Goal: Task Accomplishment & Management: Use online tool/utility

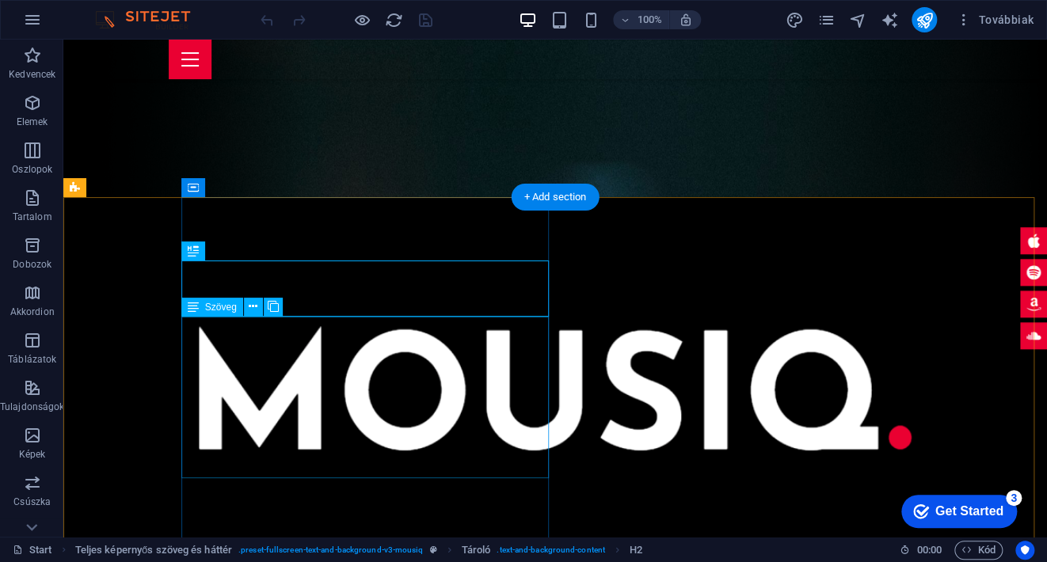
scroll to position [340, 0]
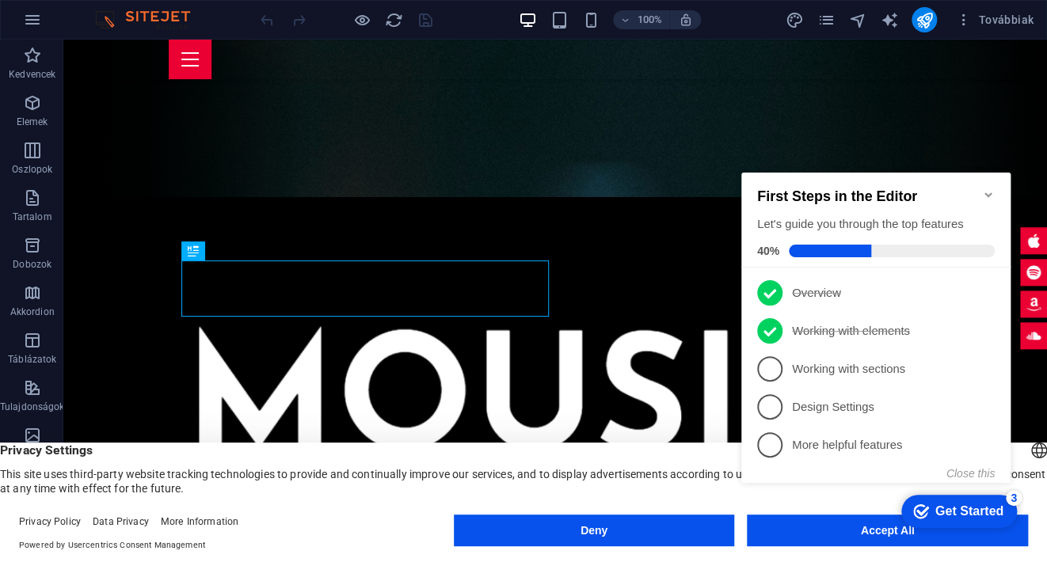
click at [853, 539] on button "Accept All" at bounding box center [887, 531] width 281 height 32
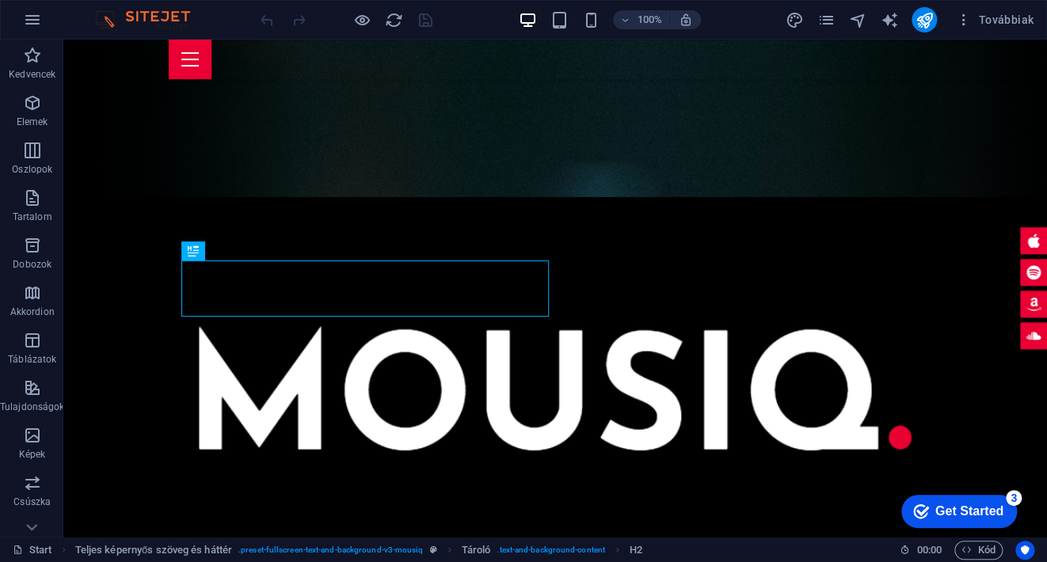
click at [961, 508] on div "Get Started" at bounding box center [969, 511] width 68 height 14
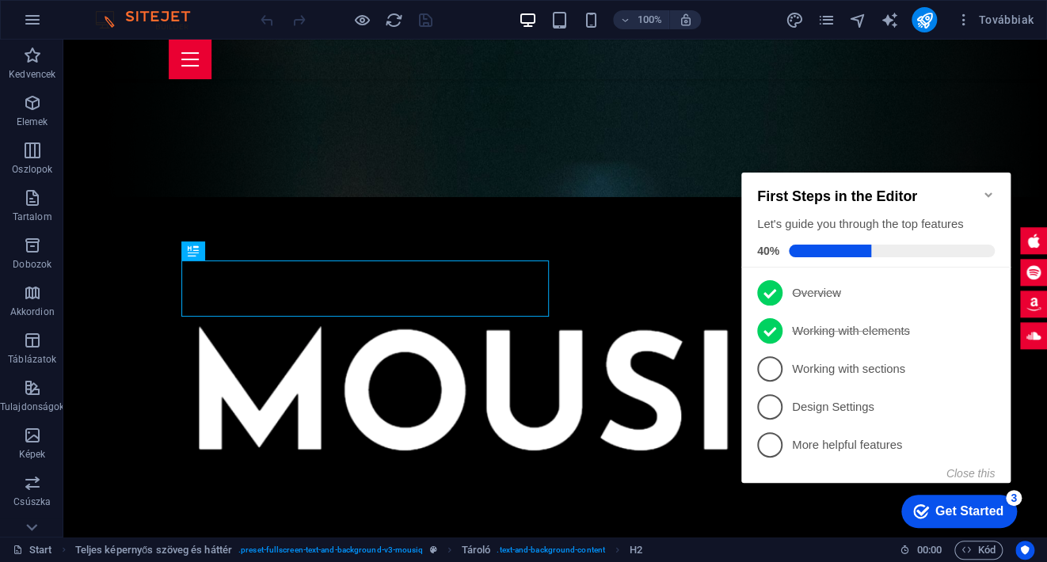
click at [961, 508] on div "Get Started" at bounding box center [969, 511] width 68 height 14
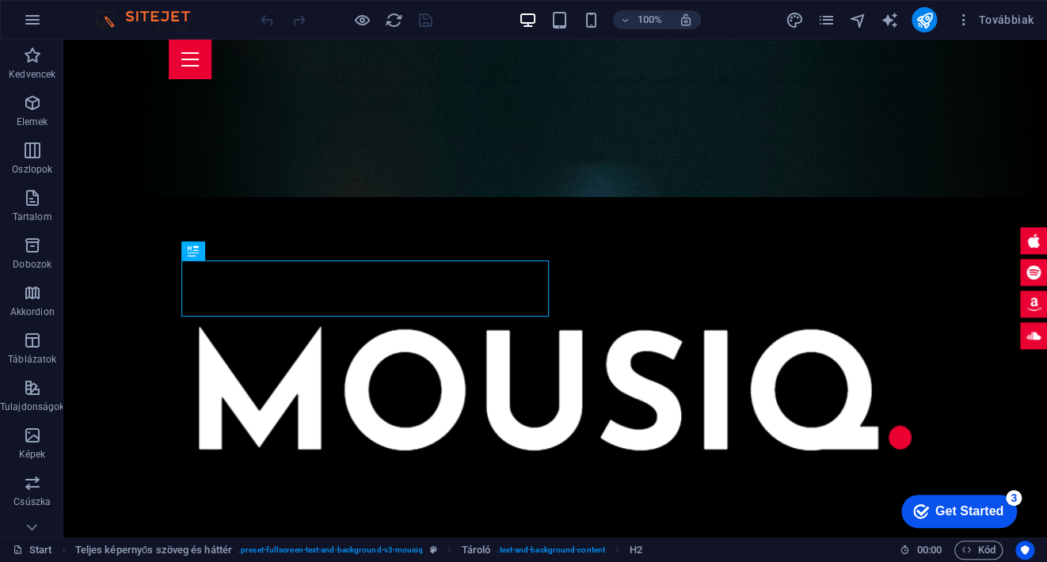
drag, startPoint x: 1113, startPoint y: 847, endPoint x: 1112, endPoint y: 832, distance: 15.1
click at [1003, 519] on div "Get Started" at bounding box center [969, 511] width 68 height 14
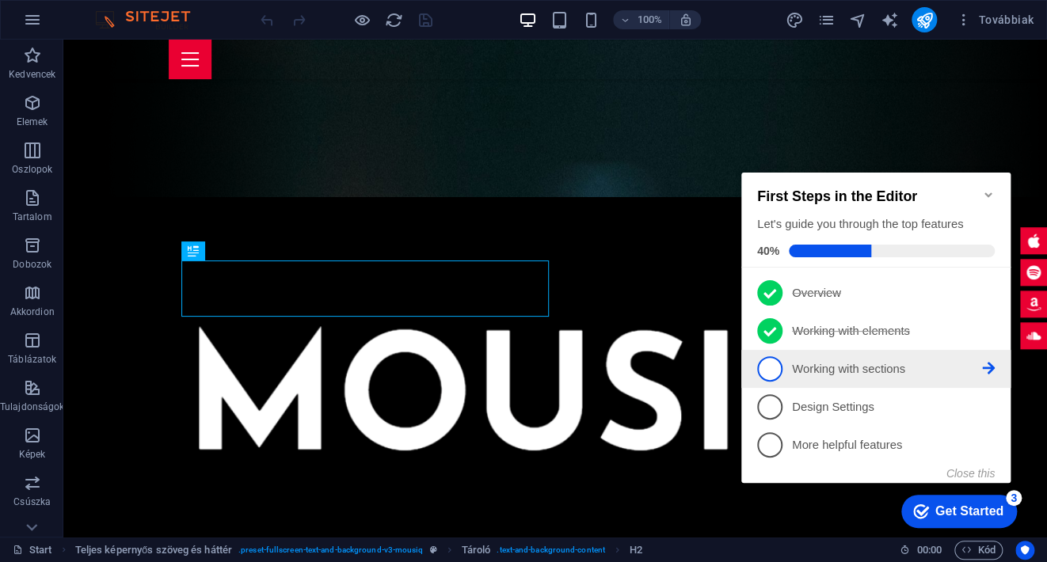
click at [829, 365] on p "Working with sections - incomplete" at bounding box center [887, 369] width 190 height 17
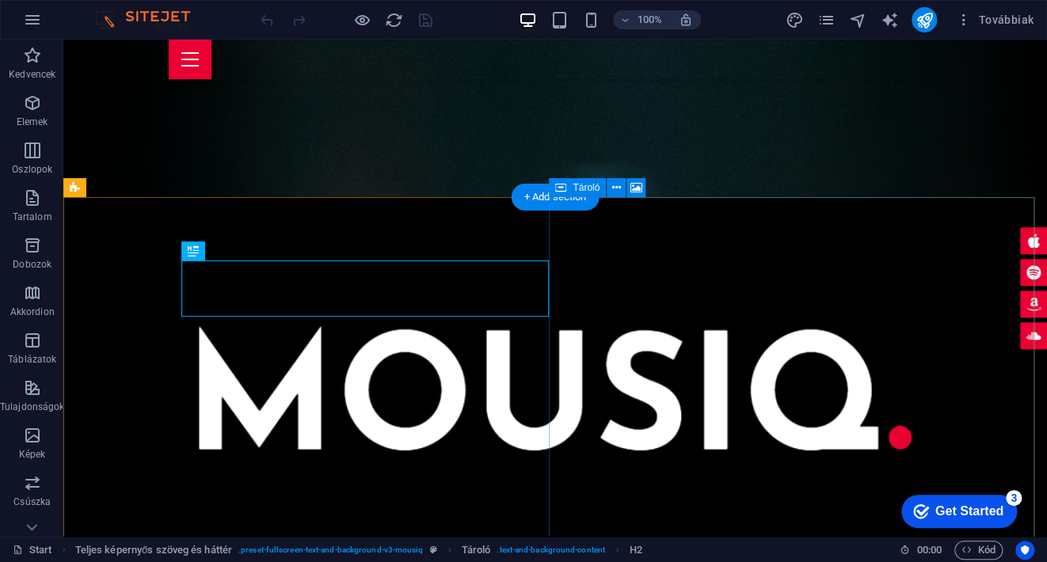
scroll to position [0, 0]
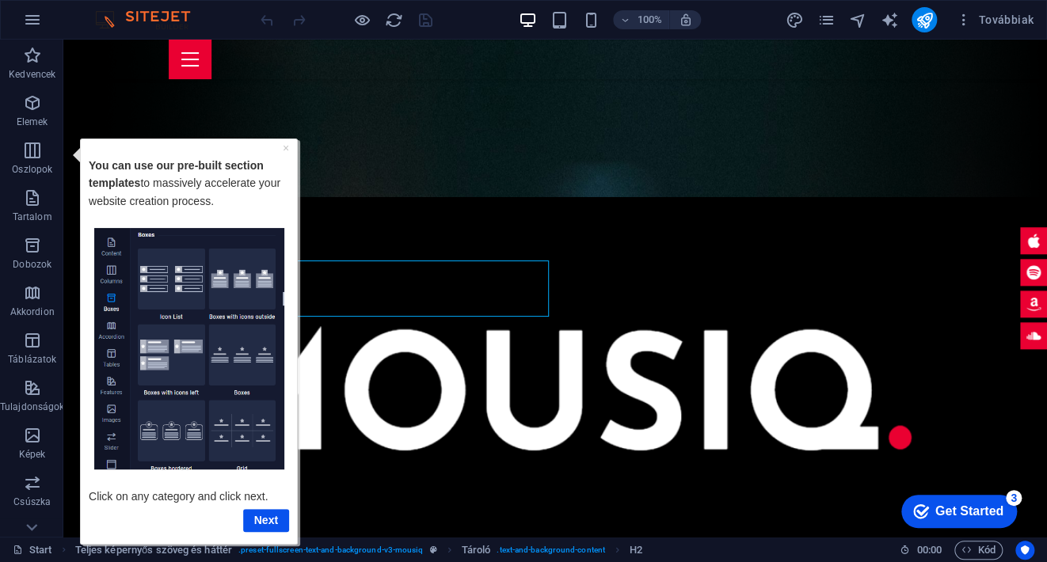
click at [183, 276] on img "Tooltip" at bounding box center [189, 348] width 190 height 242
click at [226, 282] on img "Tooltip" at bounding box center [189, 348] width 190 height 242
click at [238, 347] on img "Tooltip" at bounding box center [189, 348] width 190 height 242
click at [171, 346] on img "Tooltip" at bounding box center [189, 348] width 190 height 242
click at [265, 521] on link "Next" at bounding box center [266, 519] width 46 height 23
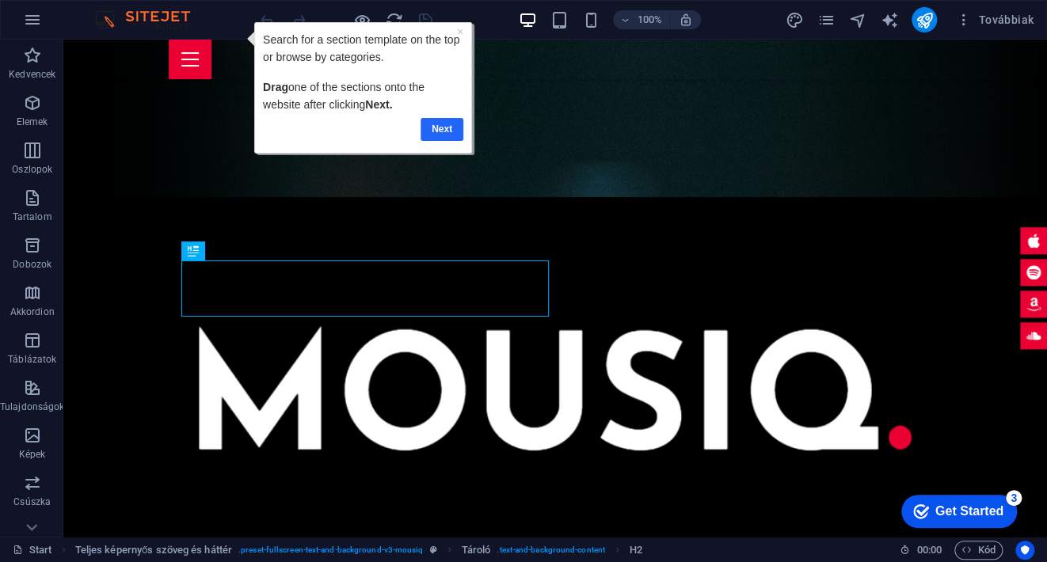
click at [430, 125] on link "Next" at bounding box center [441, 128] width 43 height 23
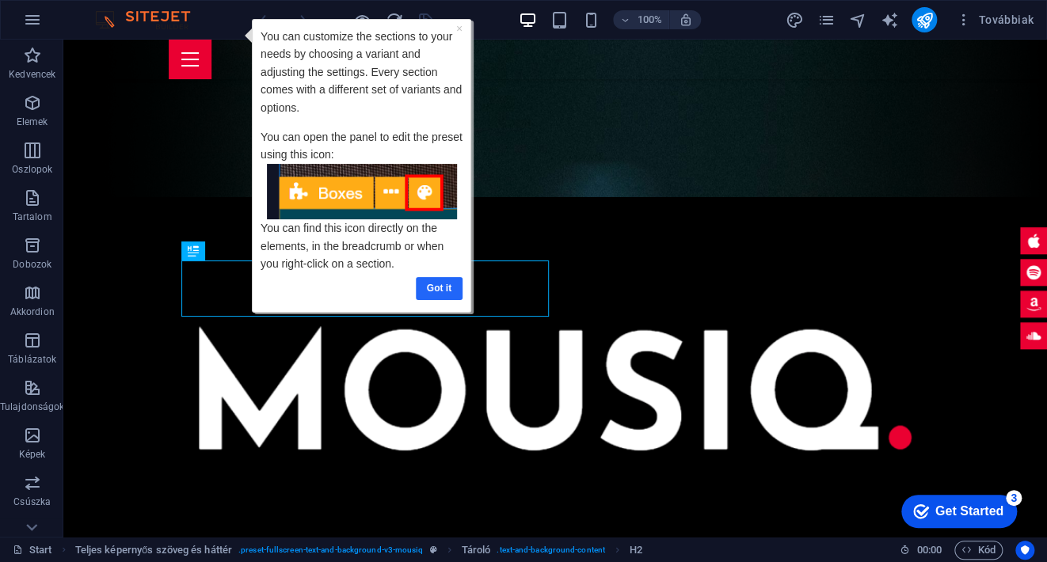
click at [440, 287] on link "Got it" at bounding box center [438, 287] width 47 height 23
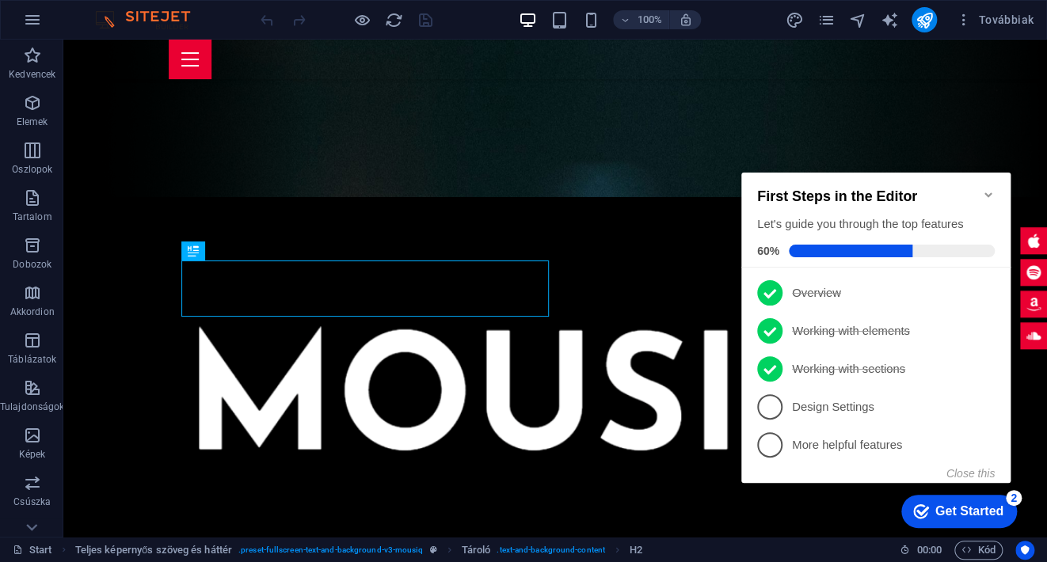
click at [863, 402] on p "Design Settings - incomplete" at bounding box center [887, 407] width 190 height 17
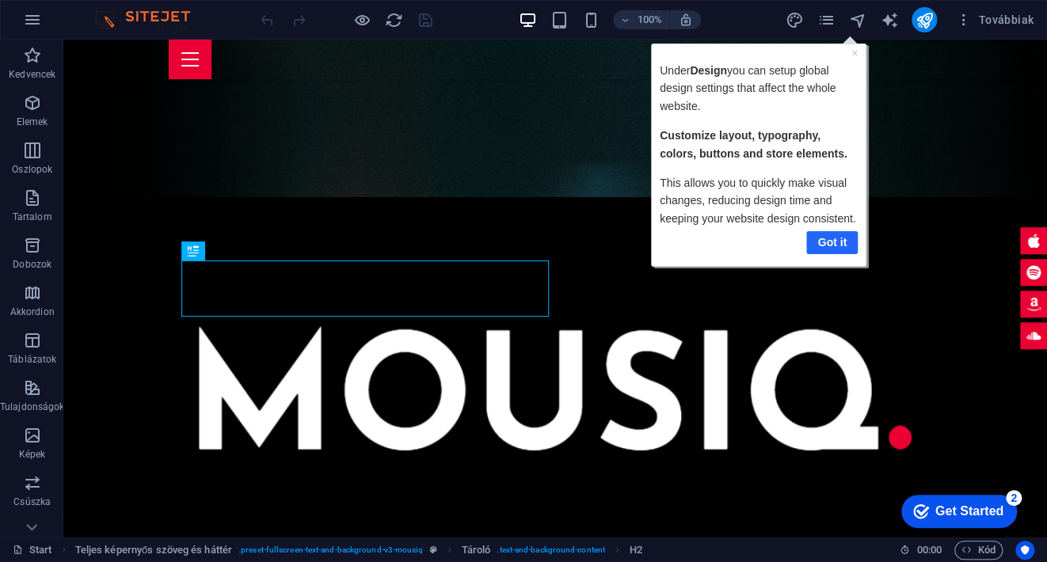
click at [840, 242] on link "Got it" at bounding box center [831, 241] width 51 height 23
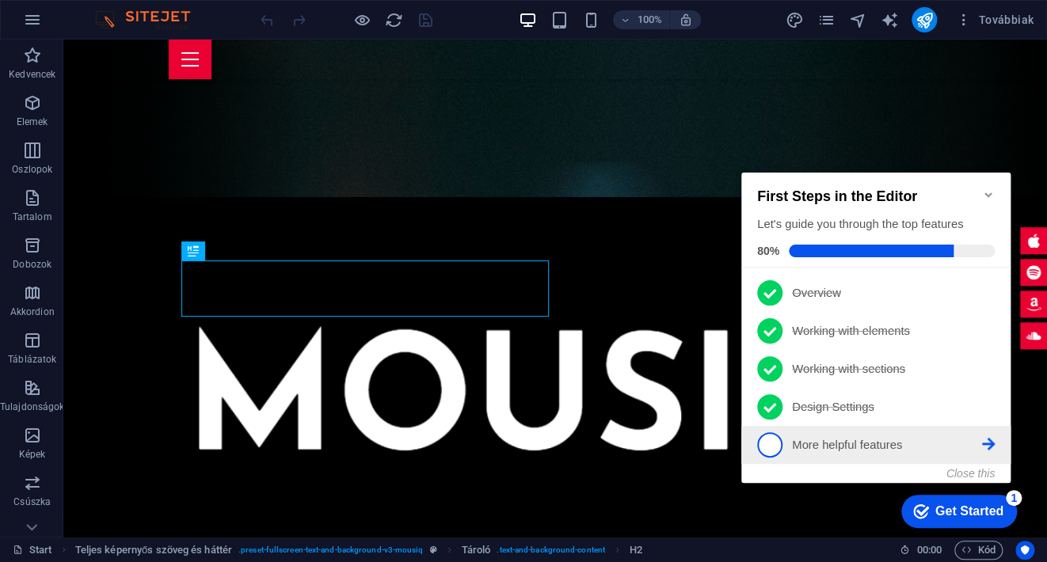
click at [845, 432] on link "5 More helpful features - incomplete" at bounding box center [876, 444] width 238 height 25
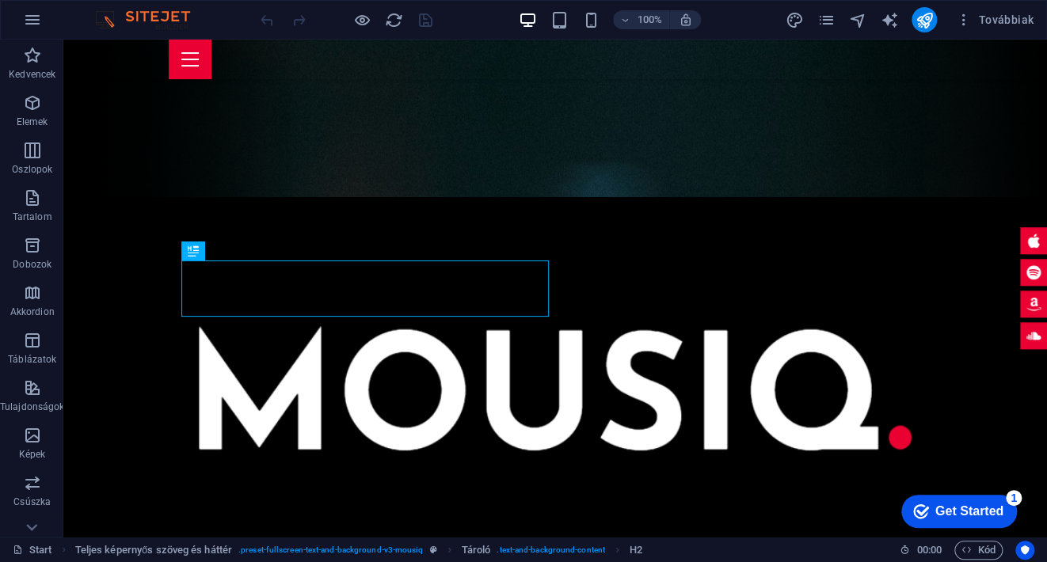
click at [952, 511] on div "Get Started" at bounding box center [969, 511] width 68 height 14
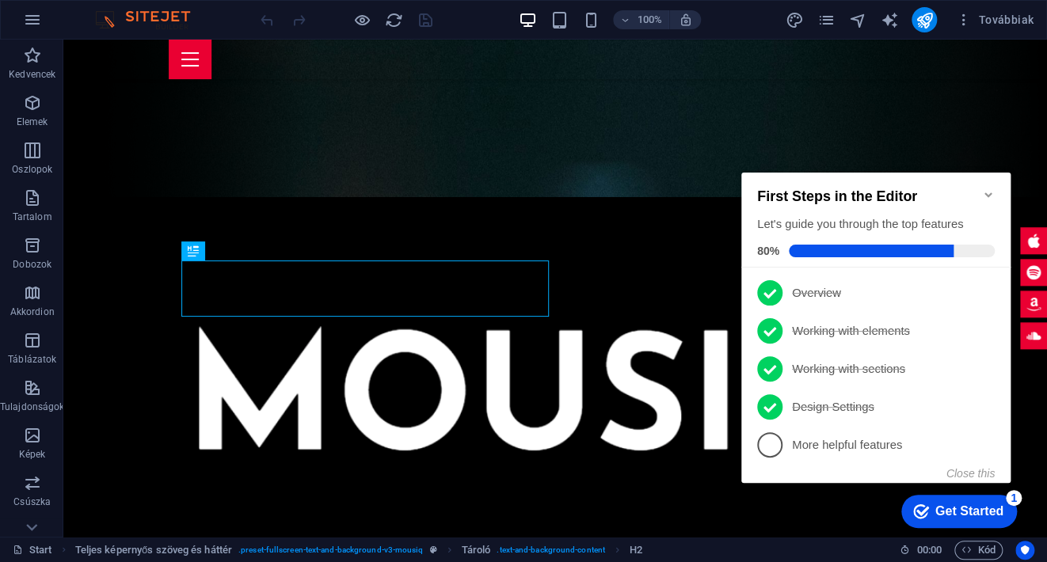
click at [877, 446] on p "More helpful features - incomplete" at bounding box center [887, 445] width 190 height 17
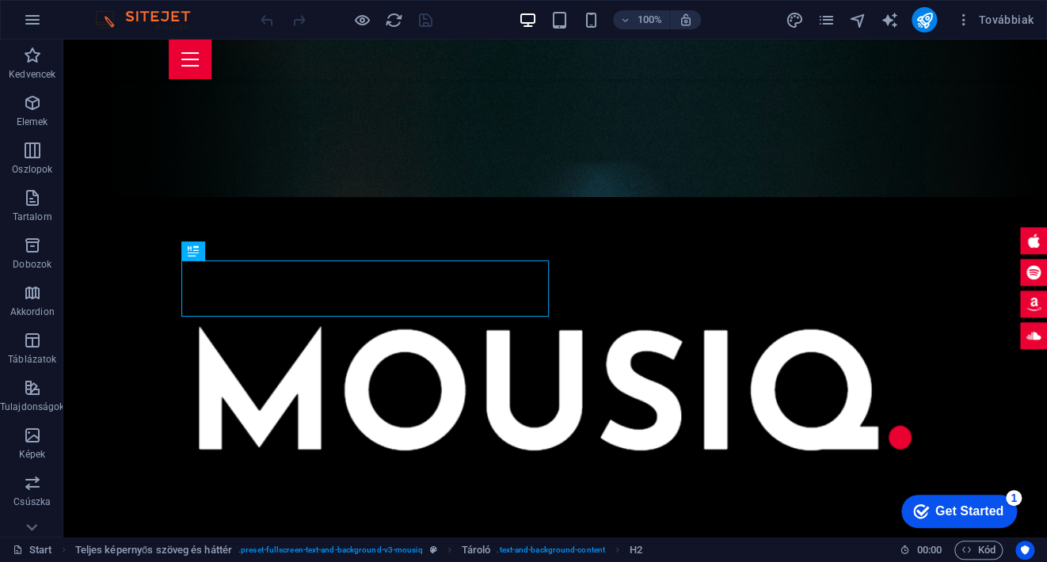
click at [947, 511] on div "Get Started" at bounding box center [969, 511] width 68 height 14
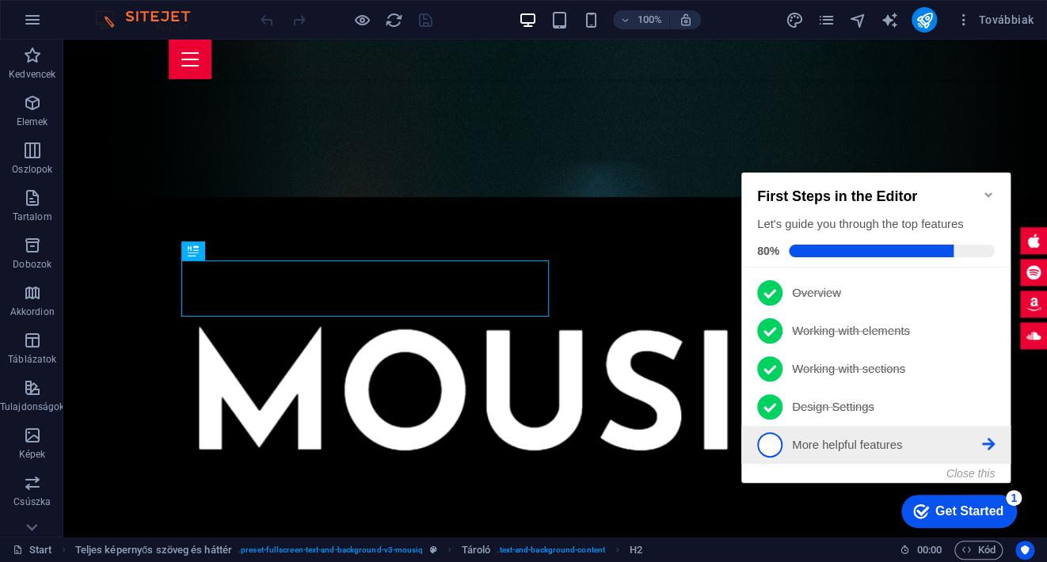
click at [768, 440] on span "5" at bounding box center [769, 444] width 25 height 25
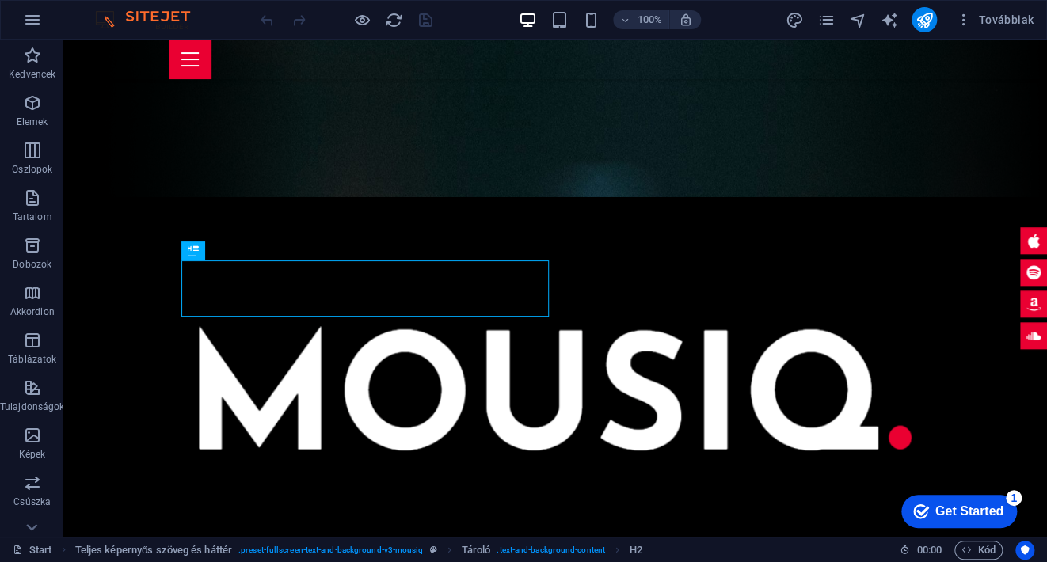
click at [959, 516] on div "Get Started" at bounding box center [969, 511] width 68 height 14
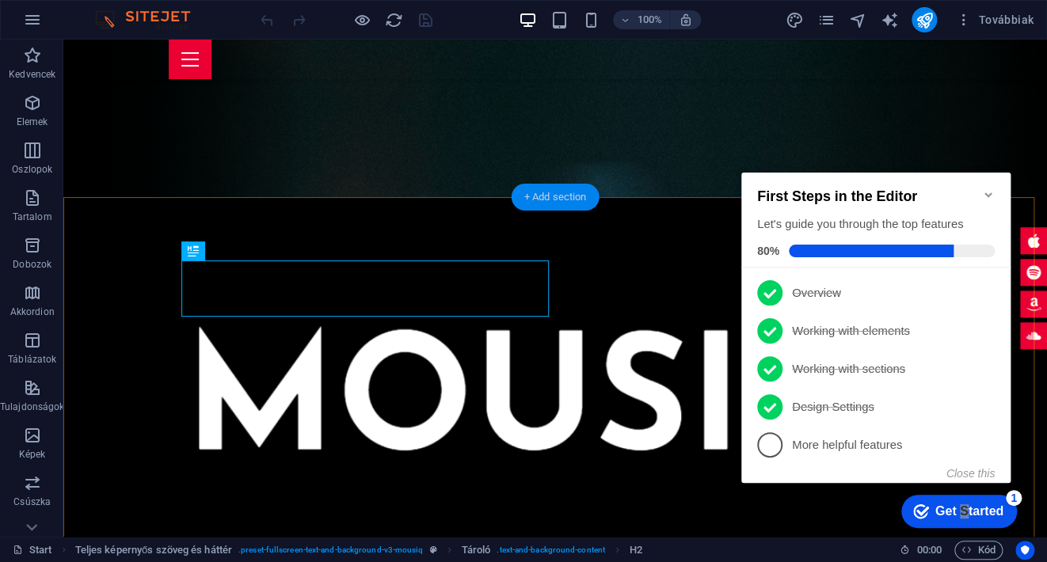
click at [543, 204] on div "+ Add section" at bounding box center [556, 197] width 88 height 27
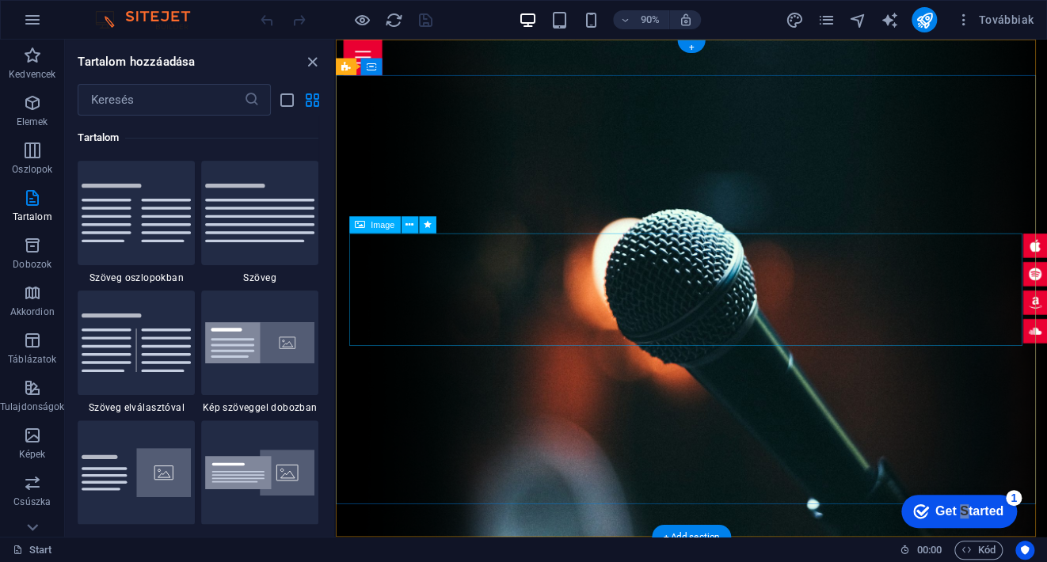
drag, startPoint x: 786, startPoint y: 325, endPoint x: 779, endPoint y: 314, distance: 12.5
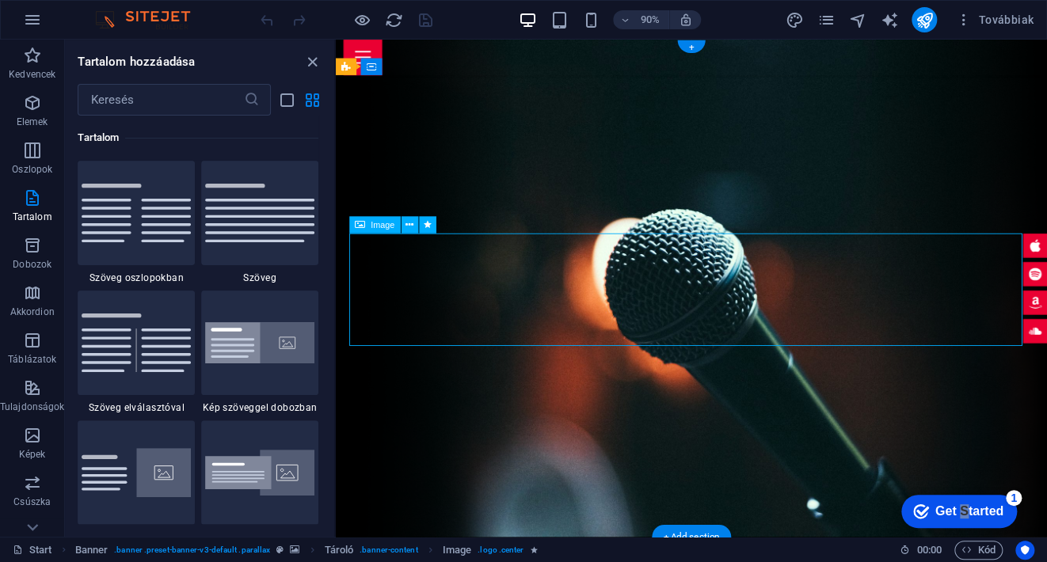
select select "px"
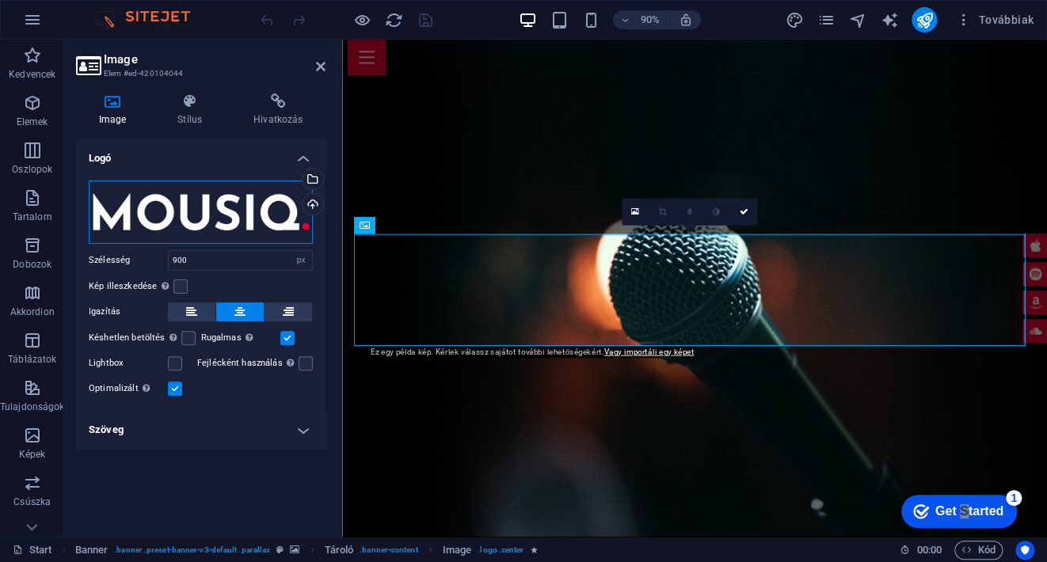
click at [180, 223] on div "Húzza ide a fájlokat, kattintson a fájlok kiválasztásához, vagy válasszon fájlo…" at bounding box center [201, 212] width 224 height 63
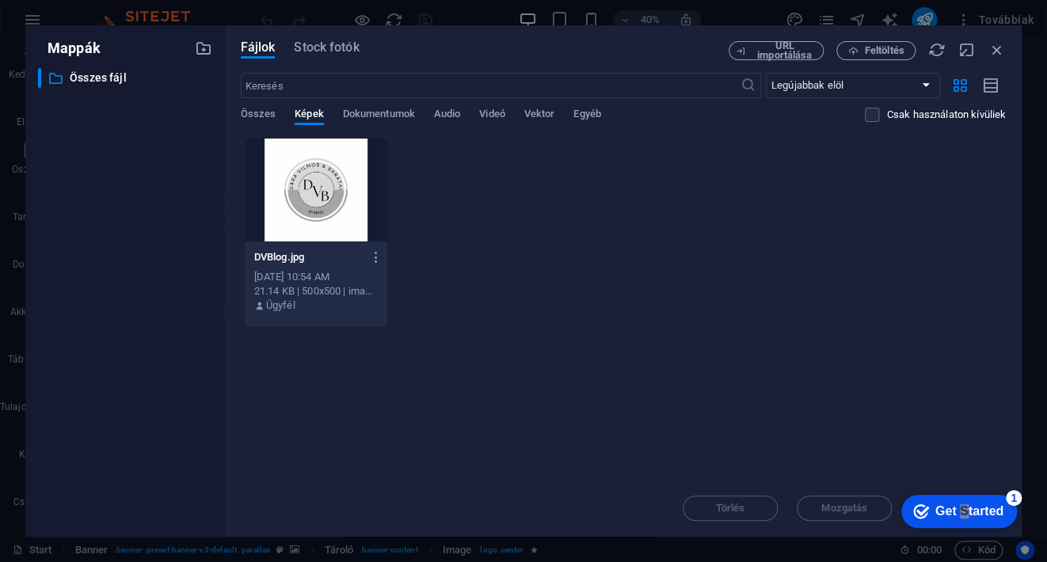
click at [310, 197] on div at bounding box center [316, 190] width 143 height 103
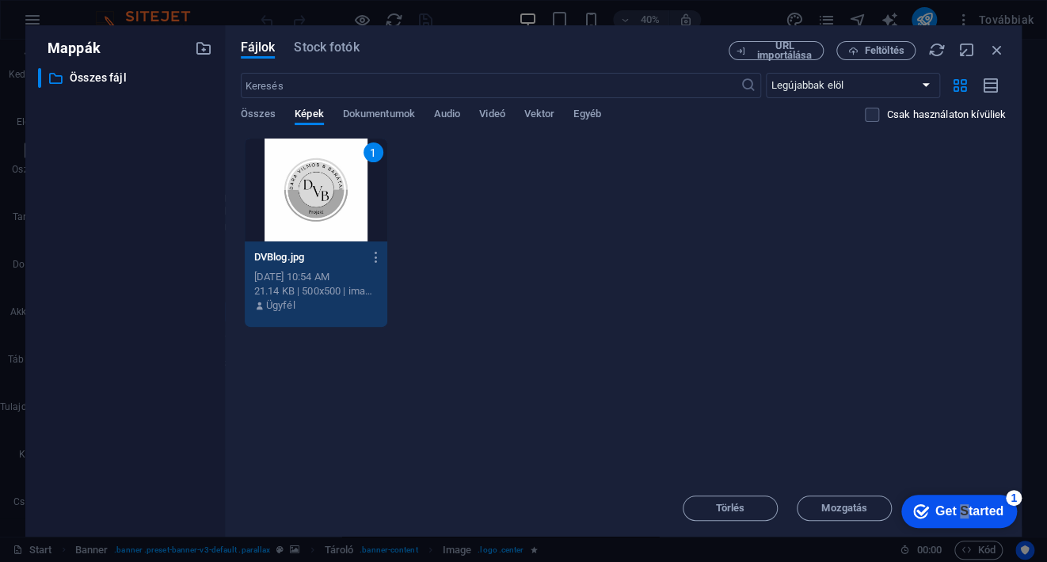
click at [310, 197] on div "1" at bounding box center [316, 190] width 143 height 103
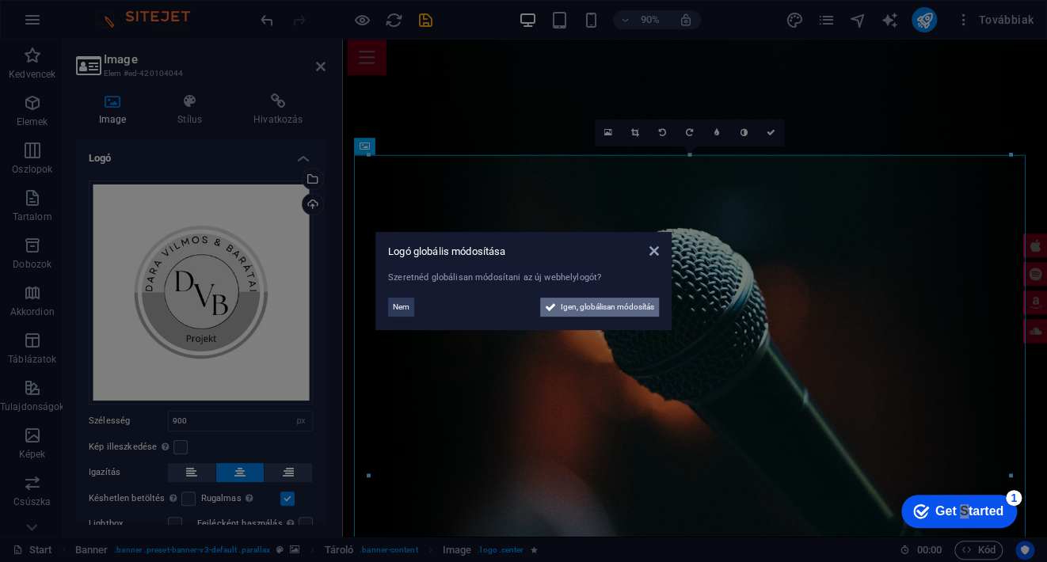
click at [593, 307] on span "Igen, globálisan módosítás" at bounding box center [607, 307] width 93 height 19
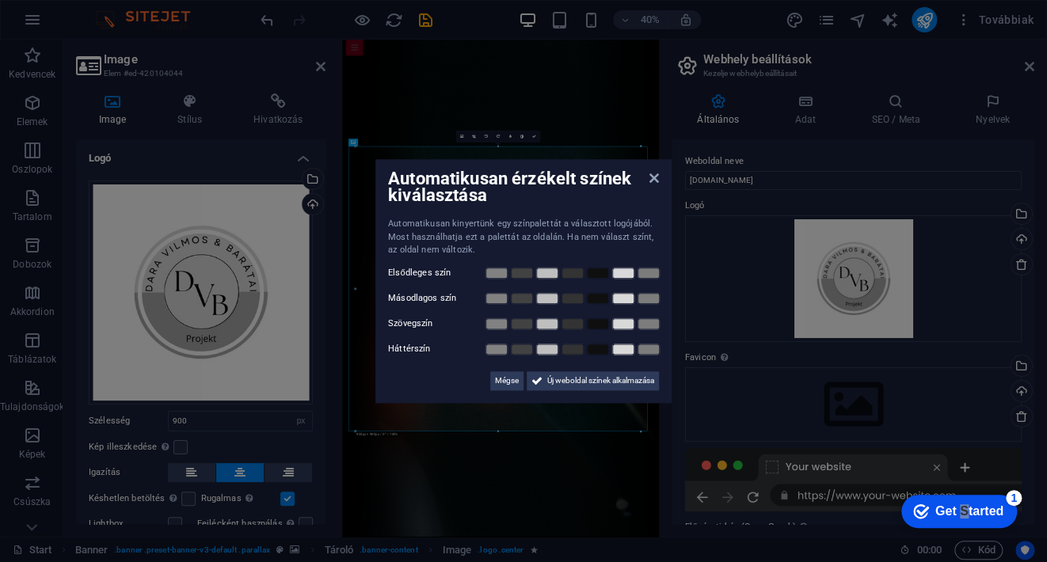
drag, startPoint x: 579, startPoint y: 382, endPoint x: 638, endPoint y: 385, distance: 59.5
click at [579, 382] on span "Új weboldal színek alkalmazása" at bounding box center [600, 380] width 107 height 19
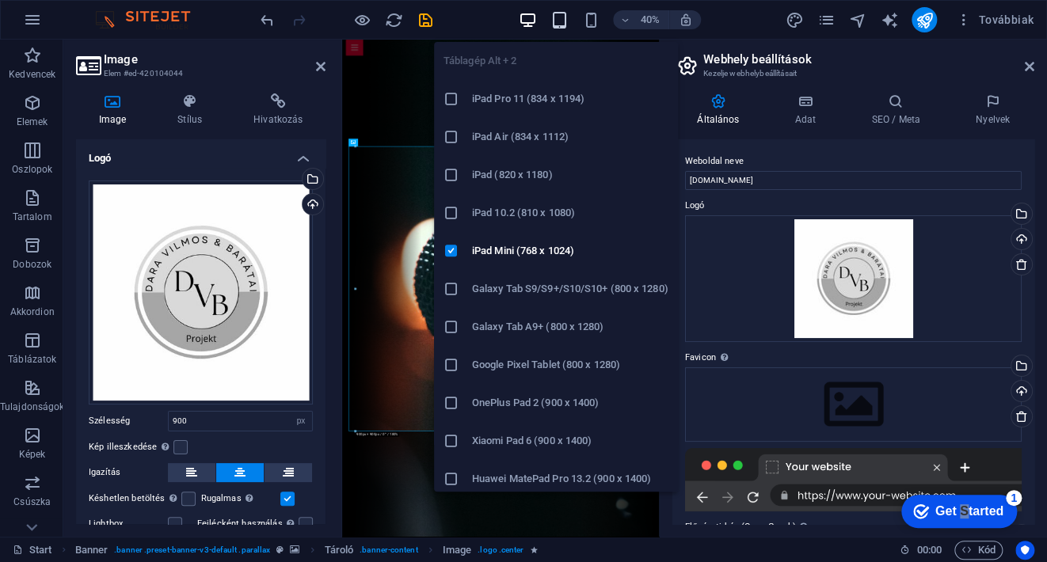
click at [557, 27] on icon "button" at bounding box center [559, 20] width 18 height 18
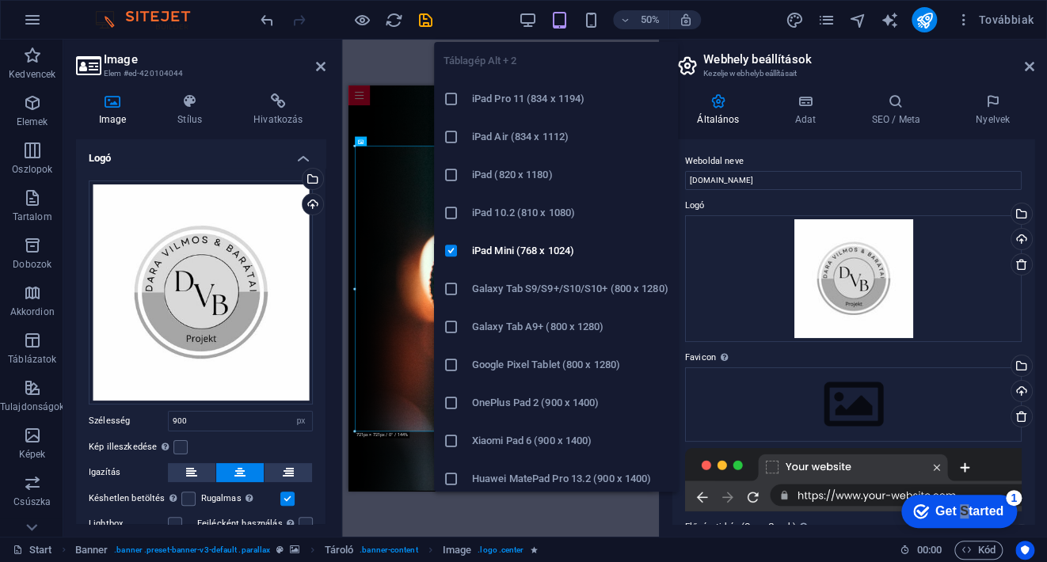
click at [521, 97] on h6 "iPad Pro 11 (834 x 1194)" at bounding box center [570, 98] width 196 height 19
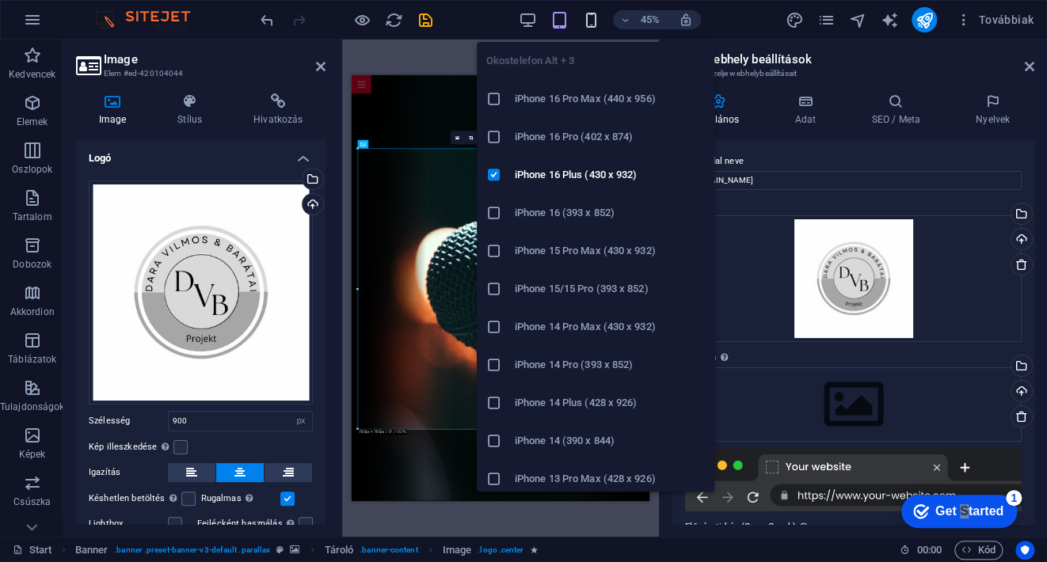
click at [587, 21] on icon "button" at bounding box center [591, 20] width 18 height 18
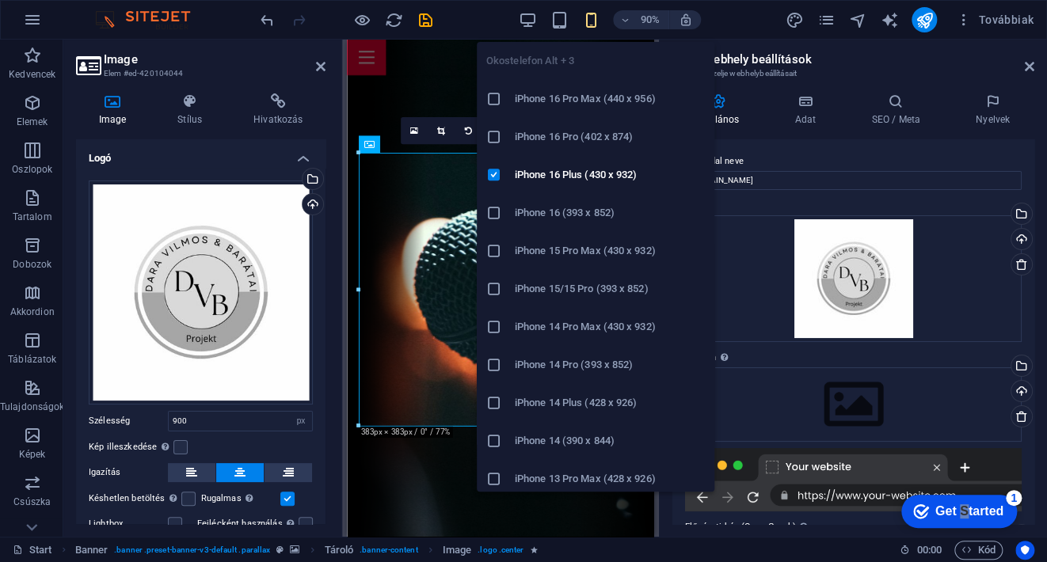
drag, startPoint x: 577, startPoint y: 102, endPoint x: 260, endPoint y: 69, distance: 319.3
click at [577, 102] on h6 "iPhone 16 Pro Max (440 x 956)" at bounding box center [610, 98] width 190 height 19
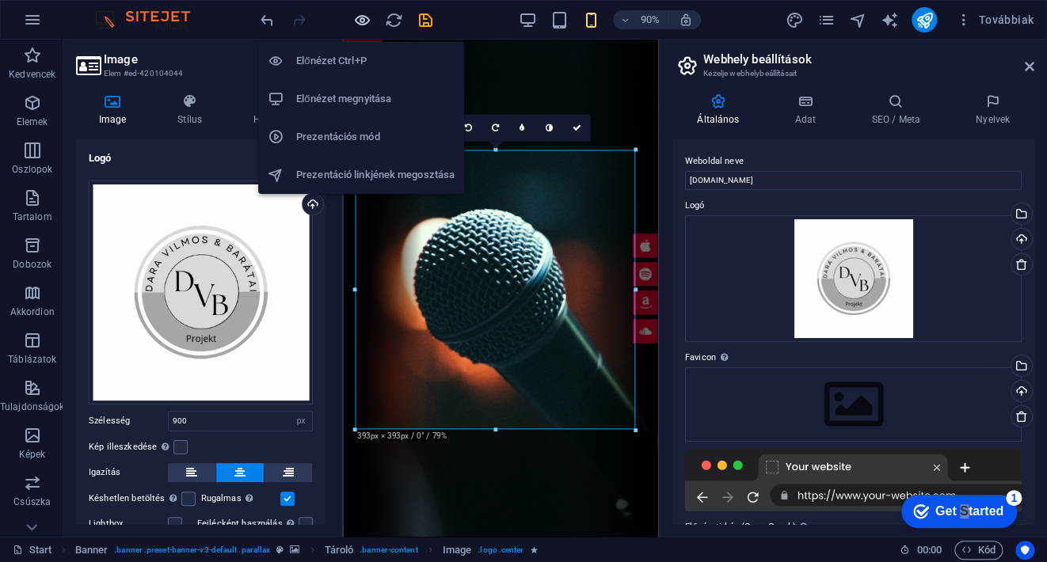
click at [360, 22] on icon "button" at bounding box center [362, 20] width 18 height 18
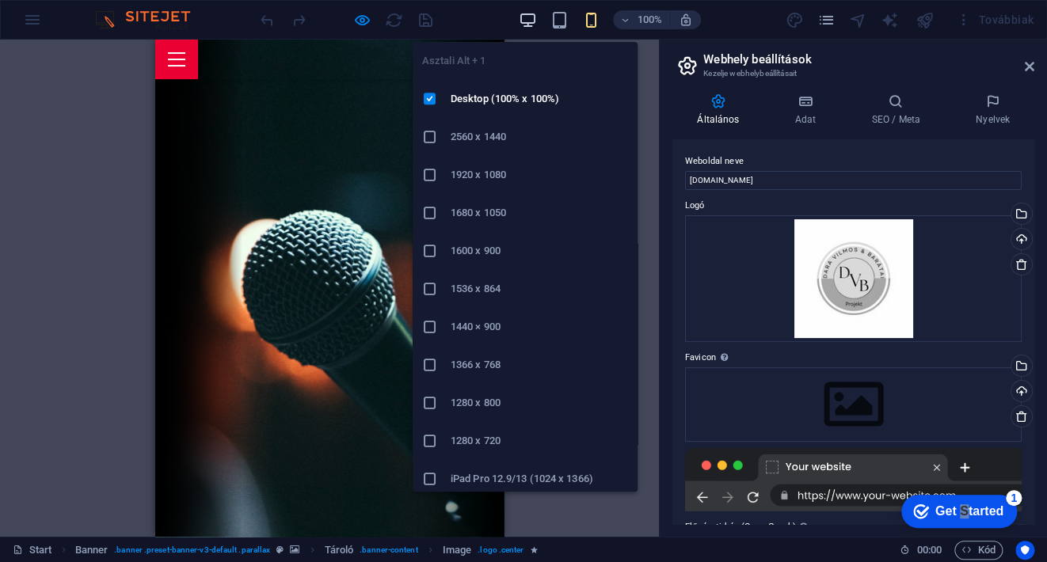
click at [527, 19] on icon "button" at bounding box center [528, 20] width 18 height 18
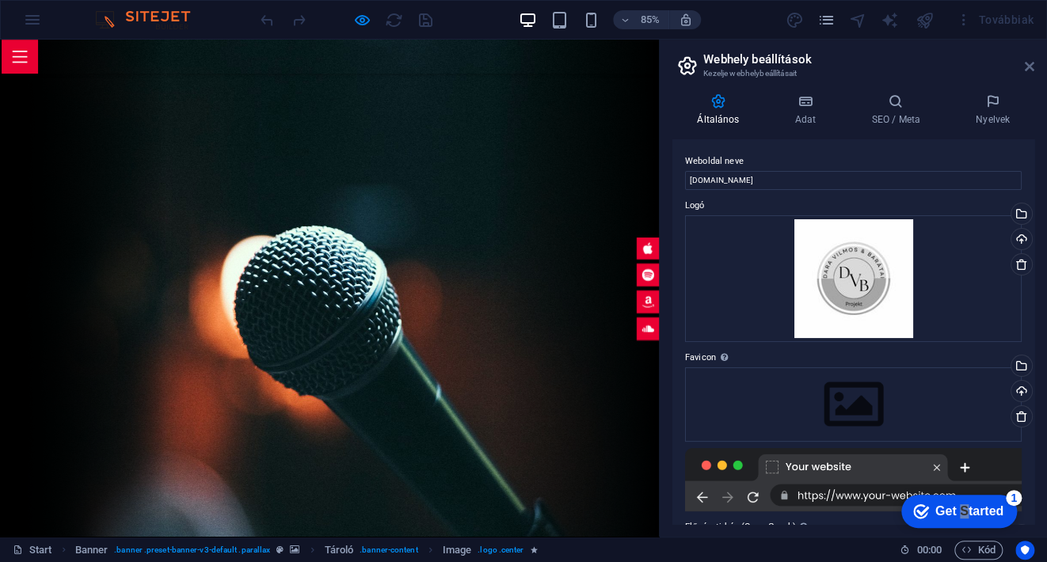
click at [1024, 65] on header "Webhely beállítások Kezelje webhelybeállításait" at bounding box center [855, 60] width 359 height 41
click at [1030, 65] on icon at bounding box center [1030, 66] width 10 height 13
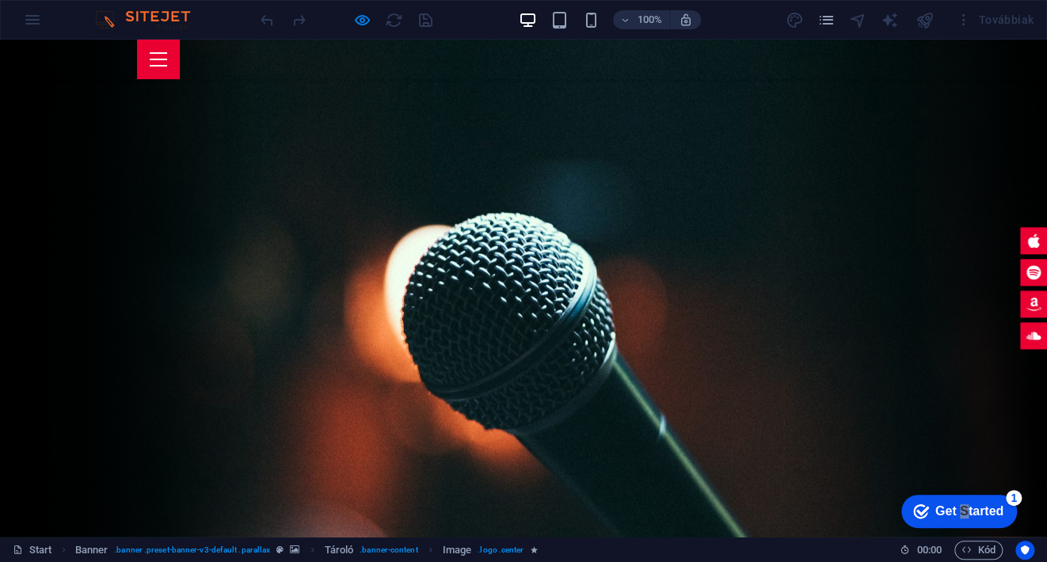
click at [167, 54] on div at bounding box center [158, 53] width 17 height 2
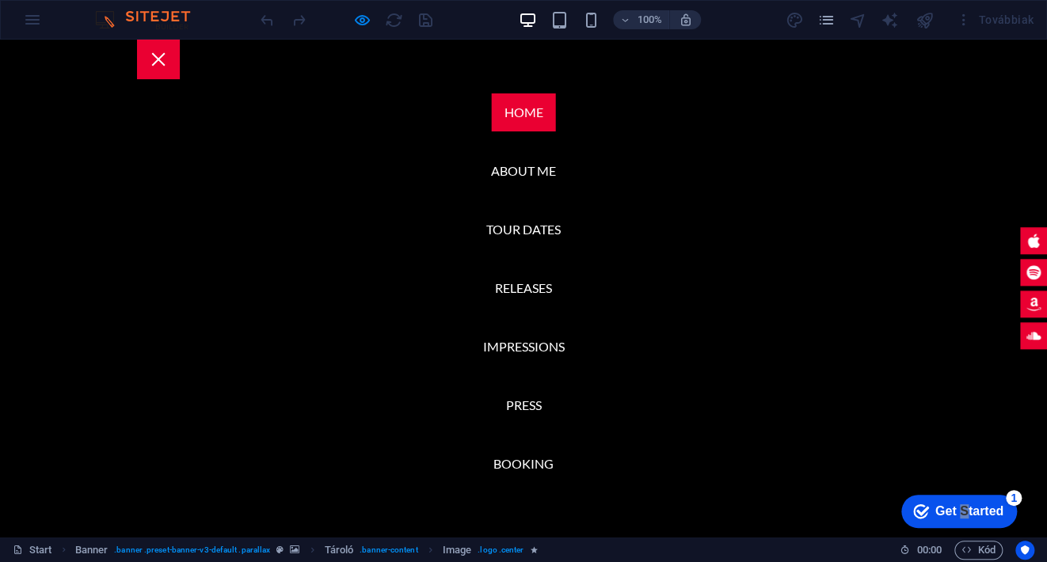
drag, startPoint x: 353, startPoint y: 108, endPoint x: 378, endPoint y: 96, distance: 27.3
click at [359, 104] on nav "Home About me Tour Dates Releases Impressions Press Booking" at bounding box center [523, 288] width 1047 height 497
drag, startPoint x: 174, startPoint y: 223, endPoint x: 187, endPoint y: 191, distance: 34.9
click at [177, 215] on nav "Home About me Tour Dates Releases Impressions Press Booking" at bounding box center [523, 288] width 1047 height 497
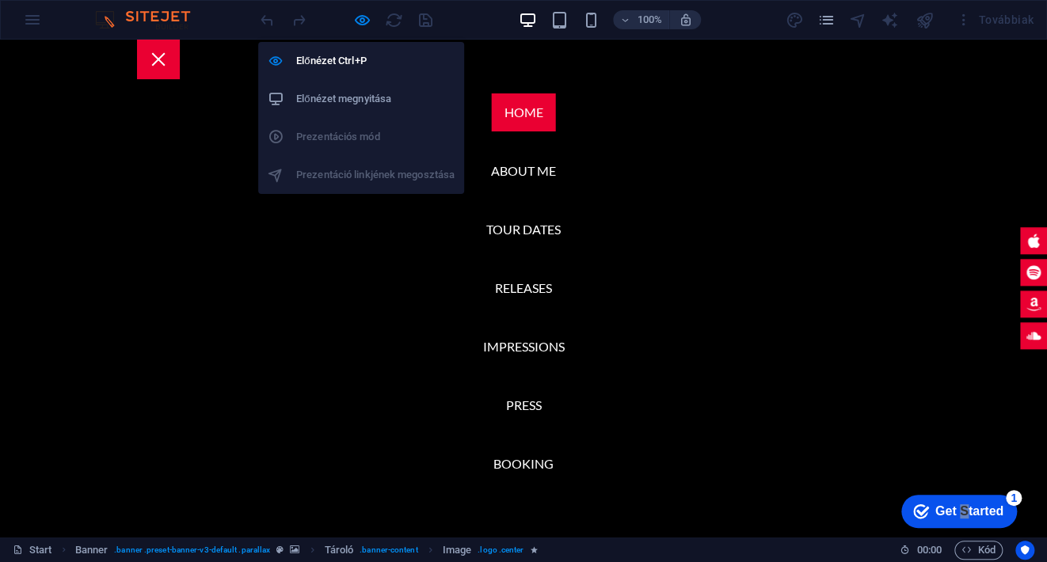
click at [341, 96] on h6 "Előnézet megnyitása" at bounding box center [375, 98] width 158 height 19
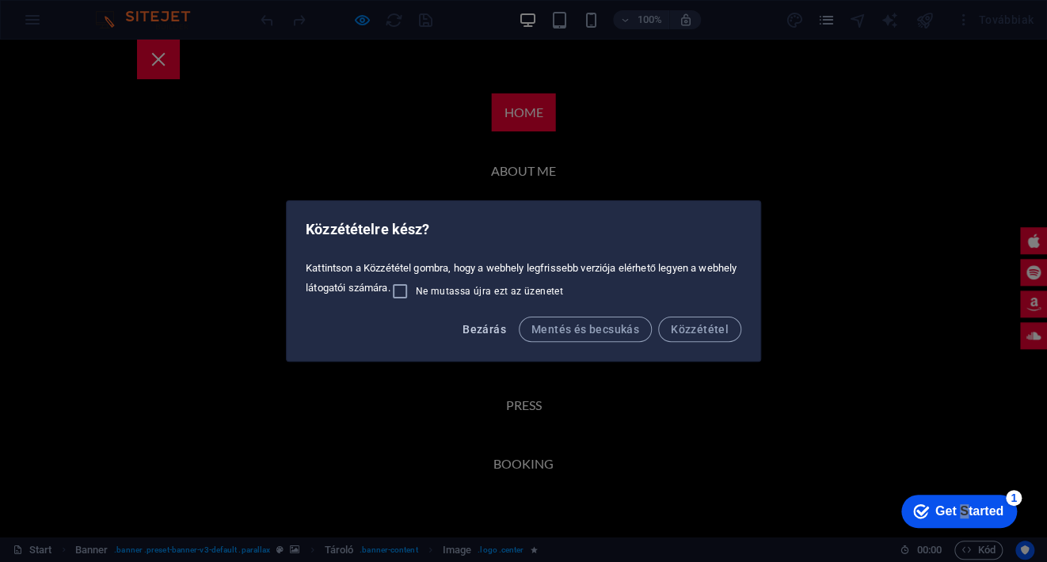
click at [470, 321] on button "Bezárás" at bounding box center [484, 329] width 56 height 25
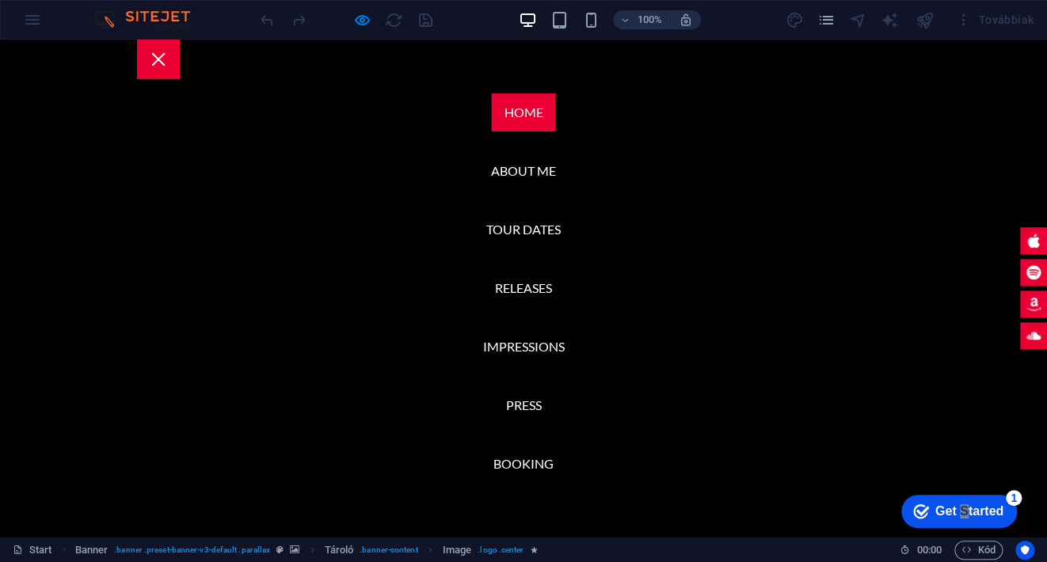
click at [270, 19] on div at bounding box center [345, 19] width 177 height 25
click at [114, 23] on img at bounding box center [150, 19] width 119 height 19
click at [36, 20] on div "100% Továbbiak" at bounding box center [523, 20] width 1045 height 38
click at [32, 24] on div "100% Továbbiak" at bounding box center [523, 20] width 1045 height 38
click at [639, 22] on h6 "100%" at bounding box center [649, 19] width 25 height 19
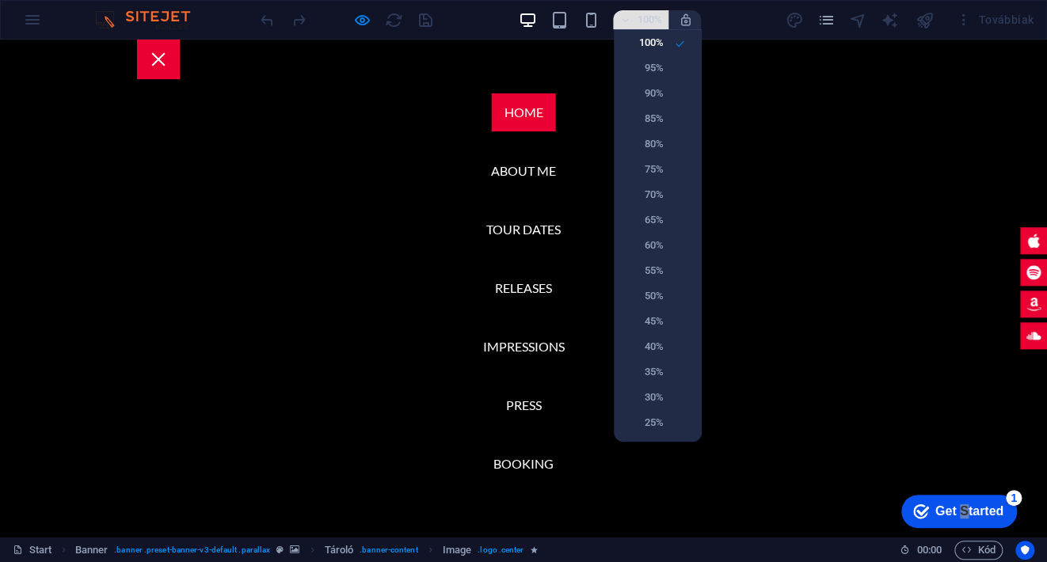
click at [639, 22] on div at bounding box center [523, 281] width 1047 height 562
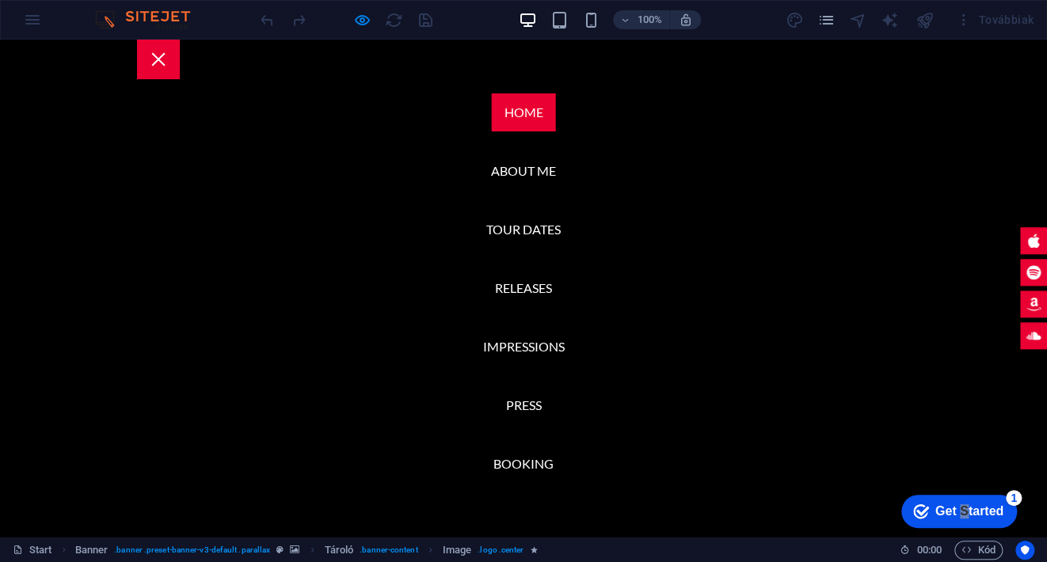
click at [38, 21] on div "100% Továbbiak" at bounding box center [523, 20] width 1045 height 38
click at [140, 11] on img at bounding box center [150, 19] width 119 height 19
click at [180, 57] on div at bounding box center [158, 60] width 43 height 40
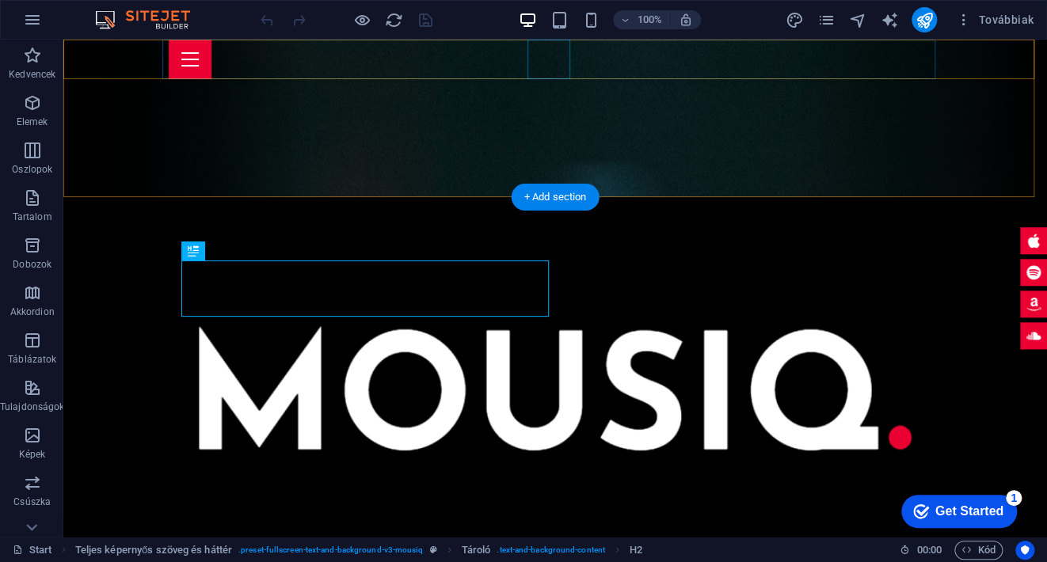
click at [542, 59] on div at bounding box center [555, 60] width 773 height 40
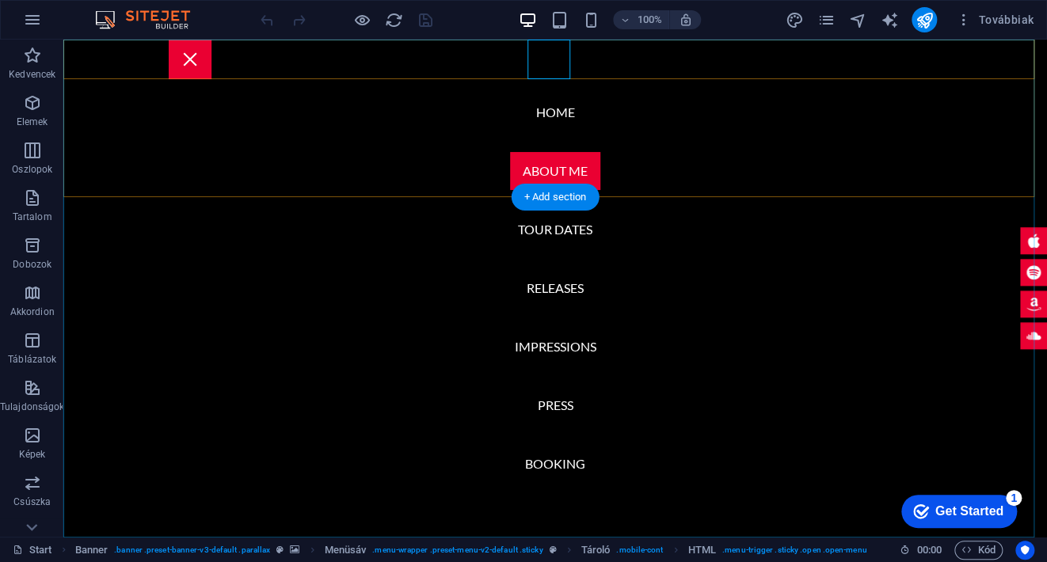
click at [541, 105] on nav "Home About me Tour Dates Releases Impressions Press Booking" at bounding box center [555, 288] width 984 height 497
click at [532, 118] on nav "Home About me Tour Dates Releases Impressions Press Booking" at bounding box center [555, 288] width 984 height 497
click at [548, 108] on nav "Home About me Tour Dates Releases Impressions Press Booking" at bounding box center [555, 288] width 984 height 497
click at [540, 124] on nav "Home About me Tour Dates Releases Impressions Press Booking" at bounding box center [555, 288] width 984 height 497
click at [539, 230] on nav "Home About me Tour Dates Releases Impressions Press Booking" at bounding box center [555, 288] width 984 height 497
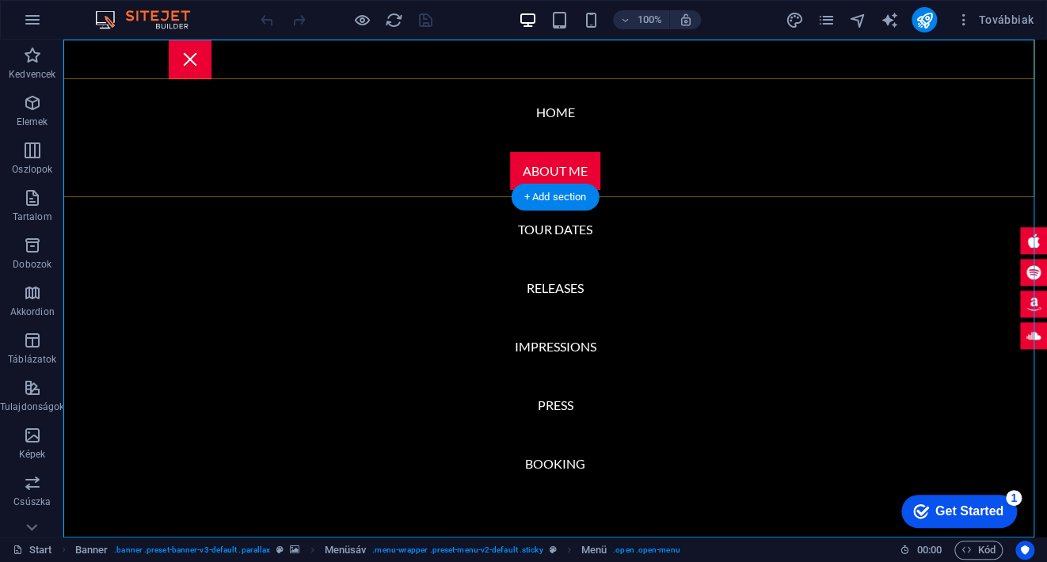
click at [539, 290] on nav "Home About me Tour Dates Releases Impressions Press Booking" at bounding box center [555, 288] width 984 height 497
click at [30, 21] on icon "button" at bounding box center [32, 19] width 19 height 19
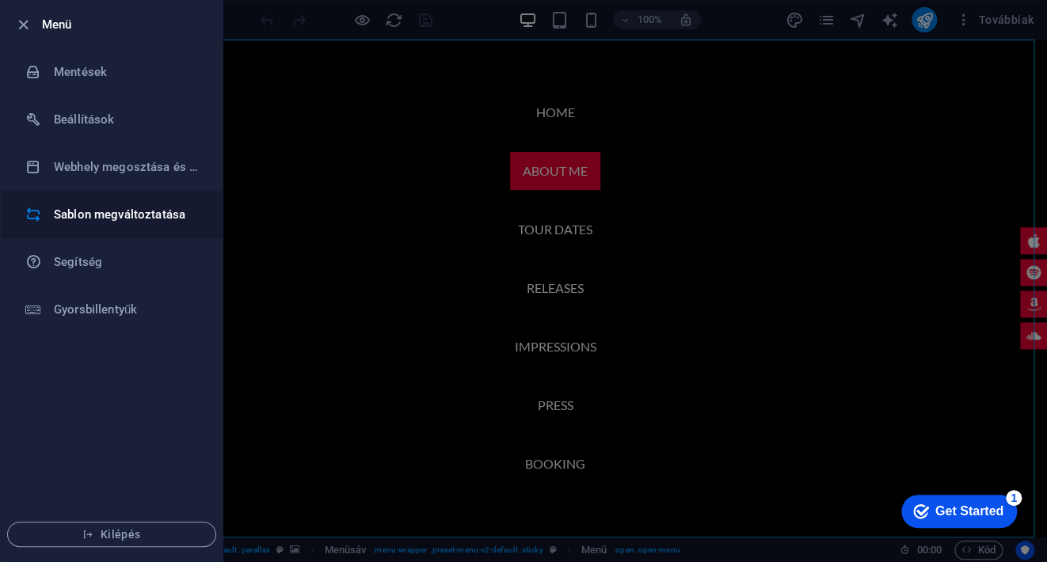
click at [82, 214] on h6 "Sablon megváltoztatása" at bounding box center [127, 214] width 147 height 19
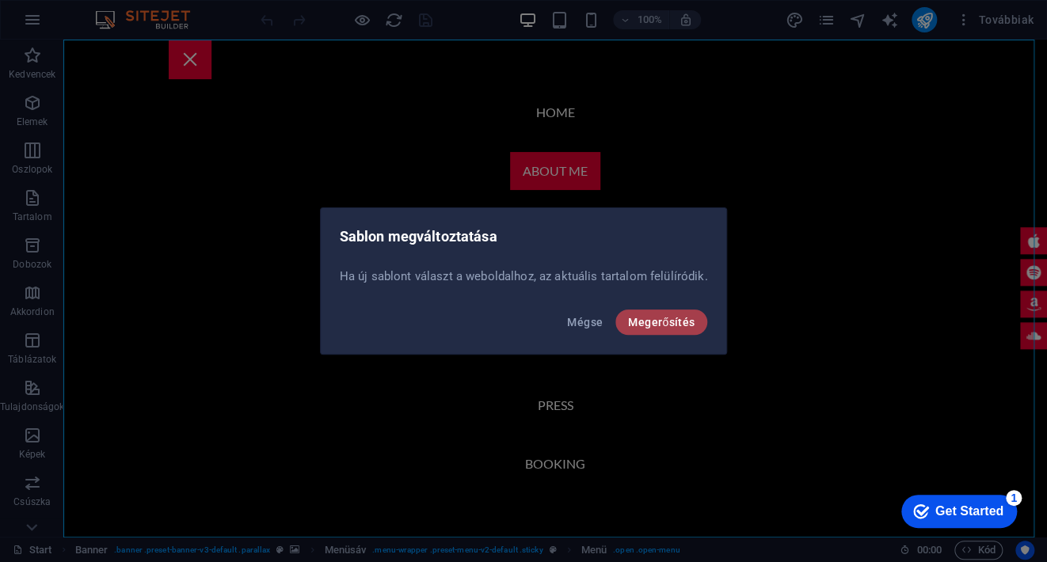
click at [653, 326] on span "Megerősítés" at bounding box center [661, 322] width 67 height 13
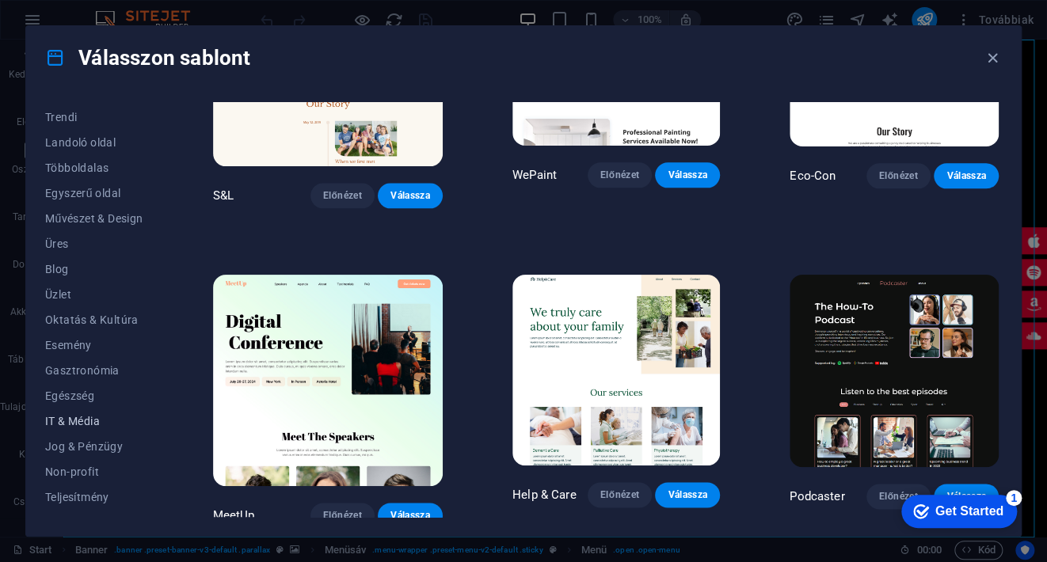
scroll to position [59, 0]
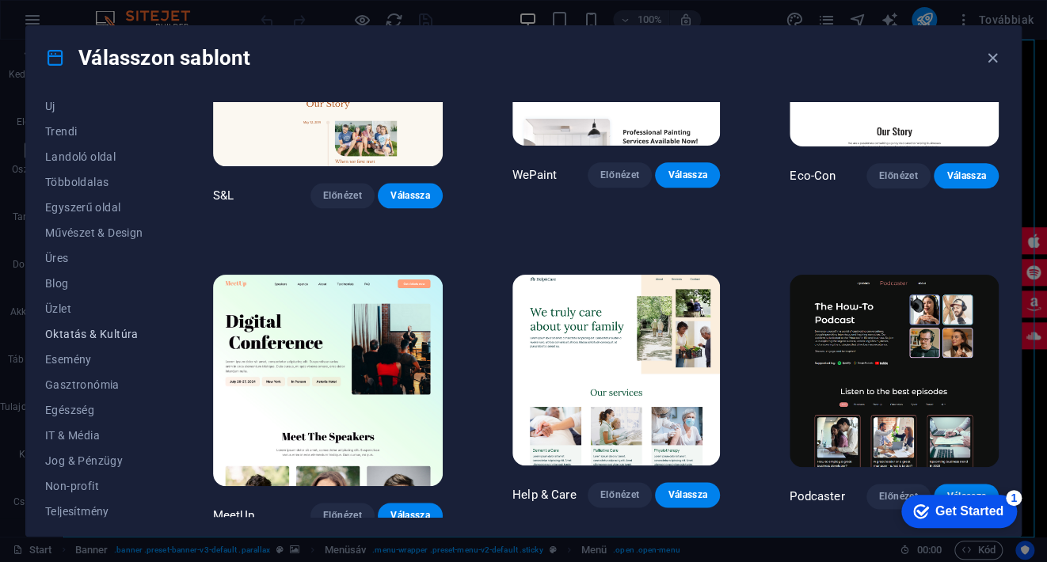
click at [108, 333] on span "Oktatás & Kultúra" at bounding box center [94, 334] width 98 height 13
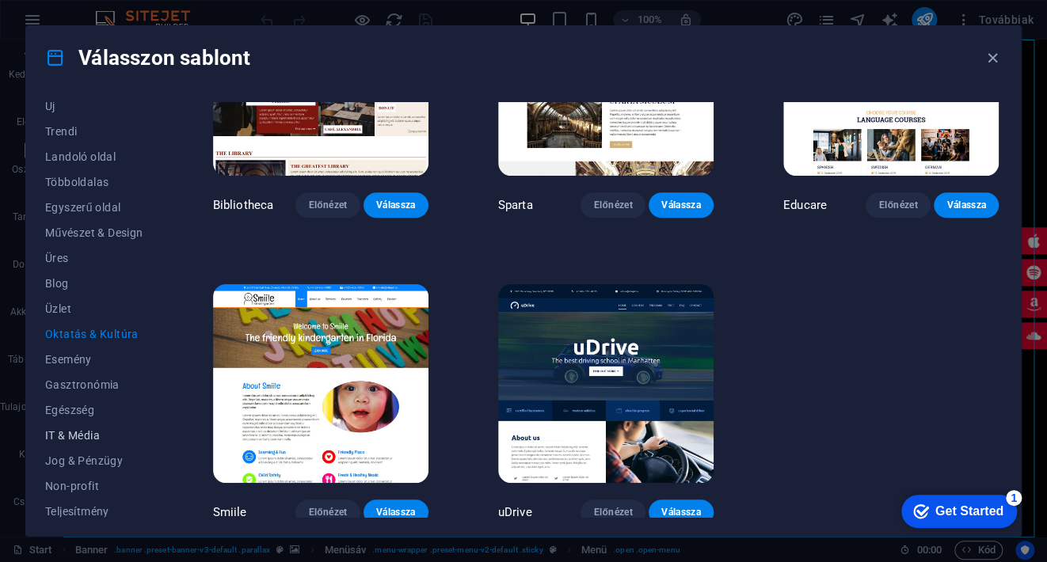
click at [93, 430] on span "IT & Média" at bounding box center [94, 435] width 98 height 13
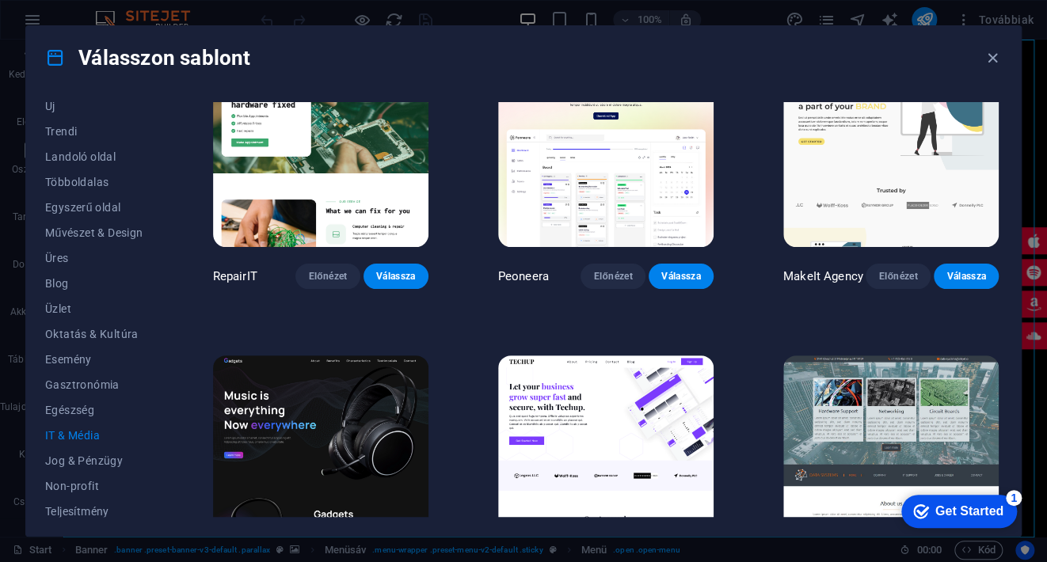
scroll to position [0, 0]
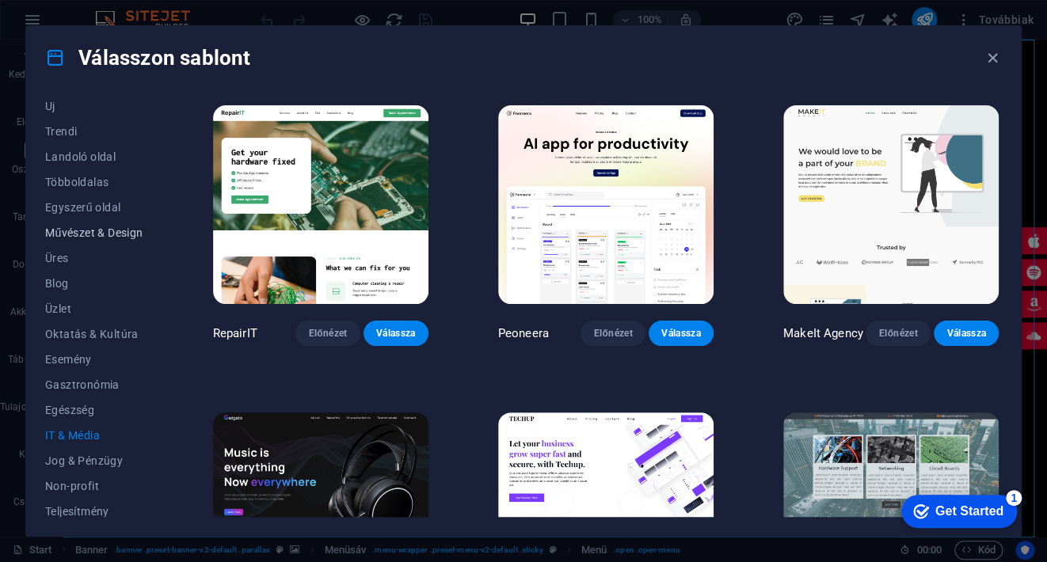
click at [102, 234] on span "Művészet & Design" at bounding box center [94, 232] width 98 height 13
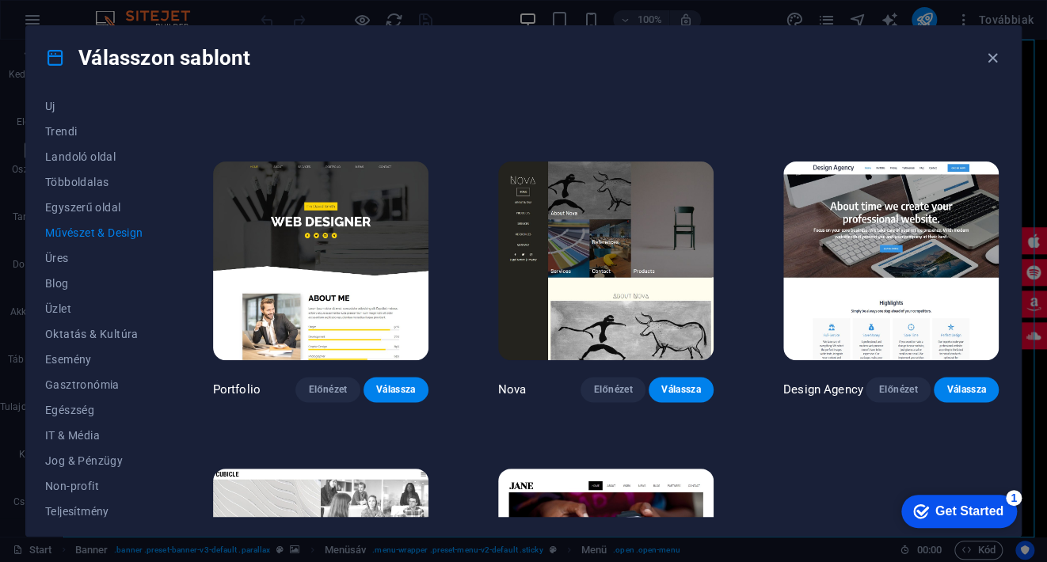
scroll to position [950, 0]
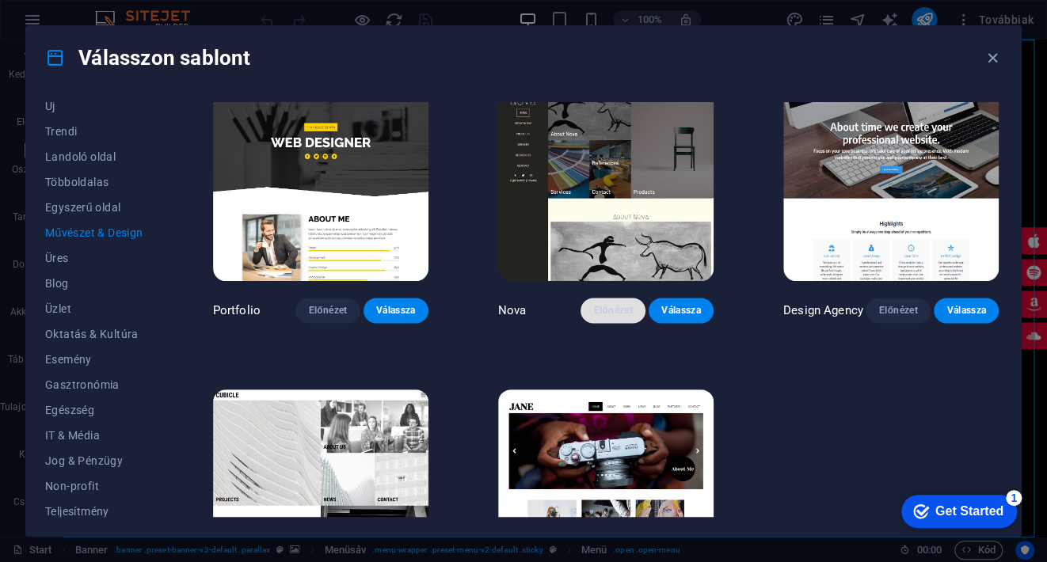
click at [599, 298] on button "Előnézet" at bounding box center [612, 310] width 65 height 25
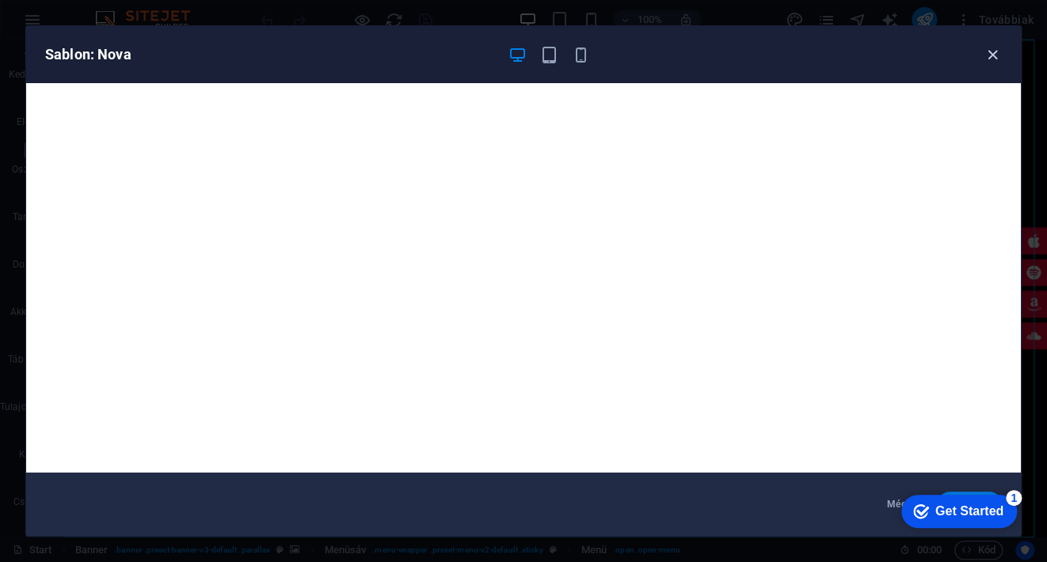
click at [991, 48] on icon "button" at bounding box center [993, 55] width 18 height 18
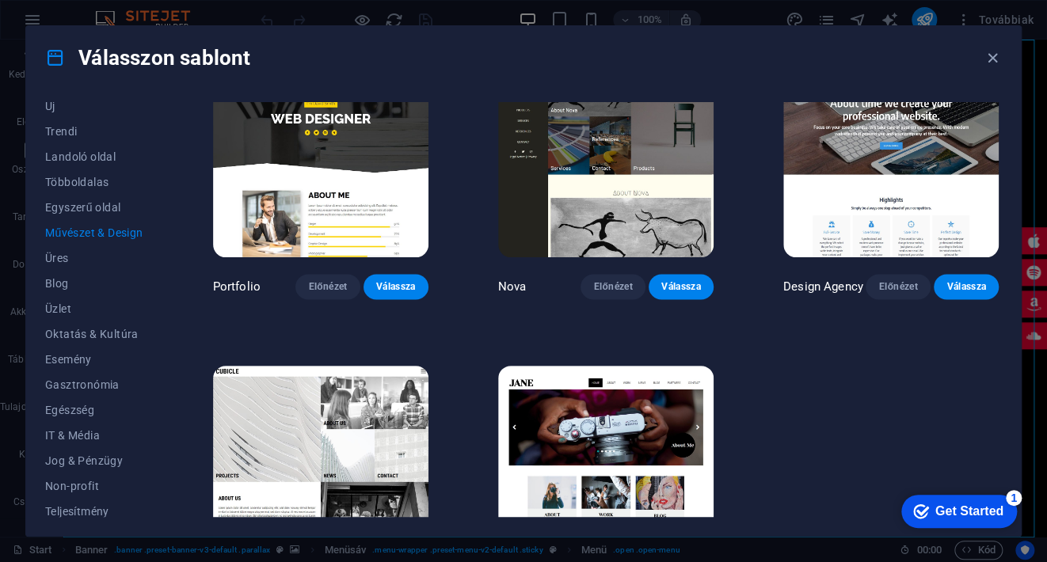
scroll to position [1058, 0]
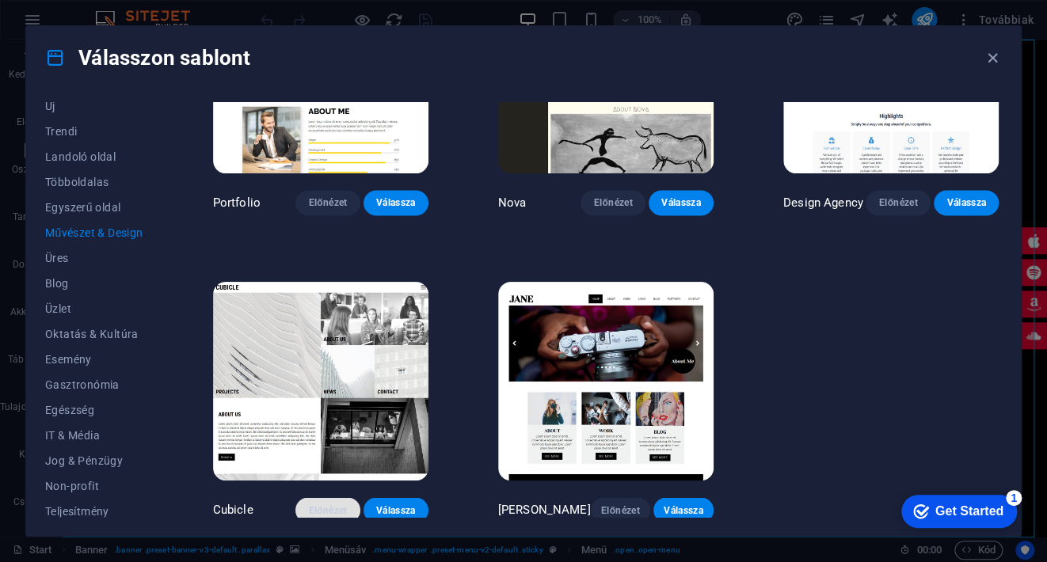
click at [331, 504] on span "Előnézet" at bounding box center [328, 510] width 40 height 13
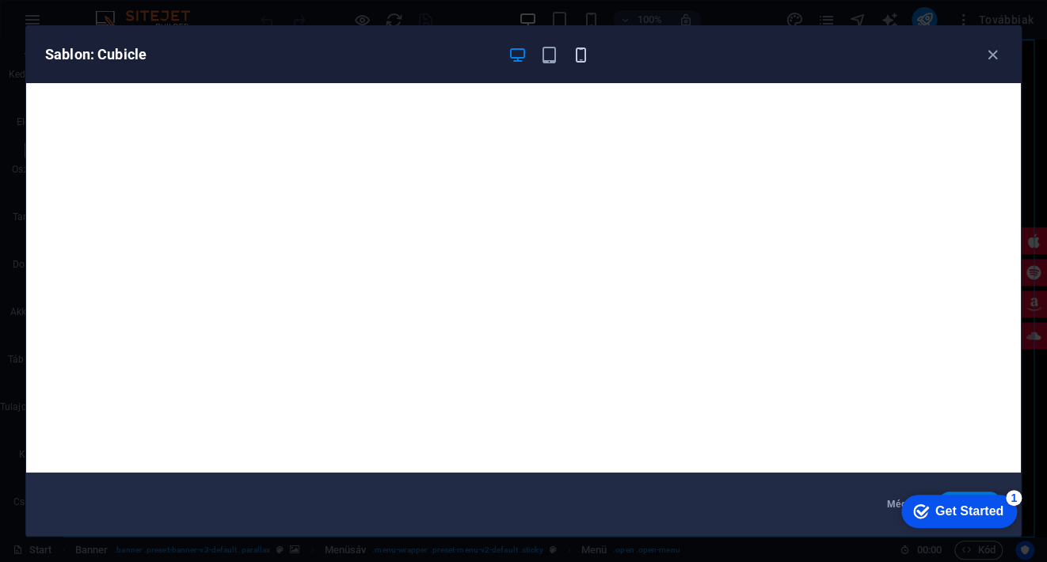
click at [581, 55] on icon "button" at bounding box center [581, 55] width 18 height 18
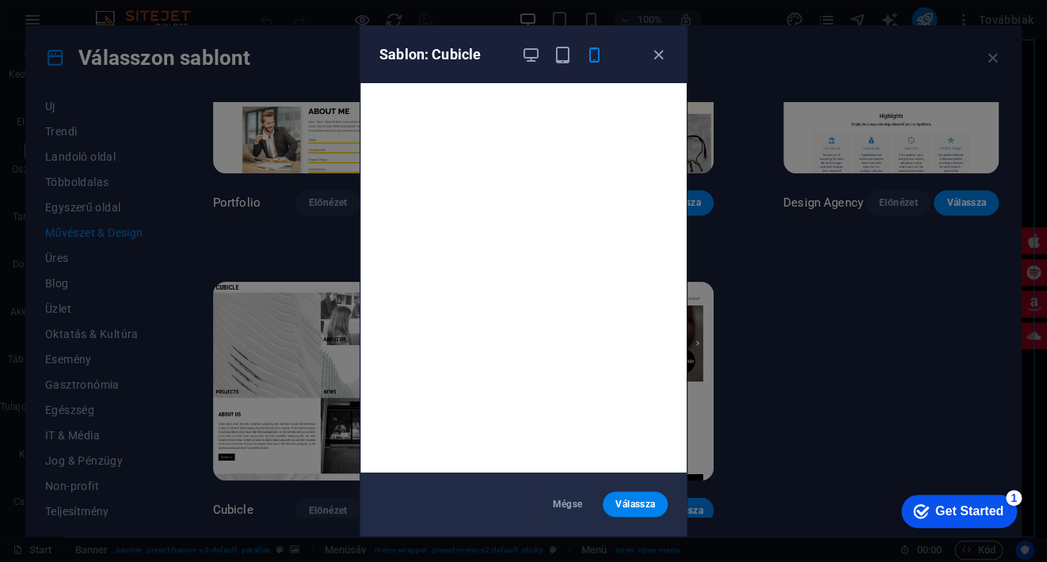
scroll to position [4, 0]
click at [658, 51] on icon "button" at bounding box center [658, 55] width 18 height 18
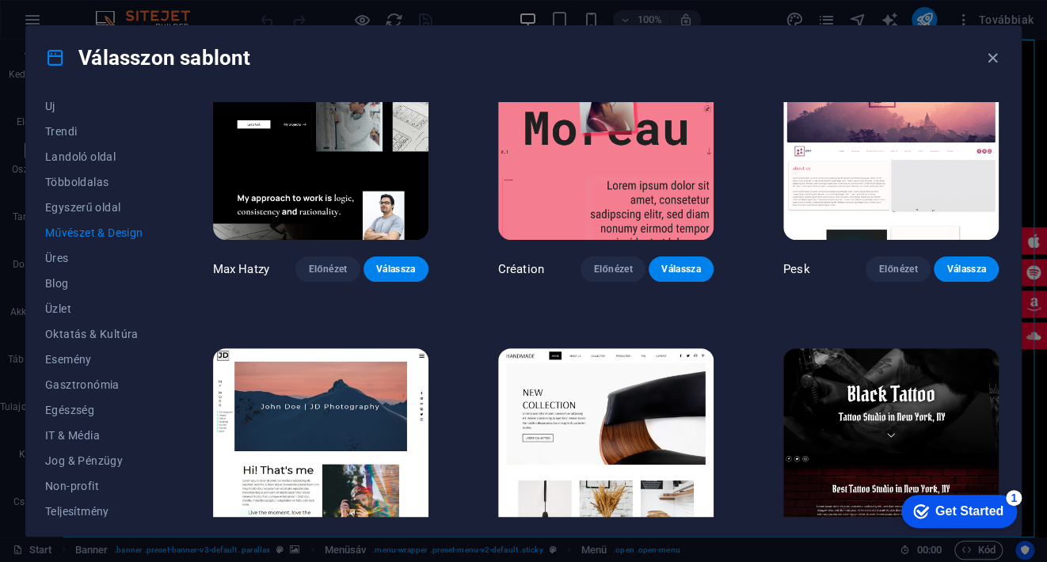
scroll to position [0, 0]
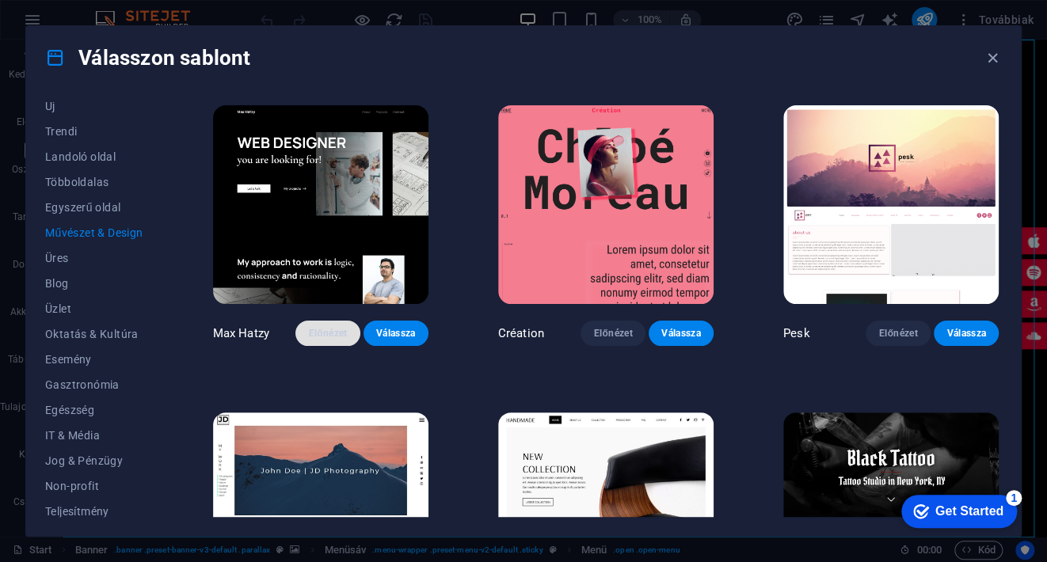
click at [337, 327] on span "Előnézet" at bounding box center [328, 333] width 40 height 13
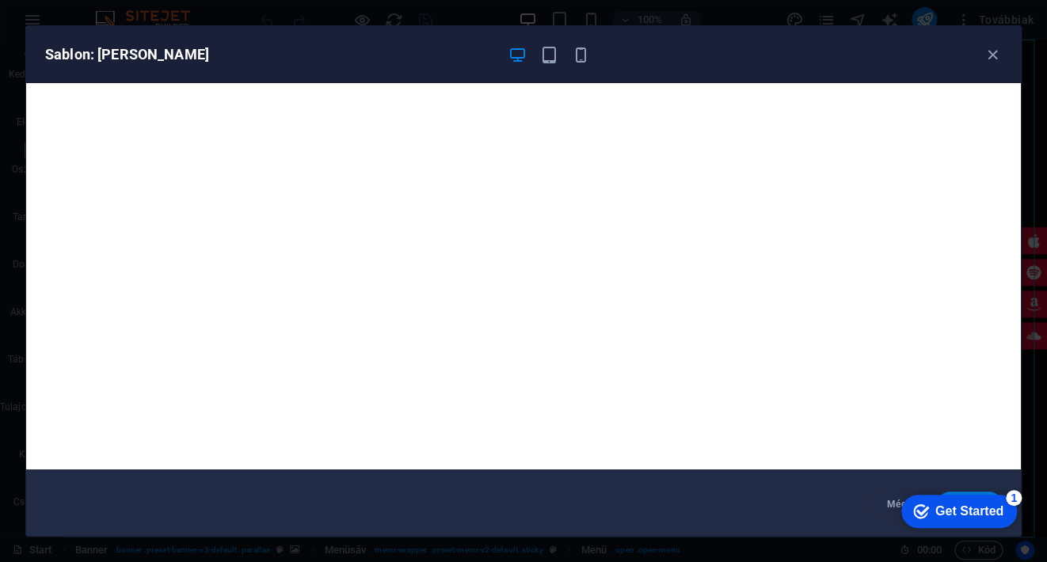
scroll to position [4, 0]
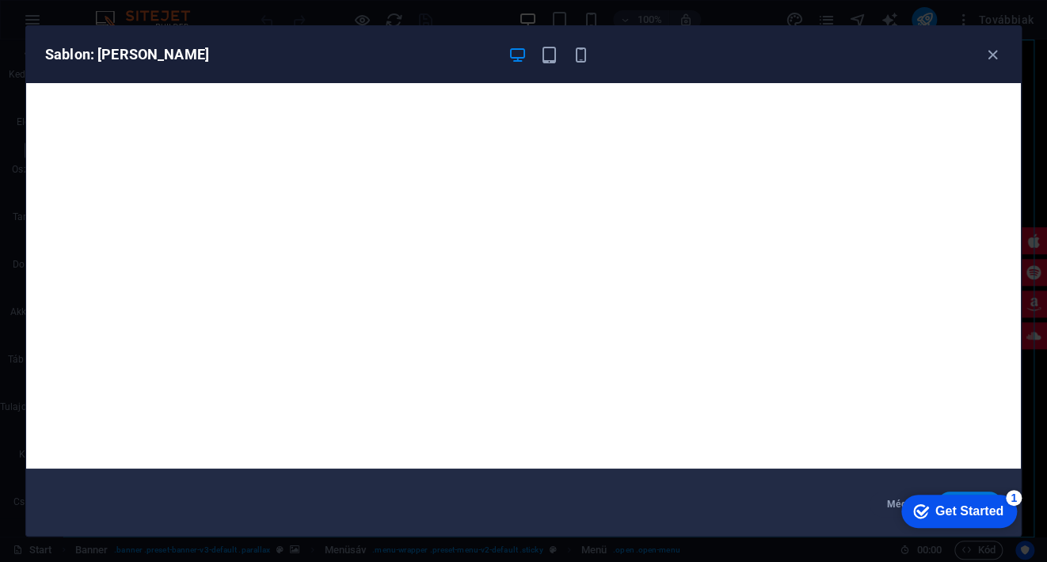
click at [976, 504] on div "Get Started" at bounding box center [969, 511] width 68 height 14
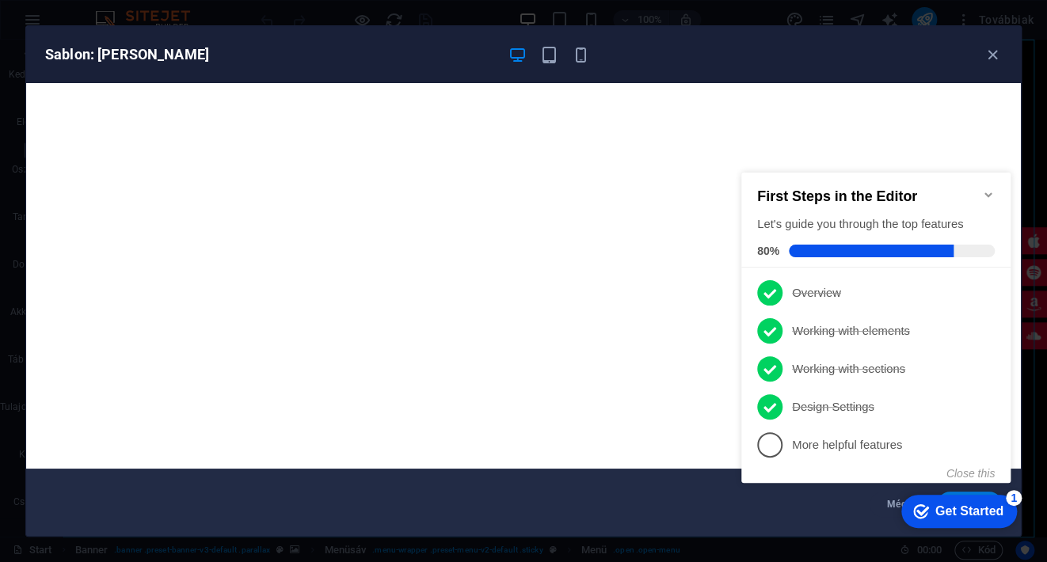
drag, startPoint x: 988, startPoint y: 188, endPoint x: 965, endPoint y: 185, distance: 24.0
click at [986, 192] on icon "Minimize checklist" at bounding box center [987, 194] width 7 height 5
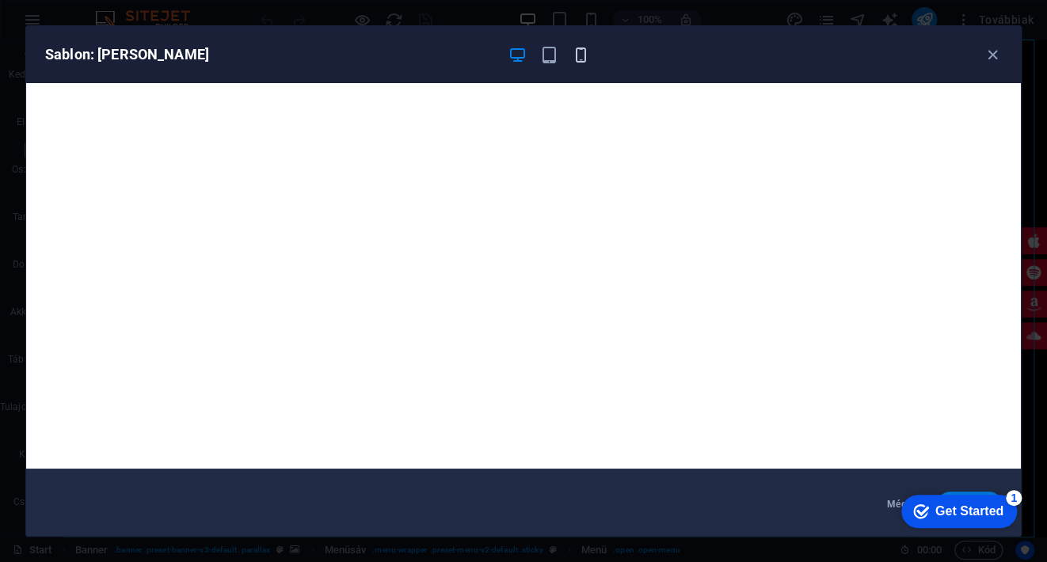
click at [578, 59] on icon "button" at bounding box center [581, 55] width 18 height 18
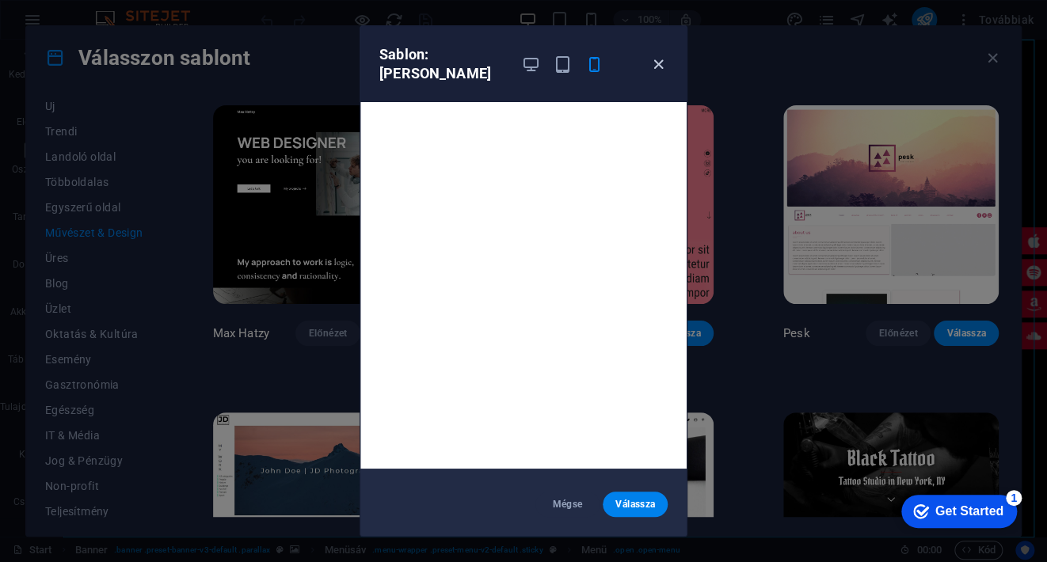
click at [656, 55] on icon "button" at bounding box center [658, 64] width 18 height 18
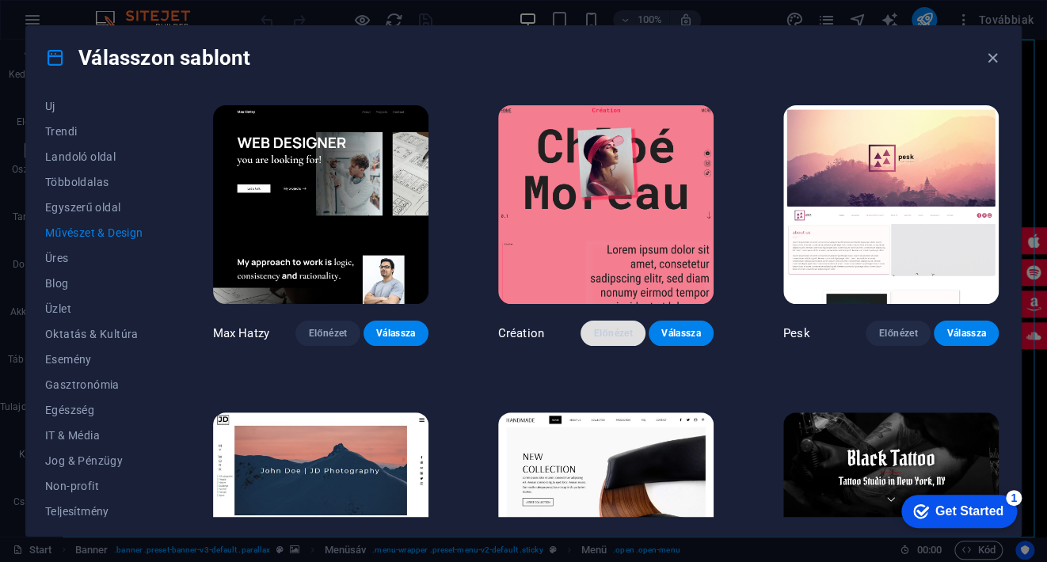
click at [609, 331] on span "Előnézet" at bounding box center [613, 333] width 40 height 13
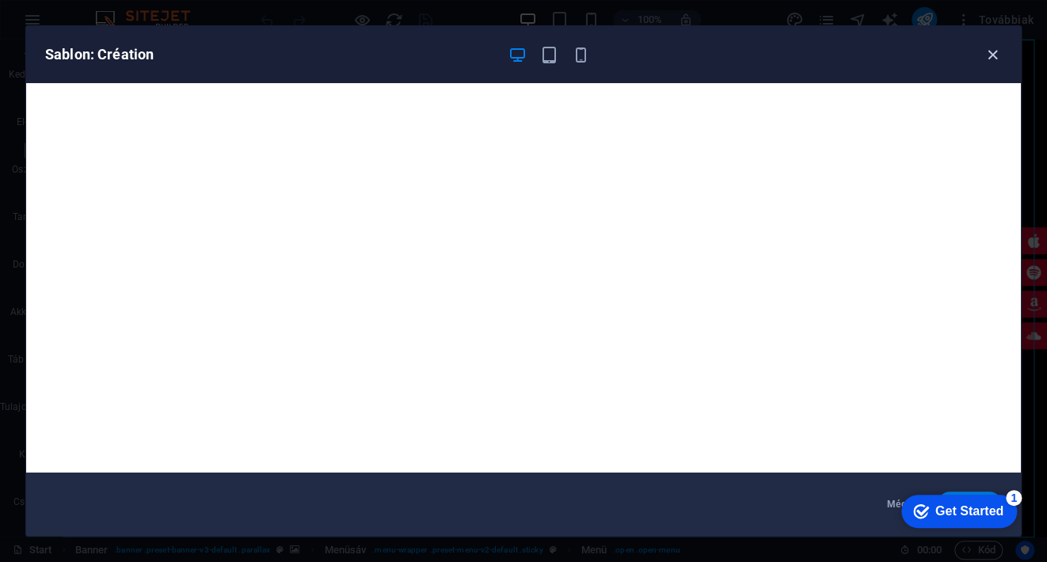
click at [991, 51] on icon "button" at bounding box center [993, 55] width 18 height 18
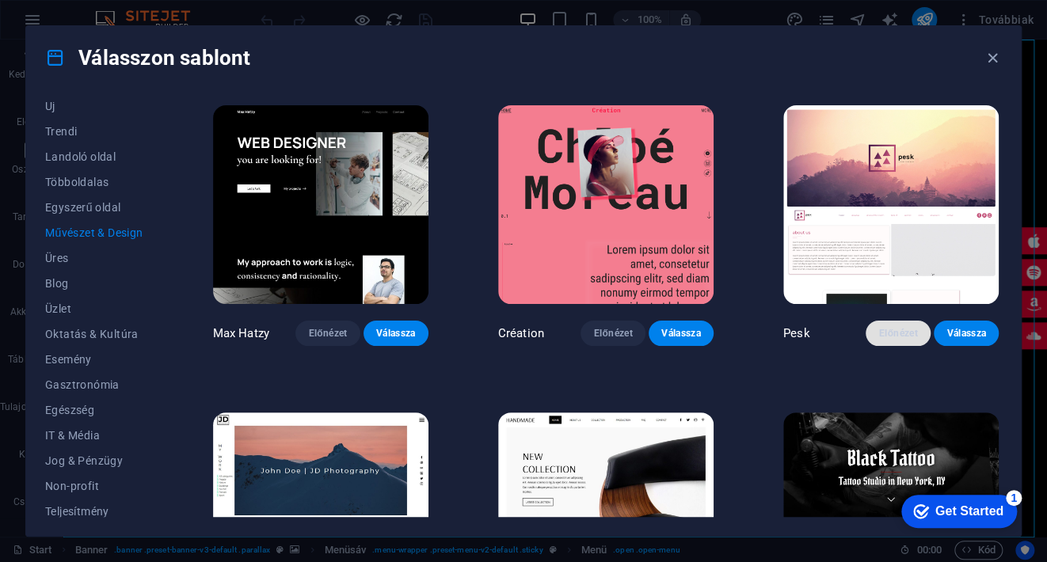
click at [893, 329] on span "Előnézet" at bounding box center [898, 333] width 40 height 13
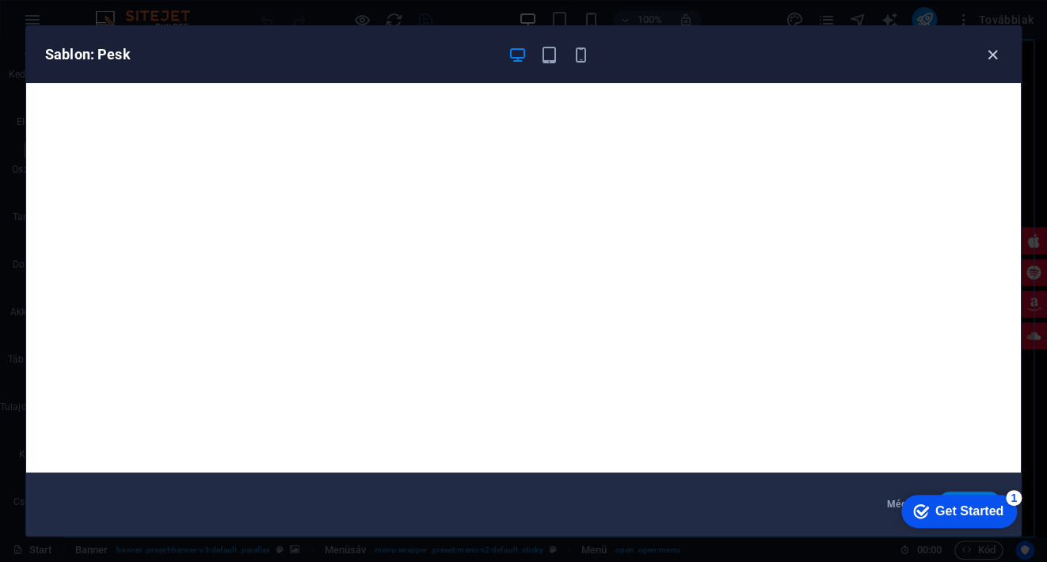
click at [984, 47] on icon "button" at bounding box center [993, 55] width 18 height 18
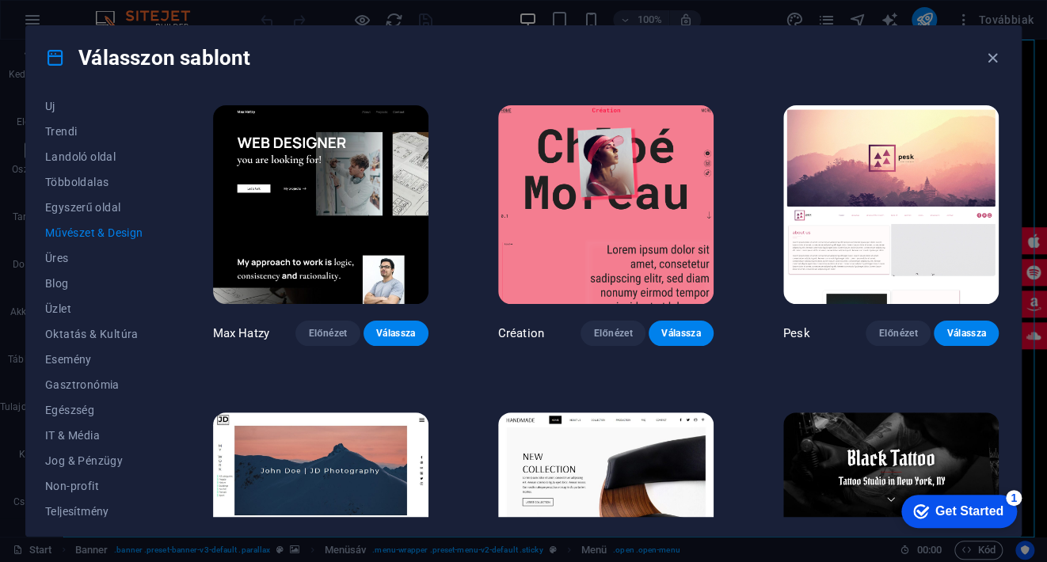
scroll to position [158, 0]
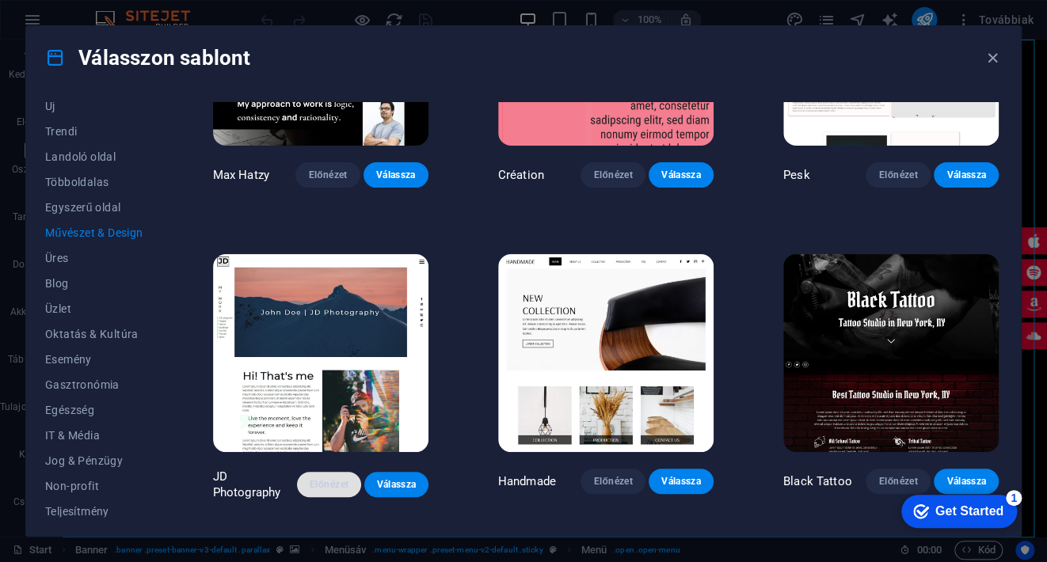
click at [337, 478] on span "Előnézet" at bounding box center [329, 484] width 39 height 13
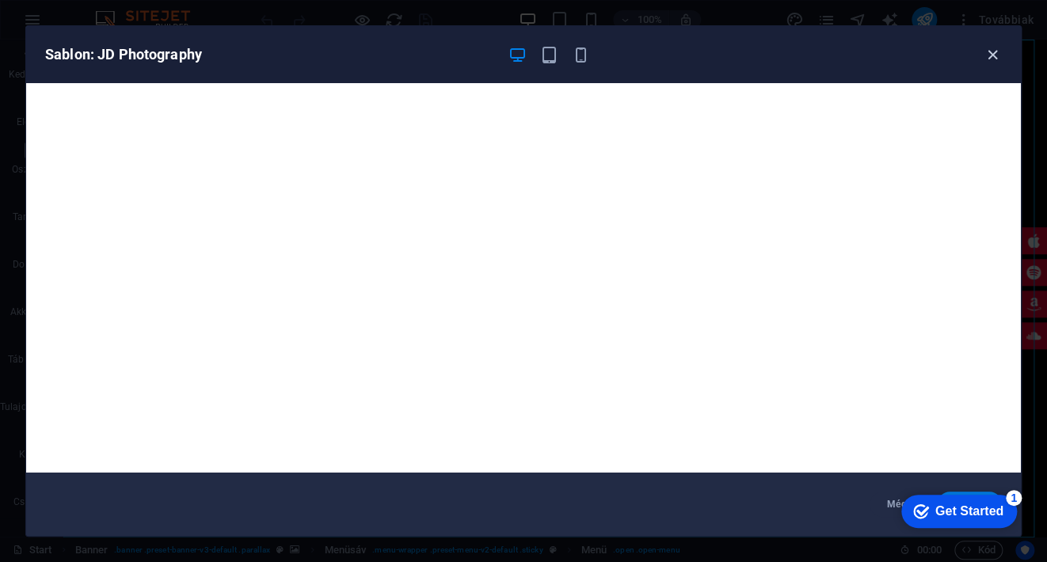
click at [989, 52] on icon "button" at bounding box center [993, 55] width 18 height 18
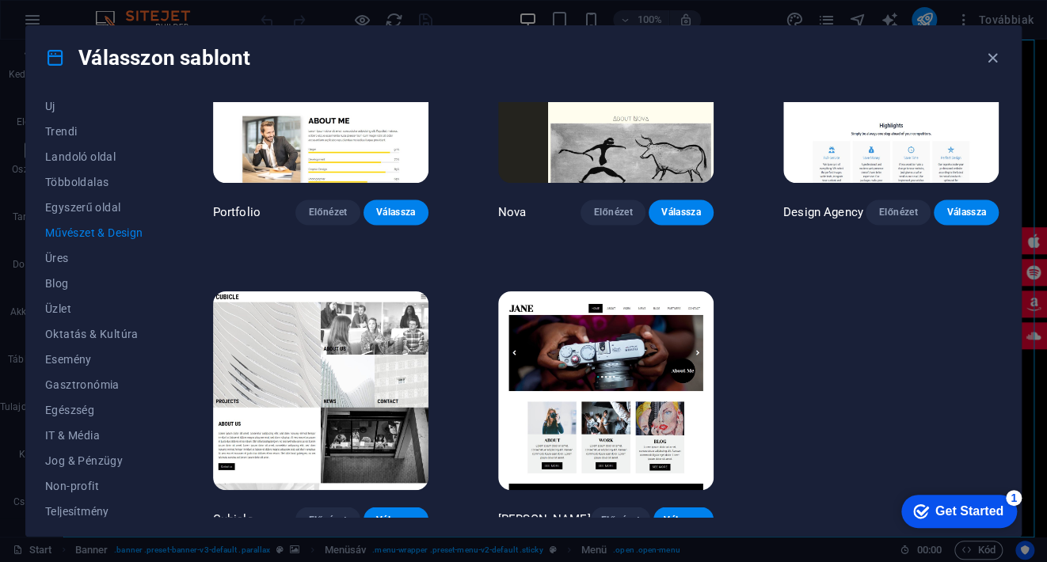
scroll to position [1058, 0]
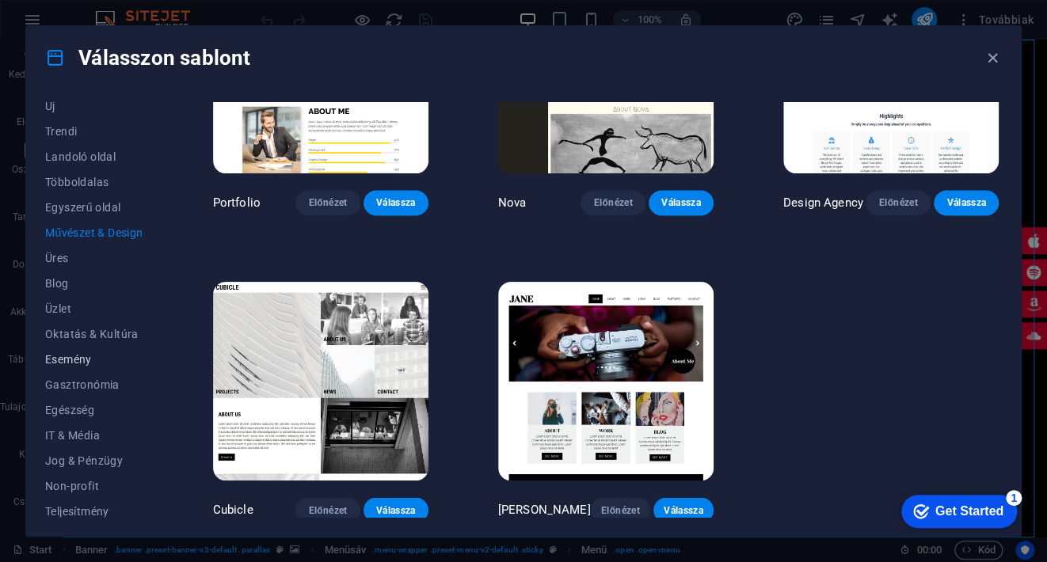
click at [76, 360] on span "Esemény" at bounding box center [94, 359] width 98 height 13
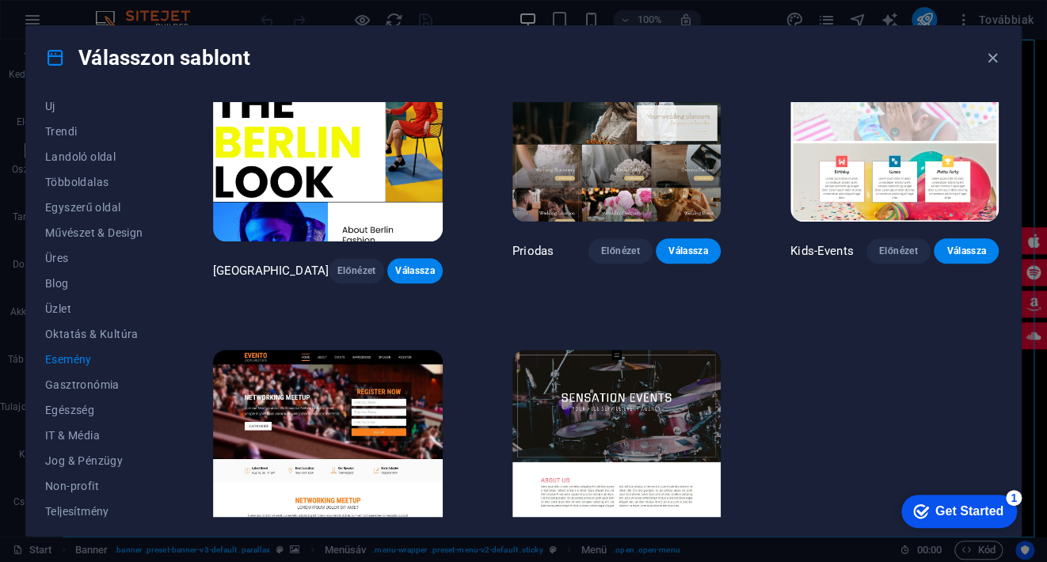
scroll to position [441, 0]
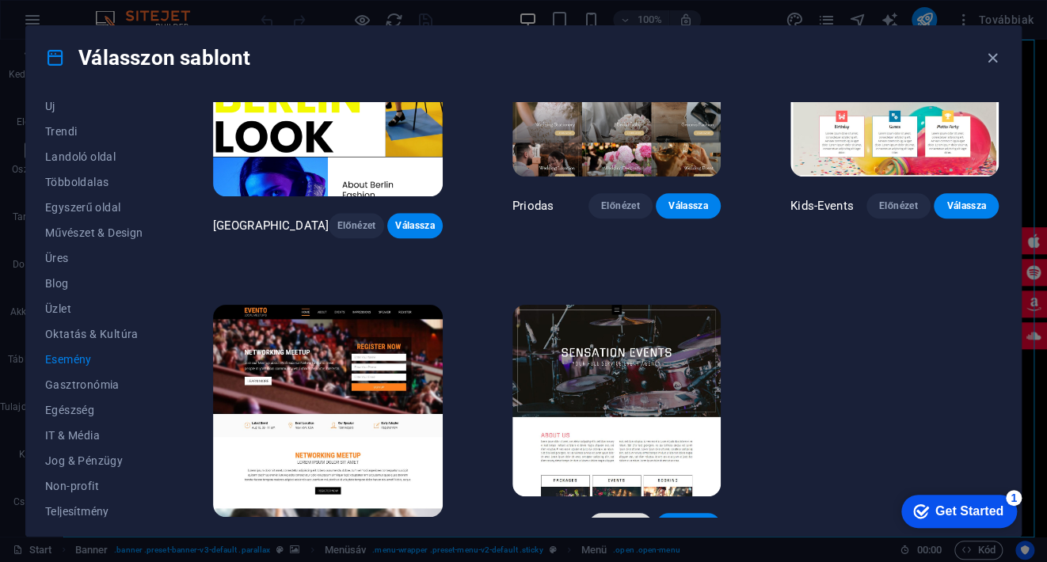
click at [615, 519] on span "Előnézet" at bounding box center [621, 525] width 40 height 13
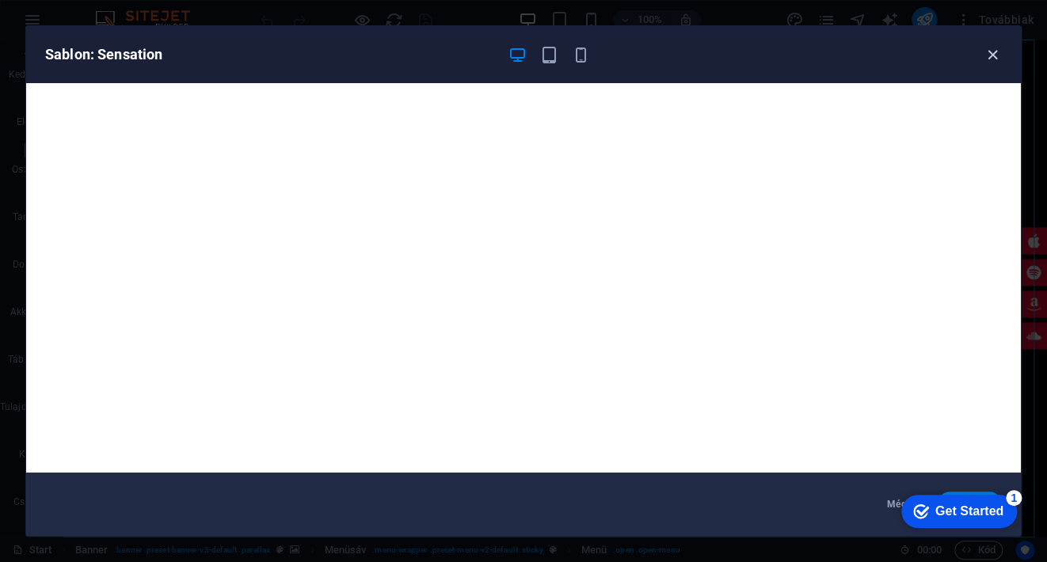
click at [989, 55] on icon "button" at bounding box center [993, 55] width 18 height 18
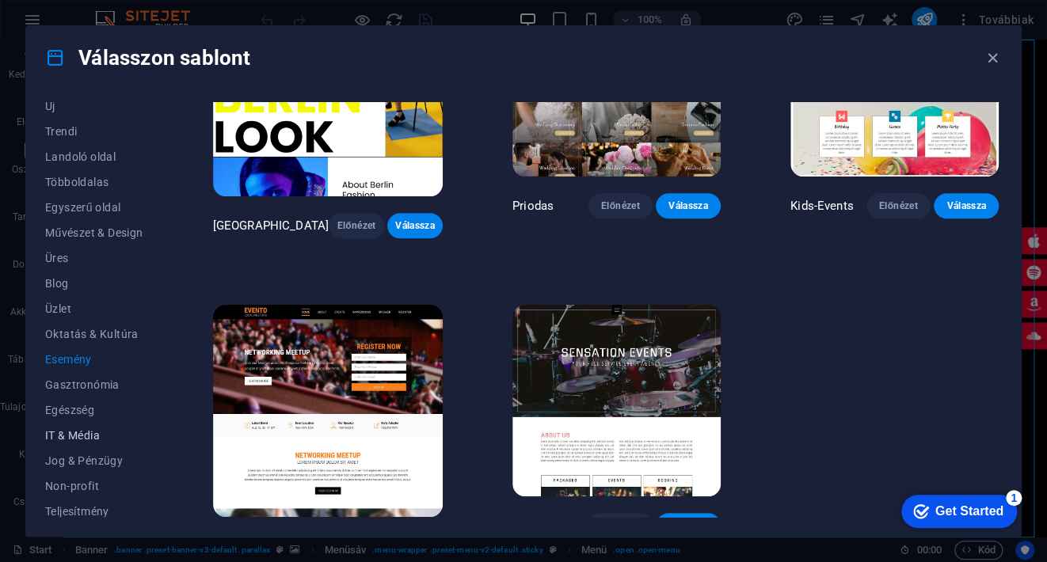
click at [102, 429] on span "IT & Média" at bounding box center [94, 435] width 98 height 13
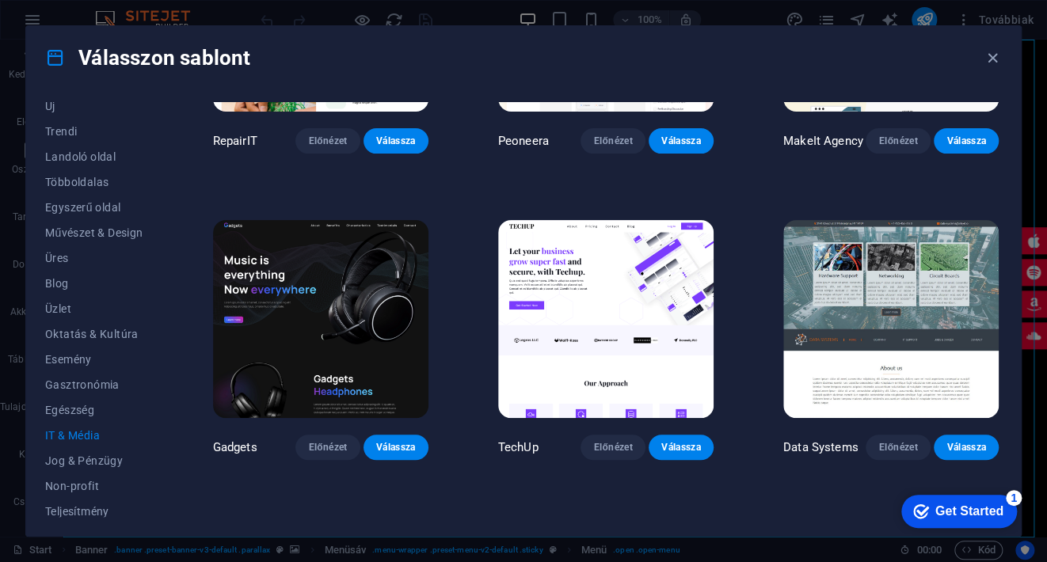
scroll to position [0, 0]
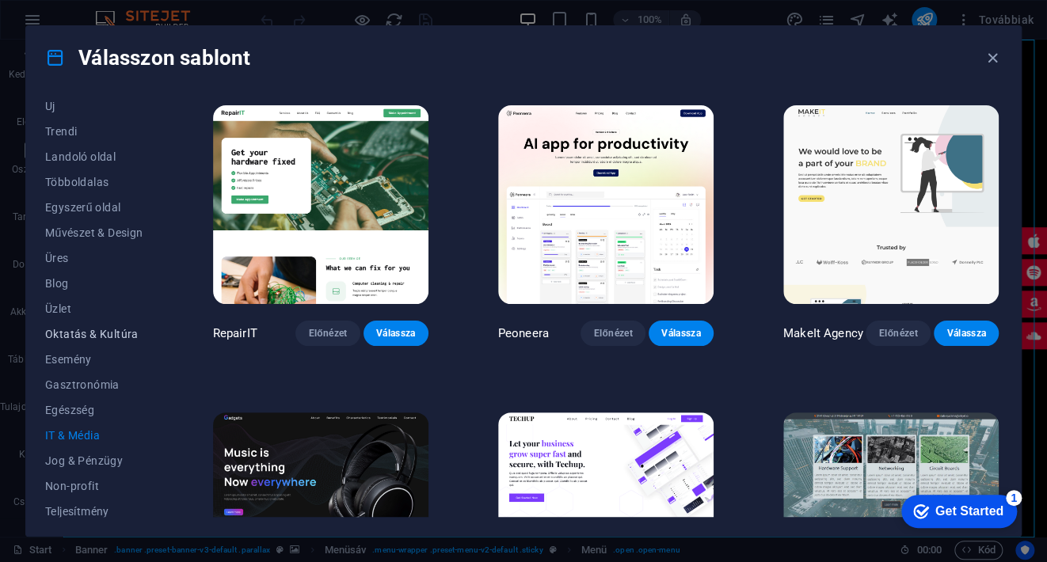
click at [123, 334] on span "Oktatás & Kultúra" at bounding box center [94, 334] width 98 height 13
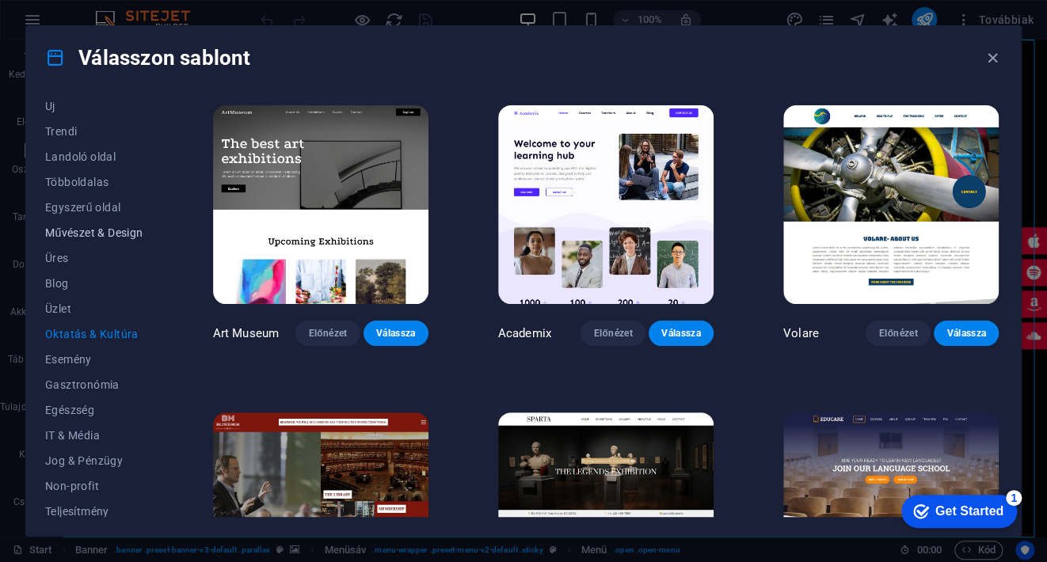
click at [112, 231] on span "Művészet & Design" at bounding box center [94, 232] width 98 height 13
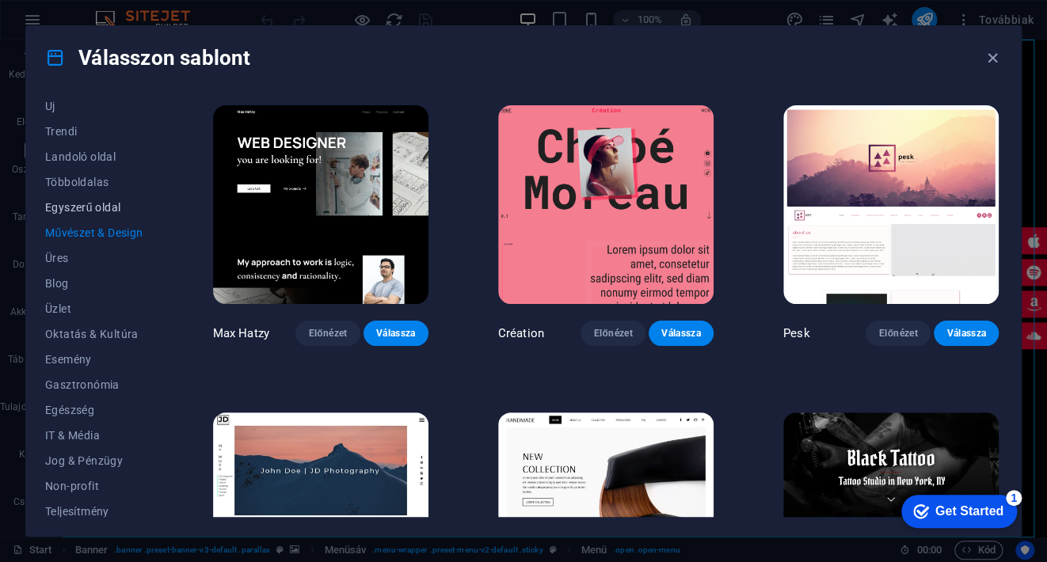
click at [99, 197] on button "Egyszerű oldal" at bounding box center [94, 207] width 98 height 25
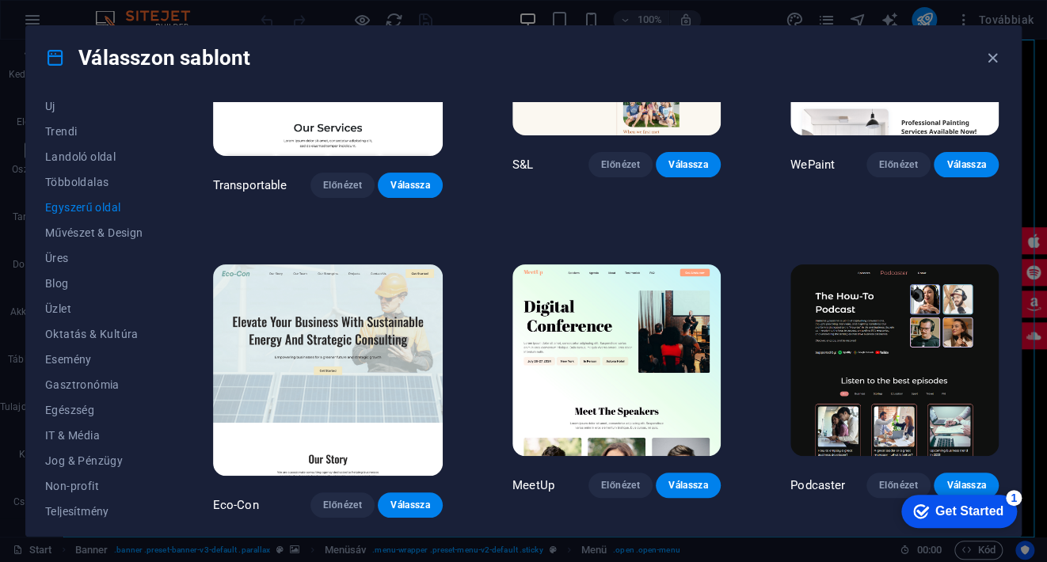
scroll to position [158, 0]
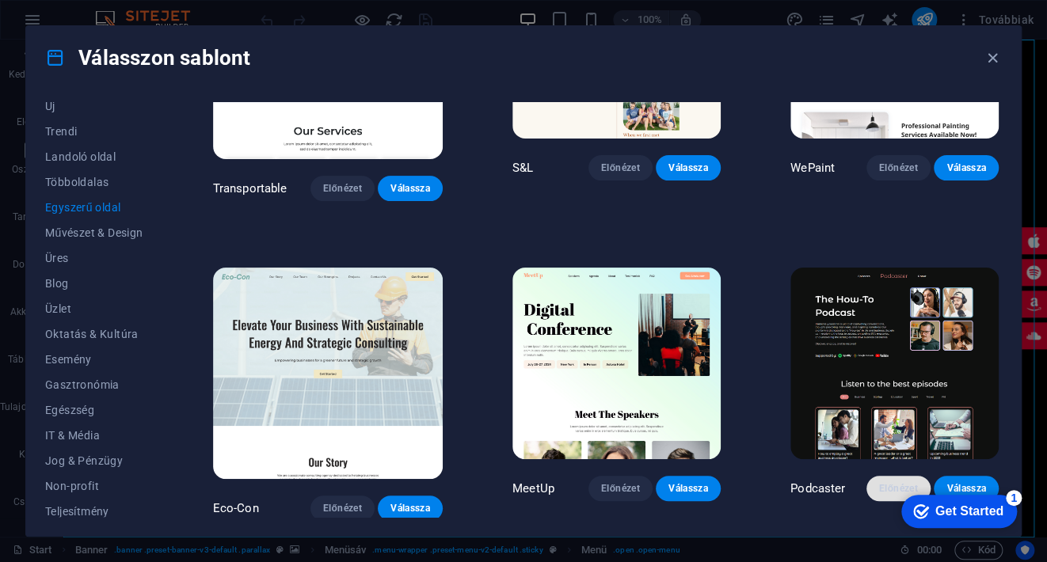
click at [889, 482] on span "Előnézet" at bounding box center [899, 488] width 40 height 13
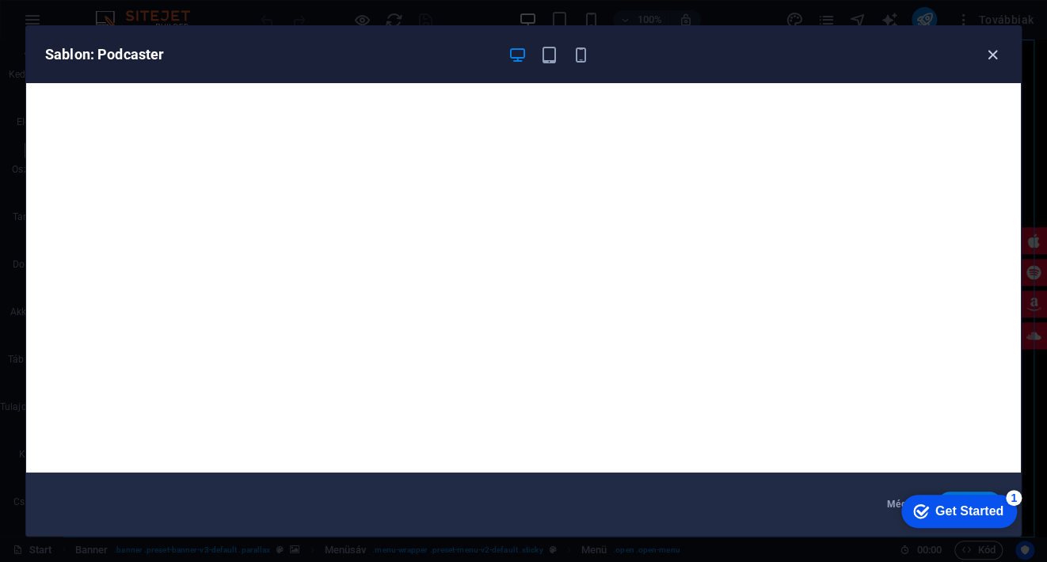
click at [994, 51] on icon "button" at bounding box center [993, 55] width 18 height 18
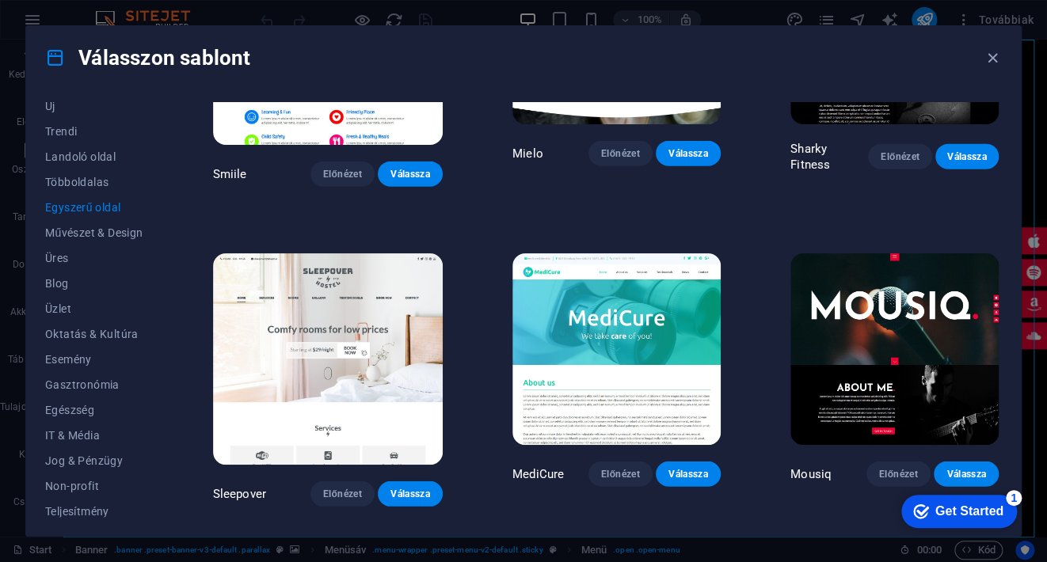
scroll to position [4435, 0]
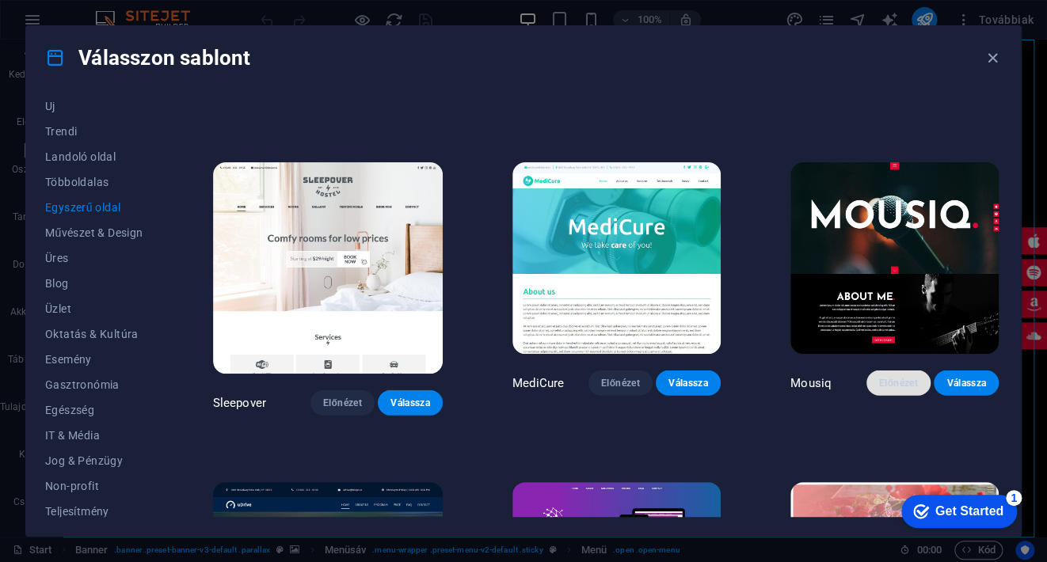
click at [895, 371] on button "Előnézet" at bounding box center [898, 383] width 65 height 25
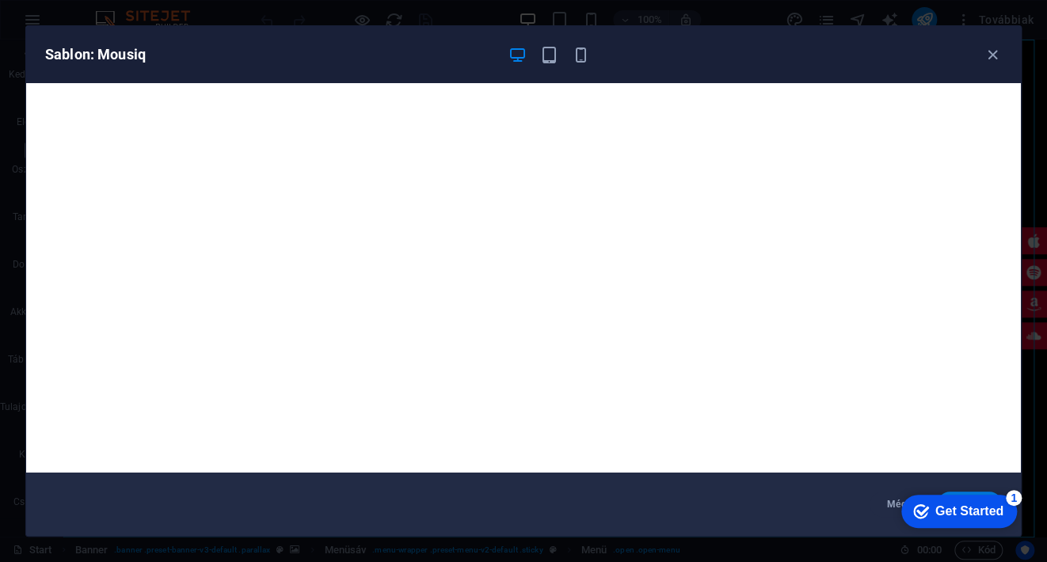
scroll to position [4, 0]
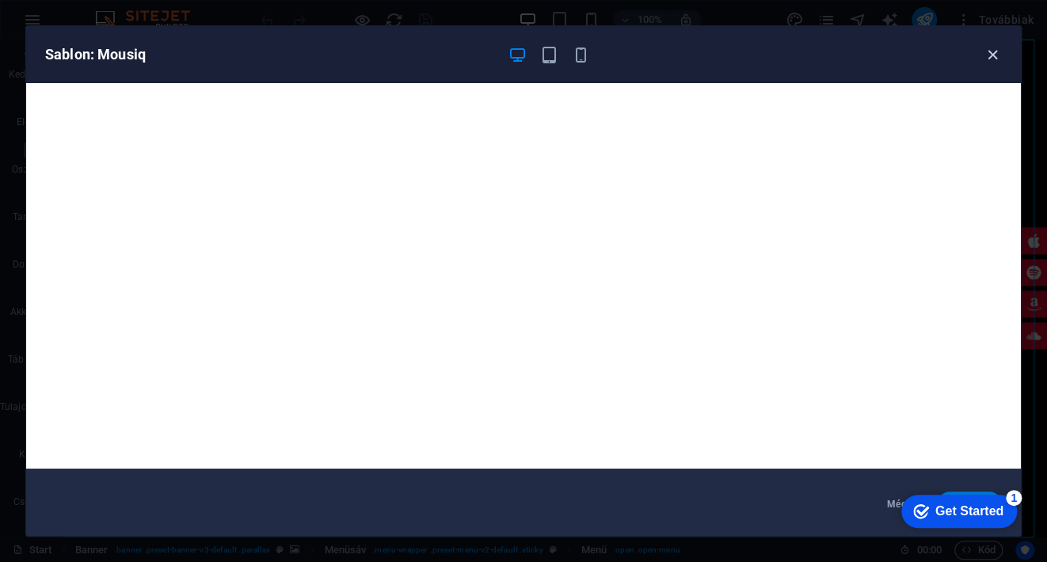
click at [995, 54] on icon "button" at bounding box center [993, 55] width 18 height 18
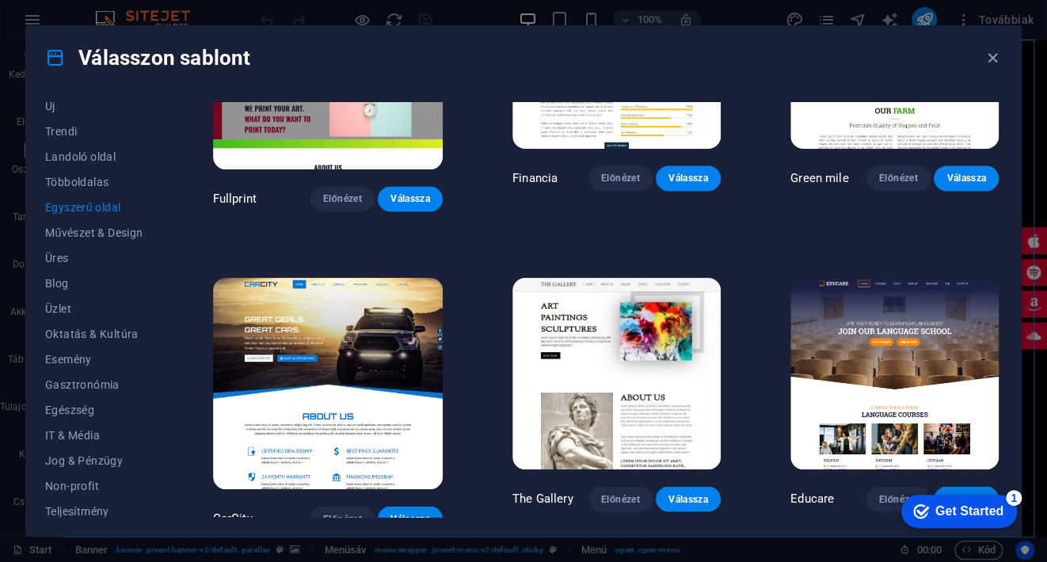
scroll to position [3643, 0]
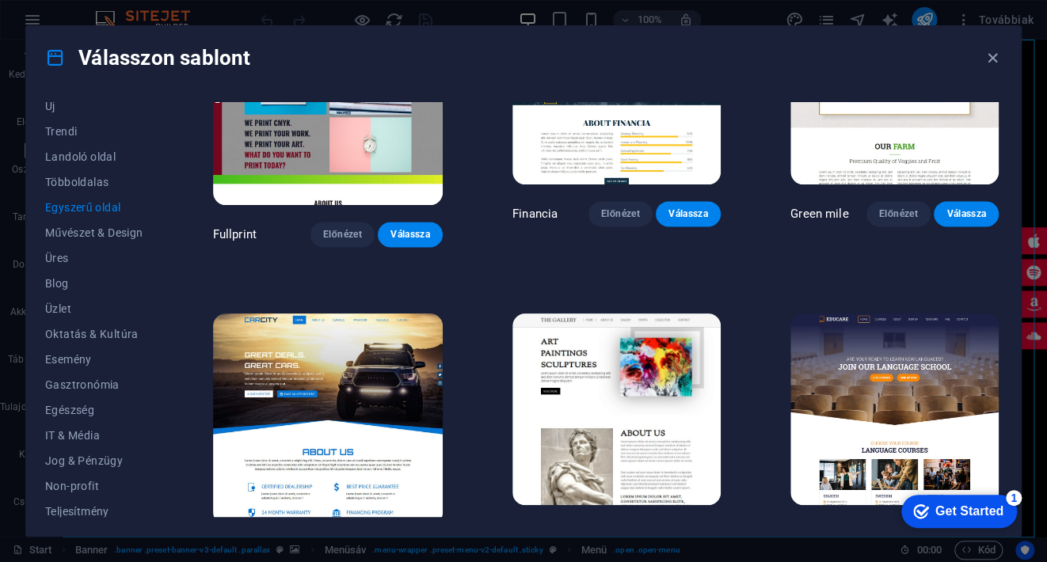
click at [609, 528] on span "Előnézet" at bounding box center [621, 534] width 40 height 13
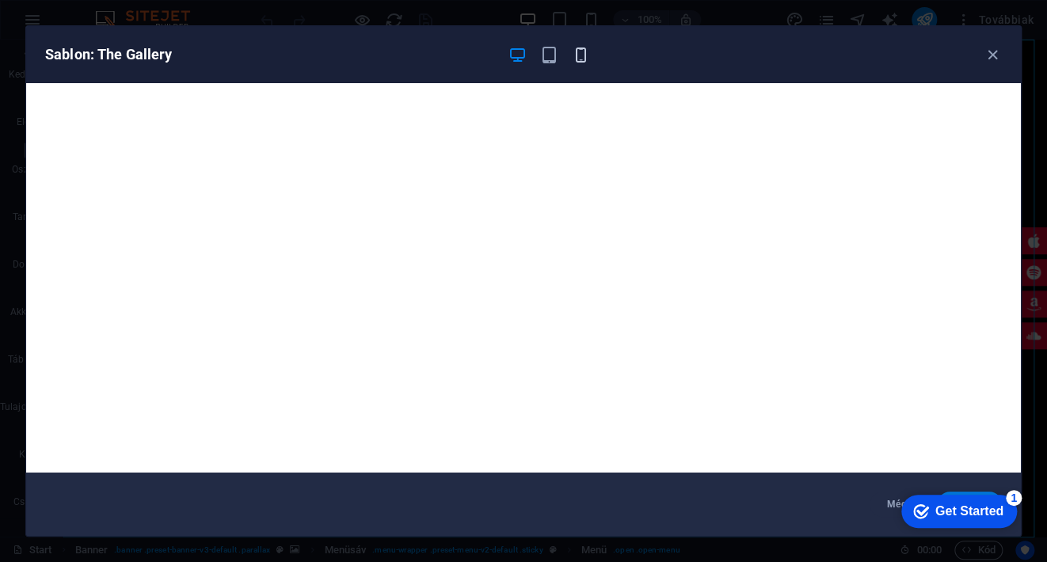
click at [577, 59] on icon "button" at bounding box center [581, 55] width 18 height 18
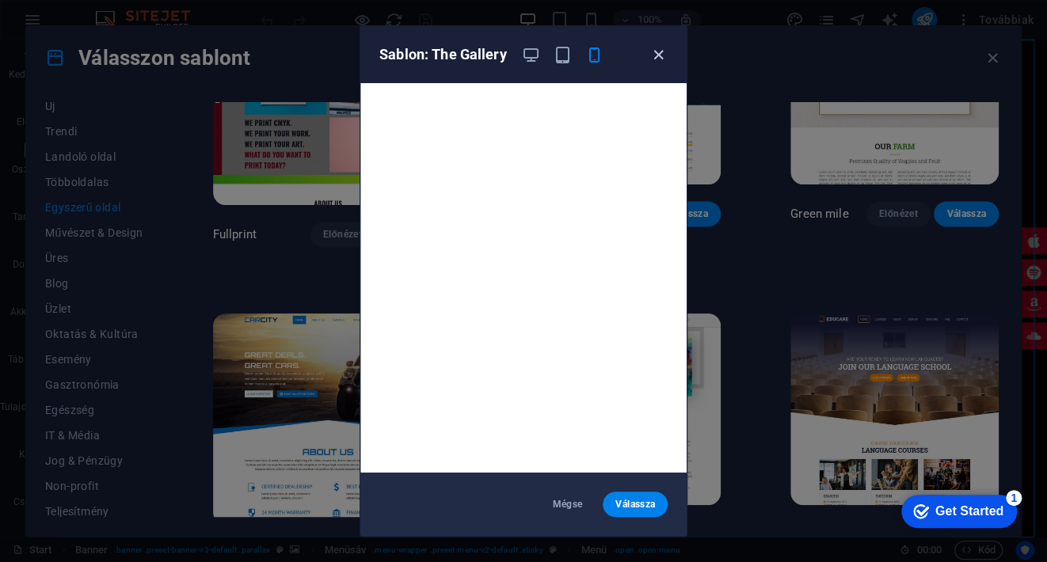
click at [656, 52] on icon "button" at bounding box center [658, 55] width 18 height 18
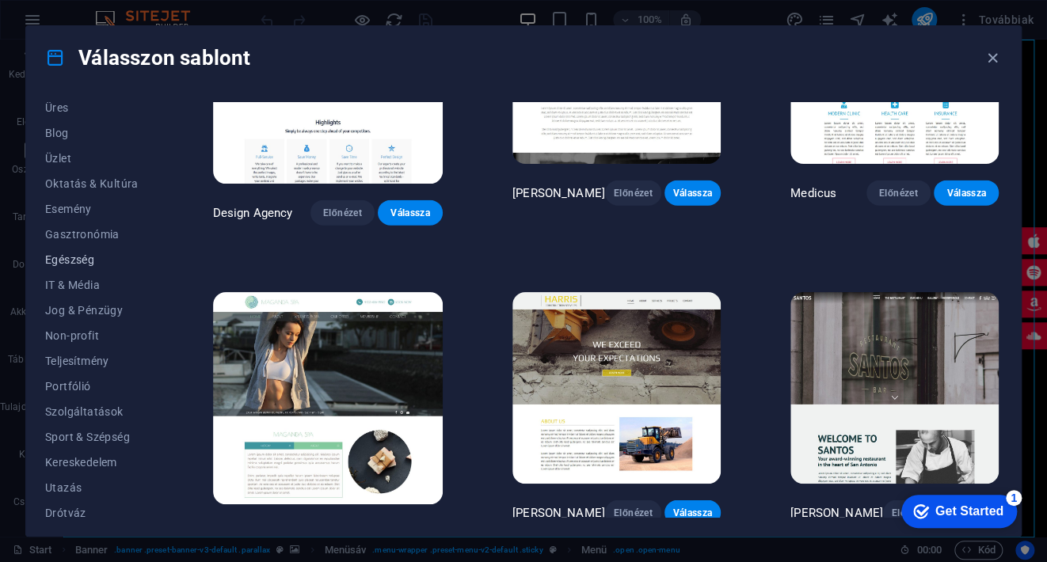
scroll to position [218, 0]
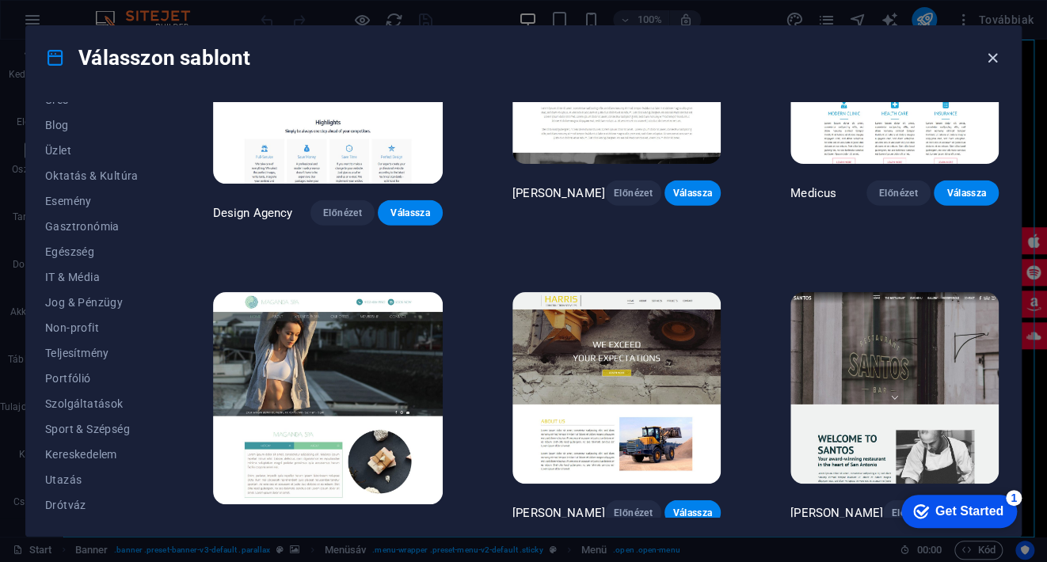
click at [989, 55] on icon "button" at bounding box center [993, 58] width 18 height 18
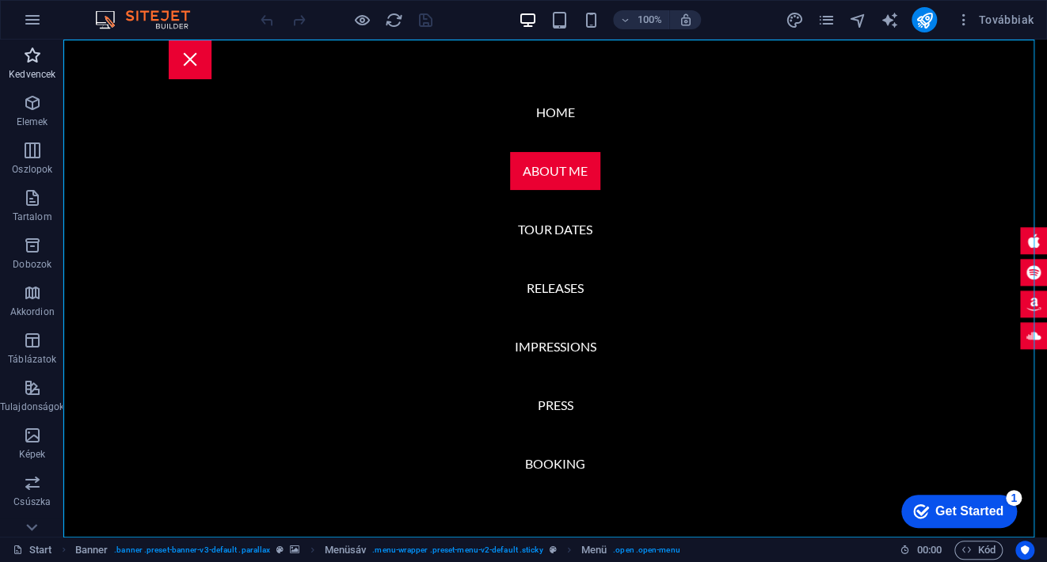
click at [32, 65] on span "Kedvencek" at bounding box center [32, 65] width 64 height 38
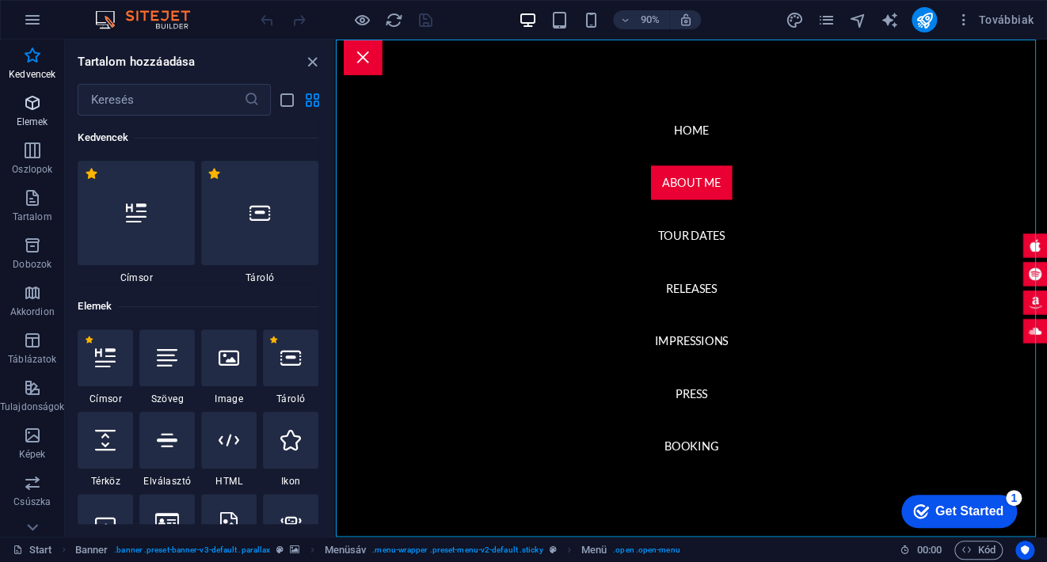
click at [26, 106] on icon "button" at bounding box center [32, 102] width 19 height 19
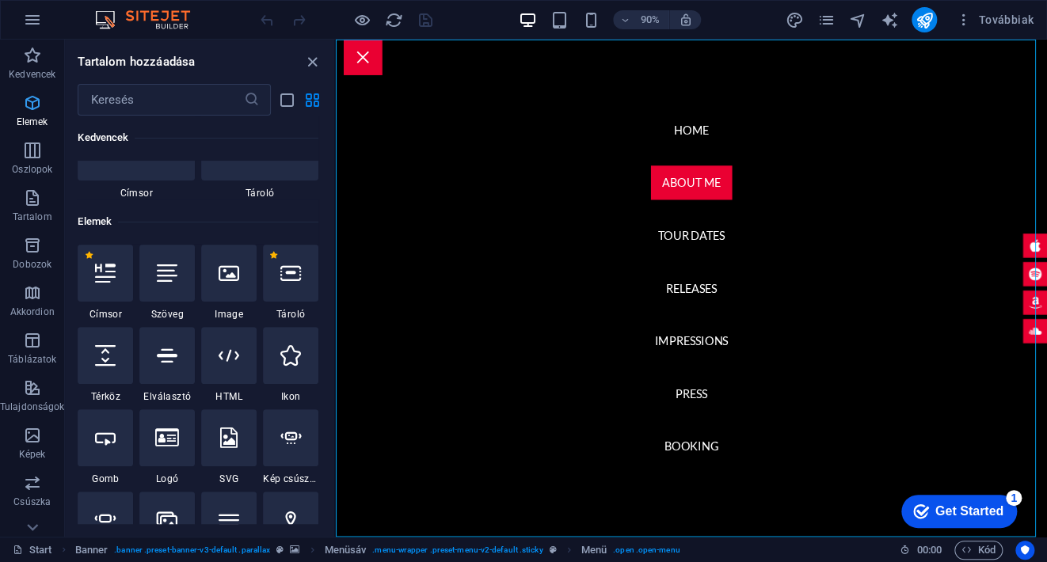
scroll to position [168, 0]
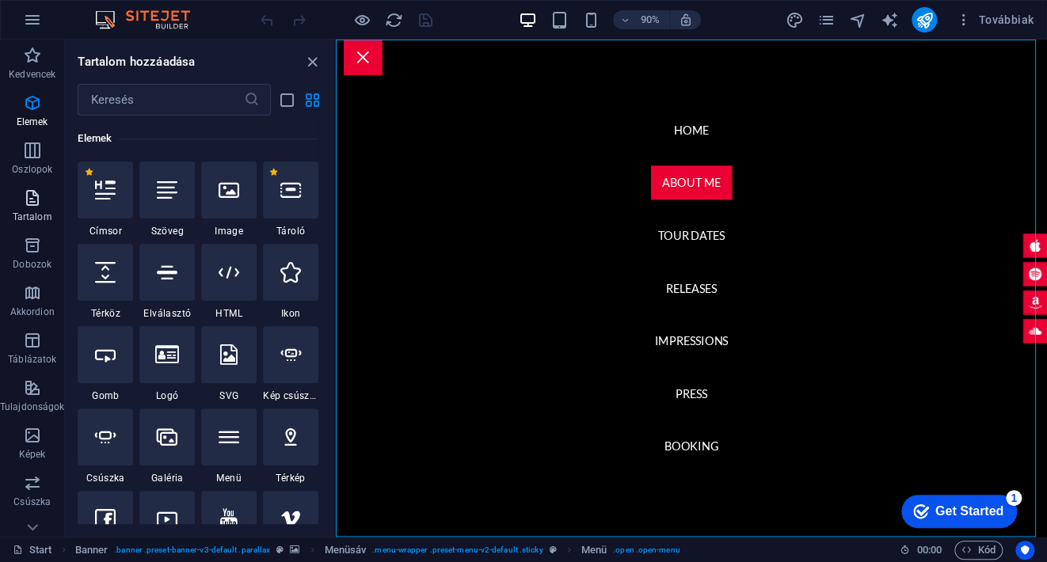
click at [26, 195] on icon "button" at bounding box center [32, 197] width 19 height 19
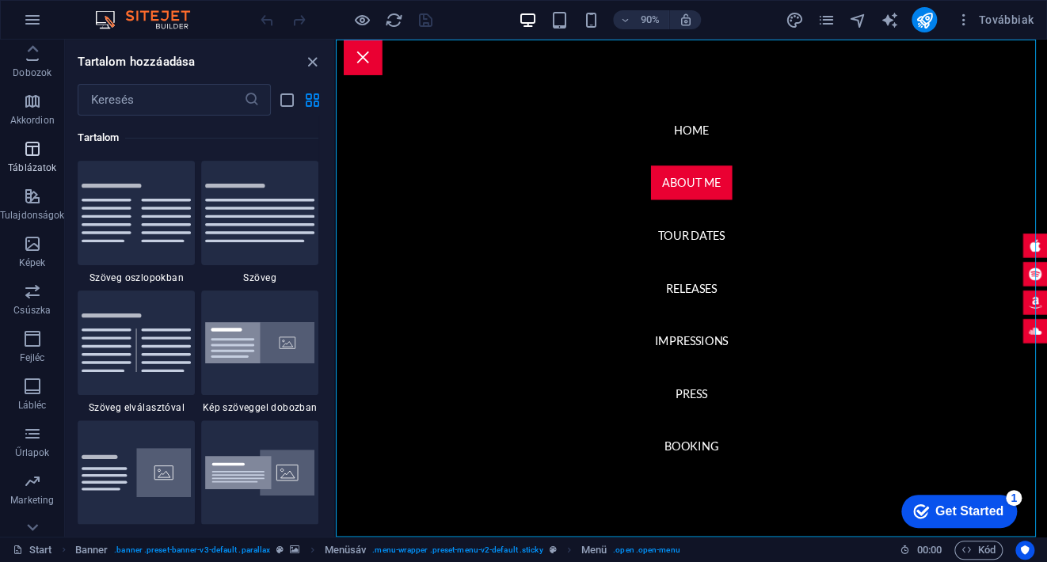
scroll to position [215, 0]
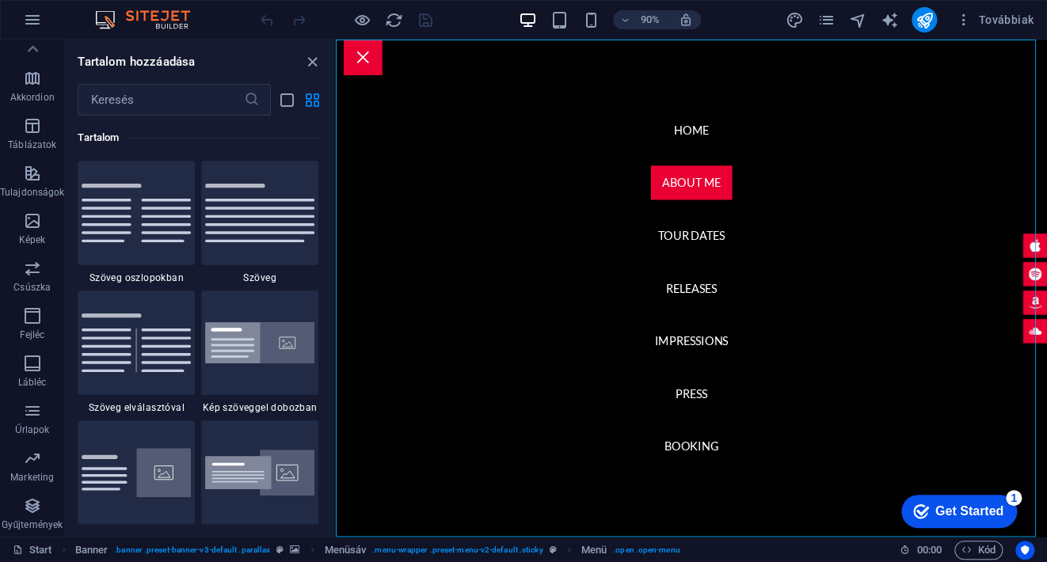
click at [146, 17] on img at bounding box center [150, 19] width 119 height 19
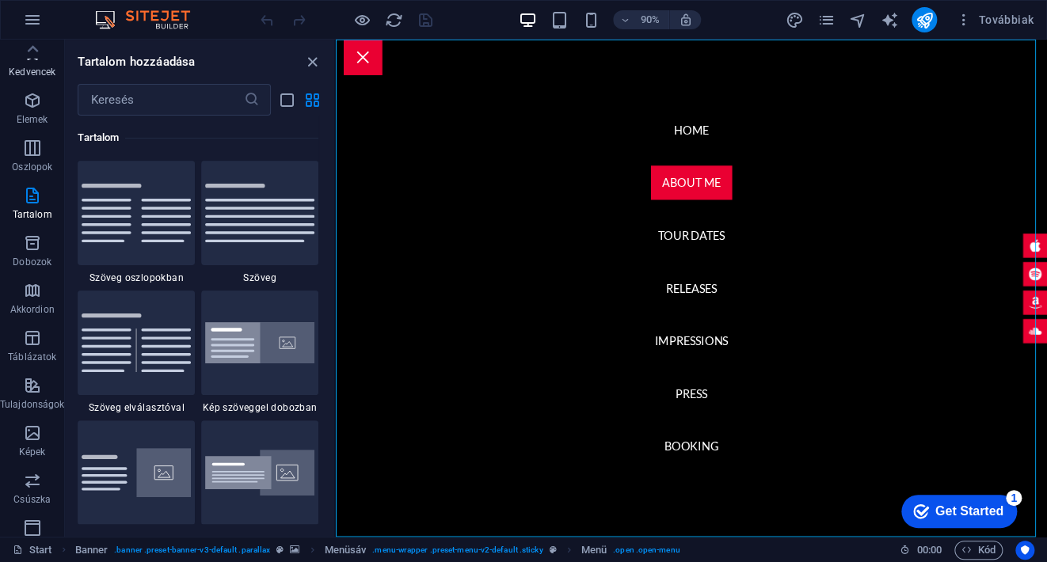
scroll to position [0, 0]
click at [34, 24] on icon "button" at bounding box center [32, 19] width 19 height 19
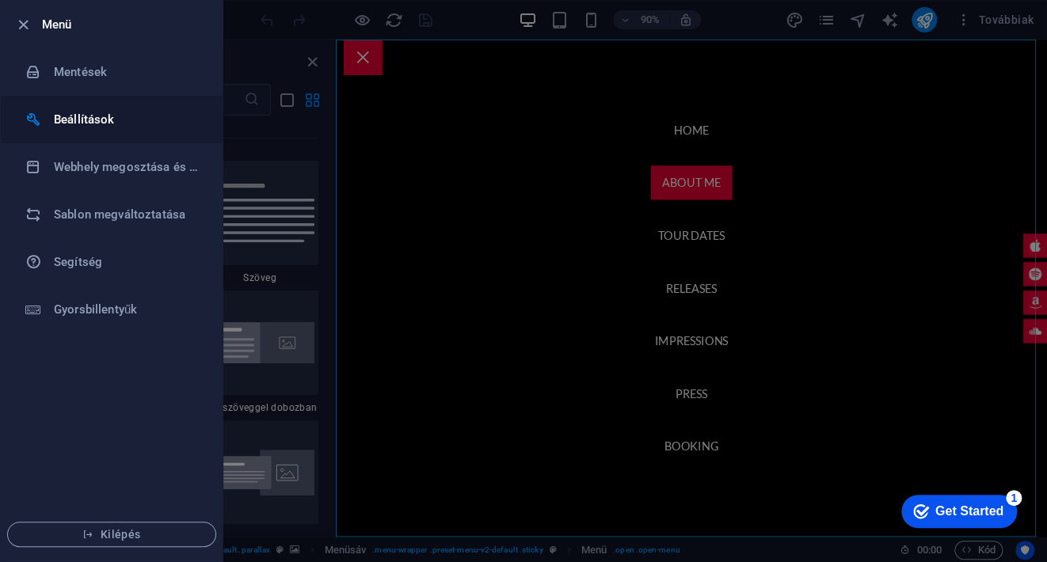
click at [55, 130] on li "Beállítások" at bounding box center [112, 120] width 222 height 48
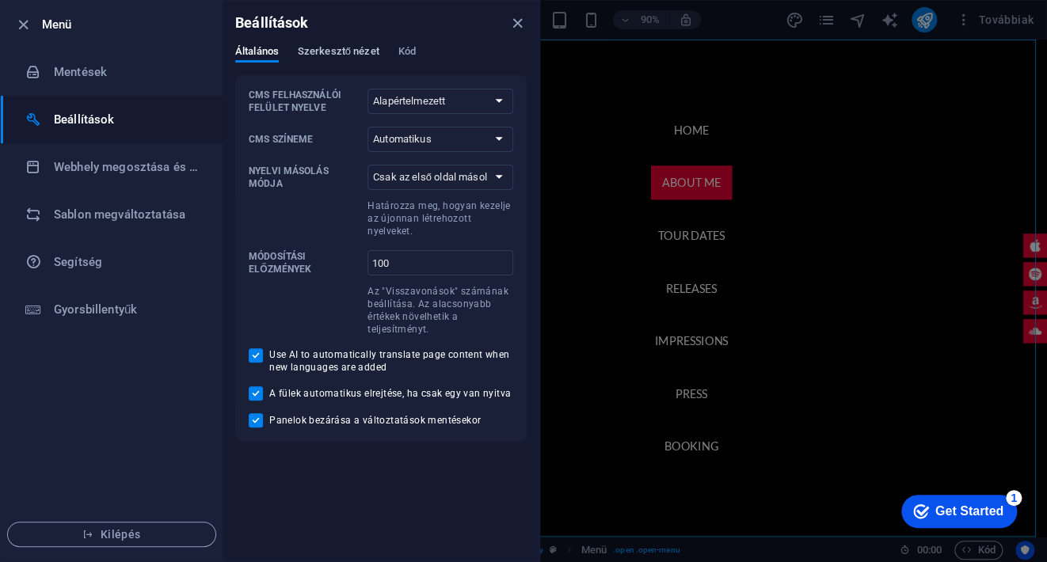
click at [321, 52] on span "Szerkesztő nézet" at bounding box center [339, 53] width 82 height 22
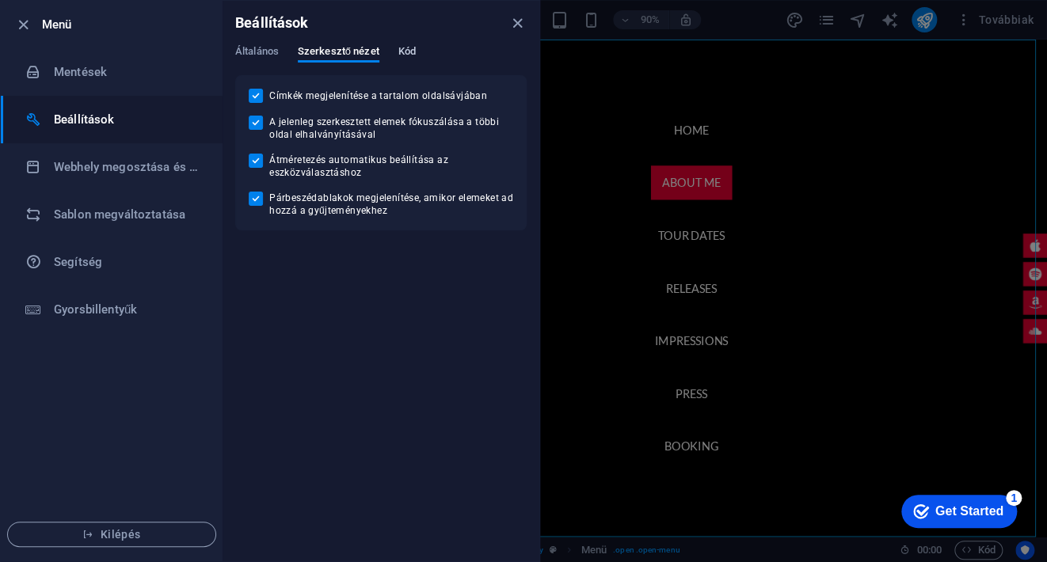
click at [401, 50] on span "Kód" at bounding box center [406, 53] width 17 height 22
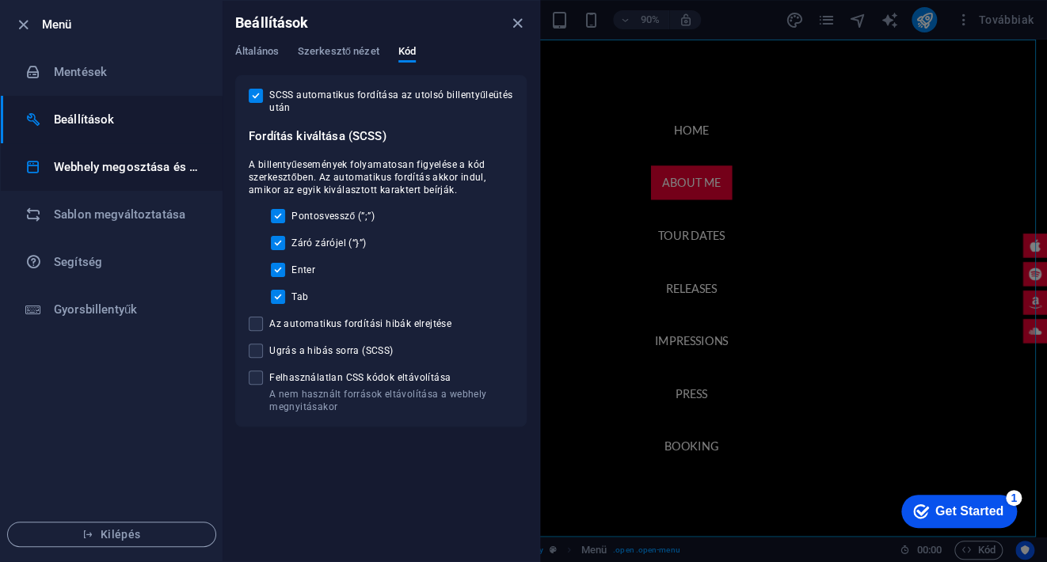
click at [93, 162] on h6 "Webhely megosztása és másolása" at bounding box center [127, 167] width 147 height 19
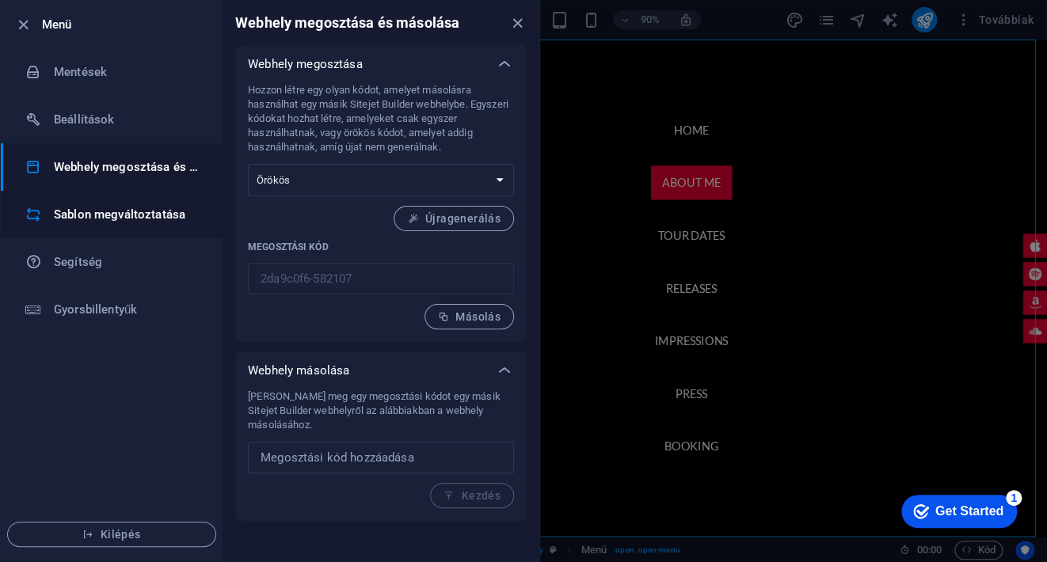
click at [78, 210] on h6 "Sablon megváltoztatása" at bounding box center [127, 214] width 147 height 19
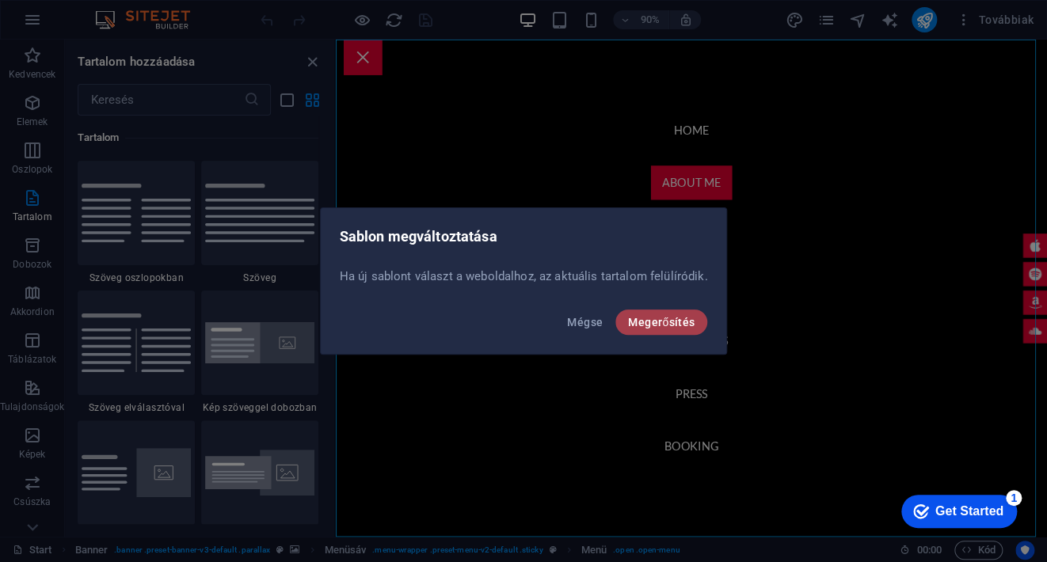
click at [653, 322] on span "Megerősítés" at bounding box center [661, 322] width 67 height 13
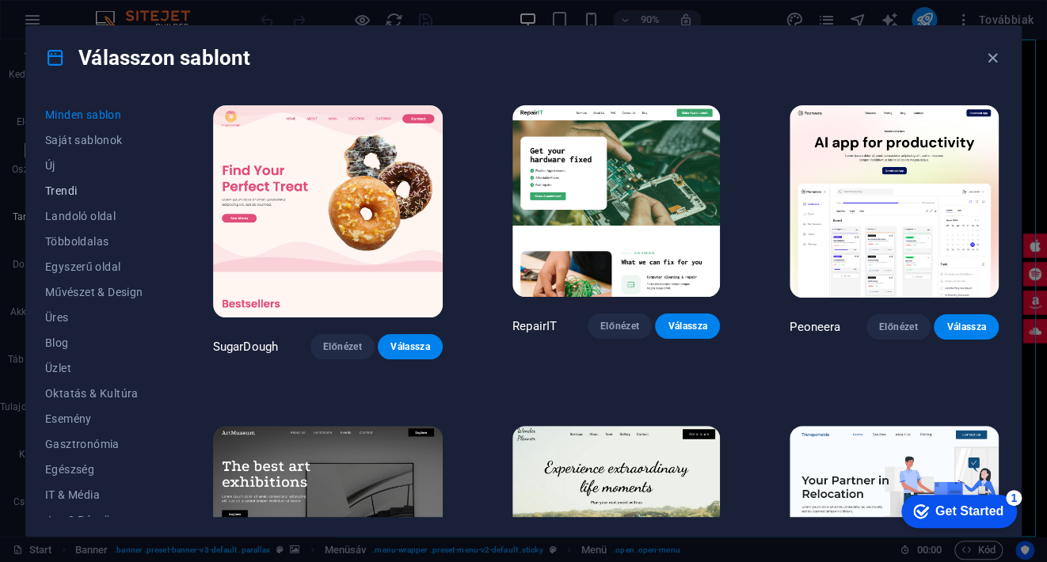
click at [67, 188] on span "Trendi" at bounding box center [94, 191] width 98 height 13
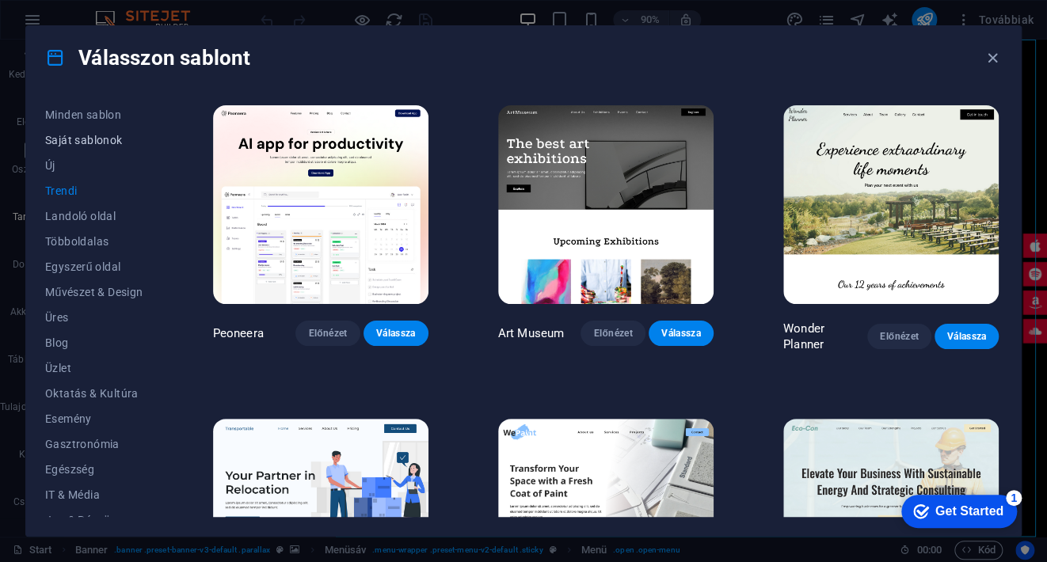
click at [106, 140] on span "Saját sablonok" at bounding box center [94, 140] width 98 height 13
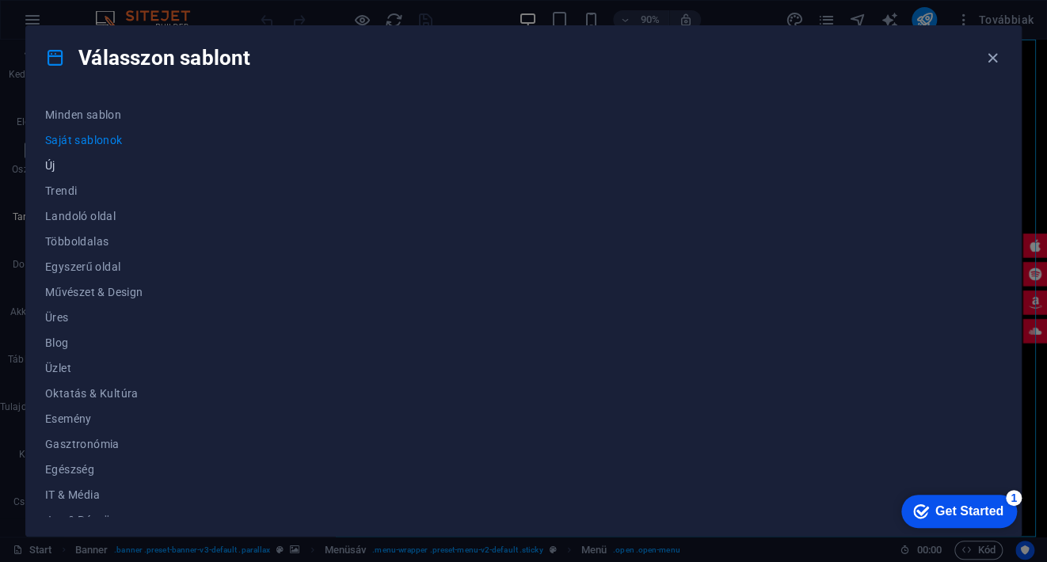
click at [70, 165] on span "Új" at bounding box center [94, 165] width 98 height 13
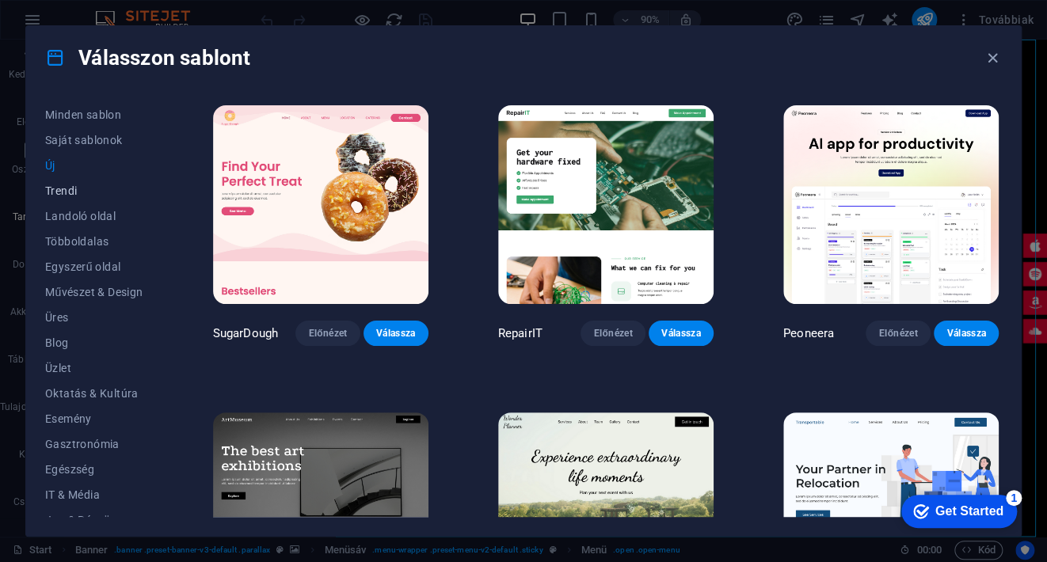
click at [80, 185] on span "Trendi" at bounding box center [94, 191] width 98 height 13
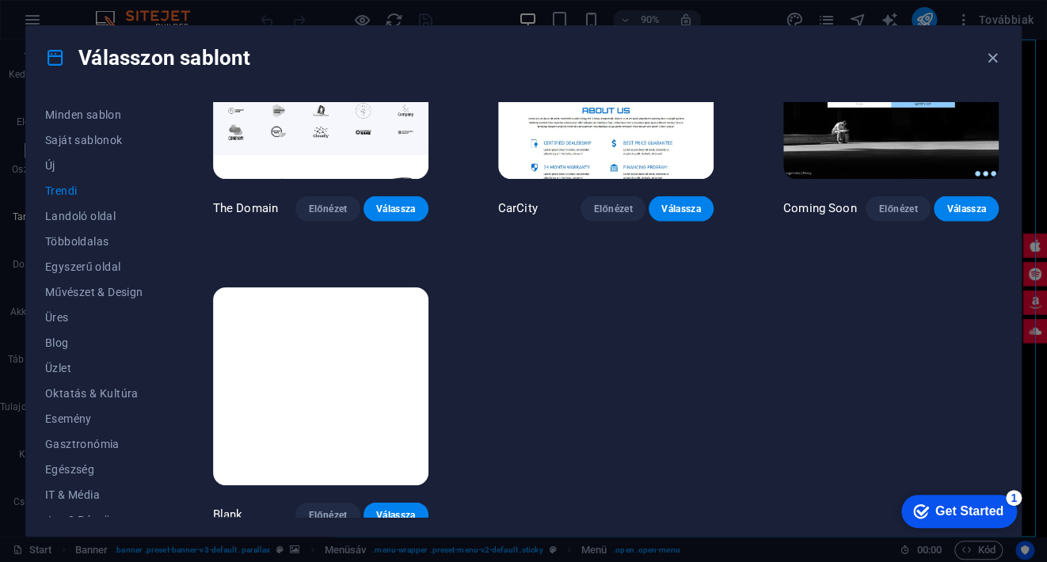
scroll to position [1362, 0]
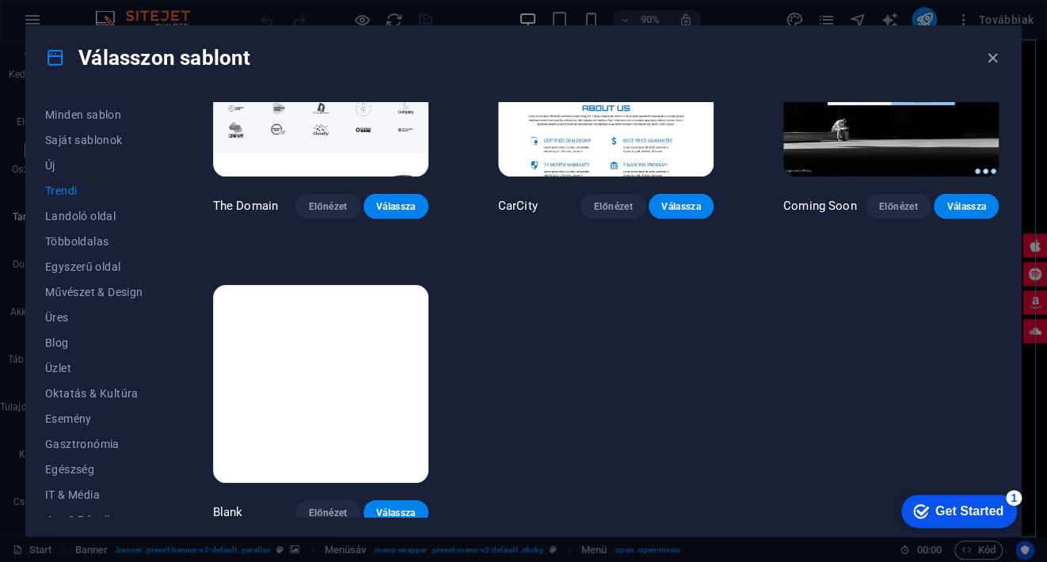
click at [324, 491] on div "Blank Előnézet Válassza" at bounding box center [321, 404] width 222 height 244
click at [325, 506] on span "Előnézet" at bounding box center [328, 512] width 40 height 13
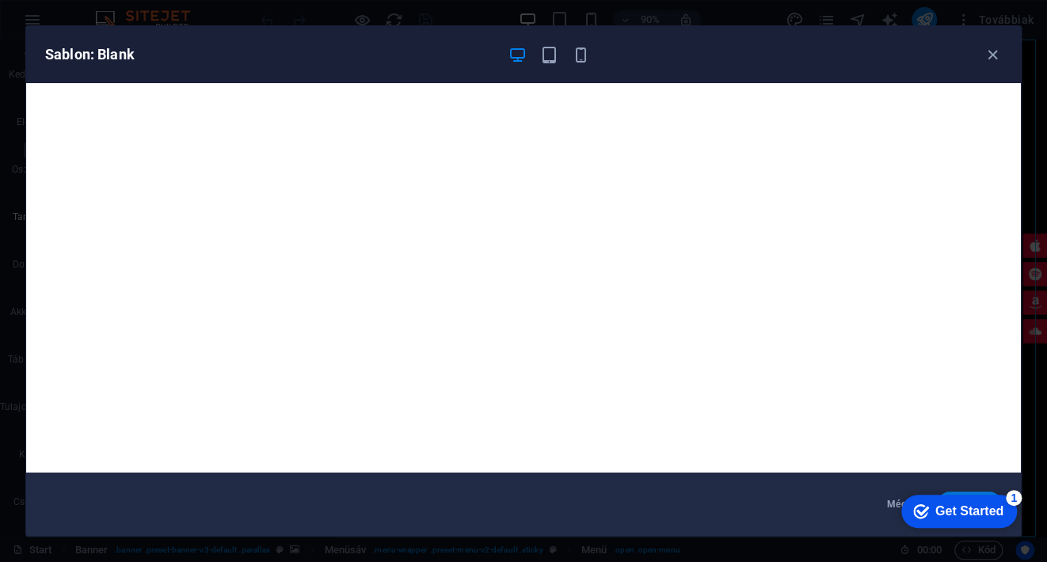
drag, startPoint x: 992, startPoint y: 52, endPoint x: 980, endPoint y: 68, distance: 19.8
click at [992, 53] on icon "button" at bounding box center [993, 55] width 18 height 18
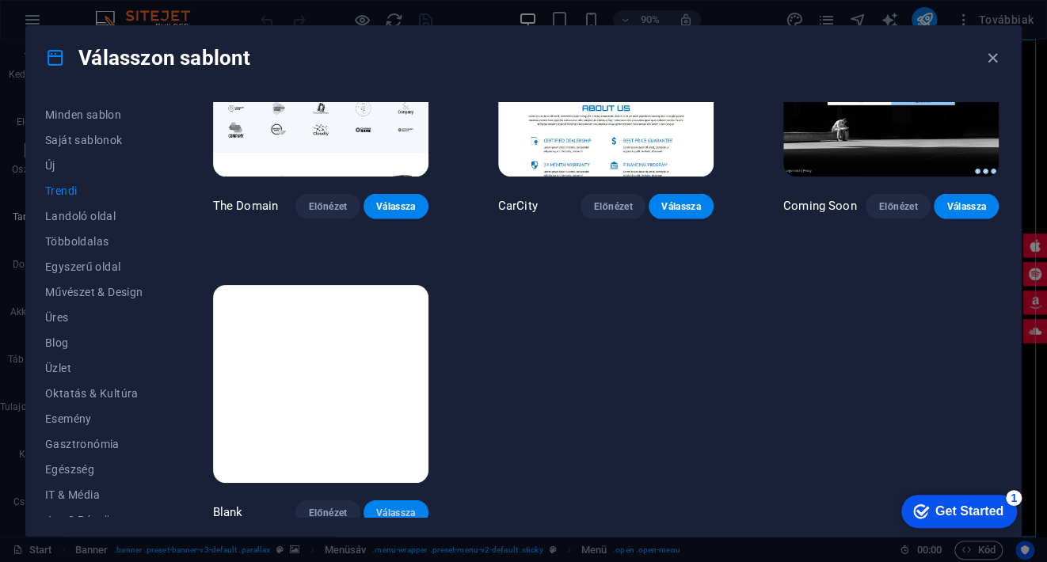
click at [400, 506] on span "Válassza" at bounding box center [396, 512] width 40 height 13
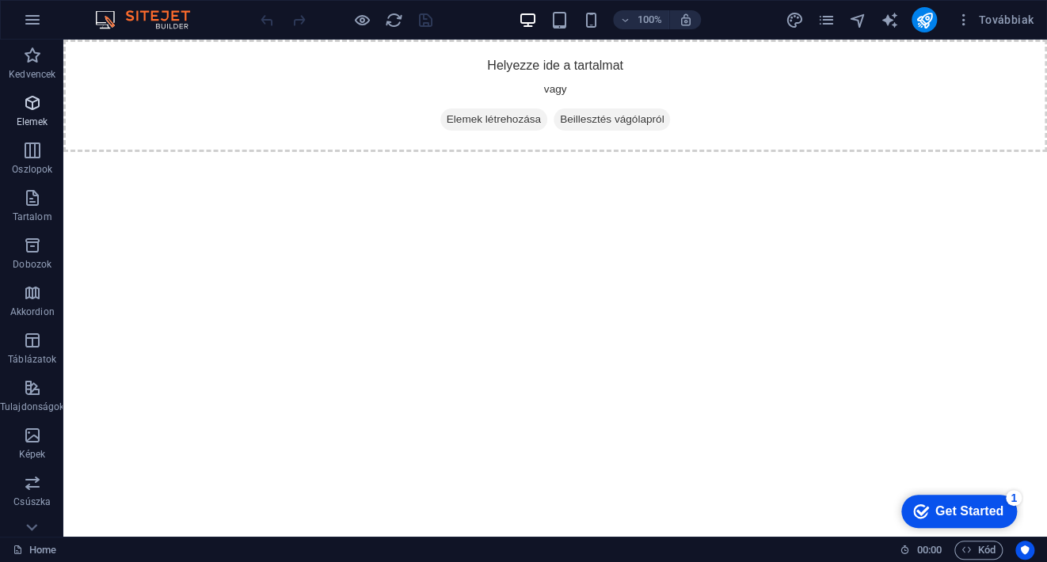
click at [35, 107] on icon "button" at bounding box center [32, 102] width 19 height 19
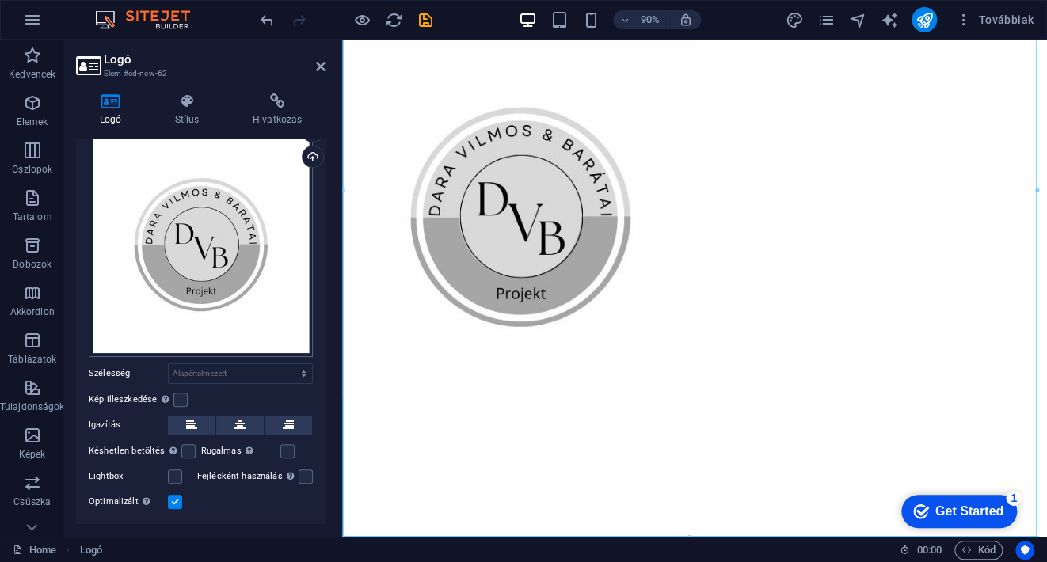
scroll to position [152, 0]
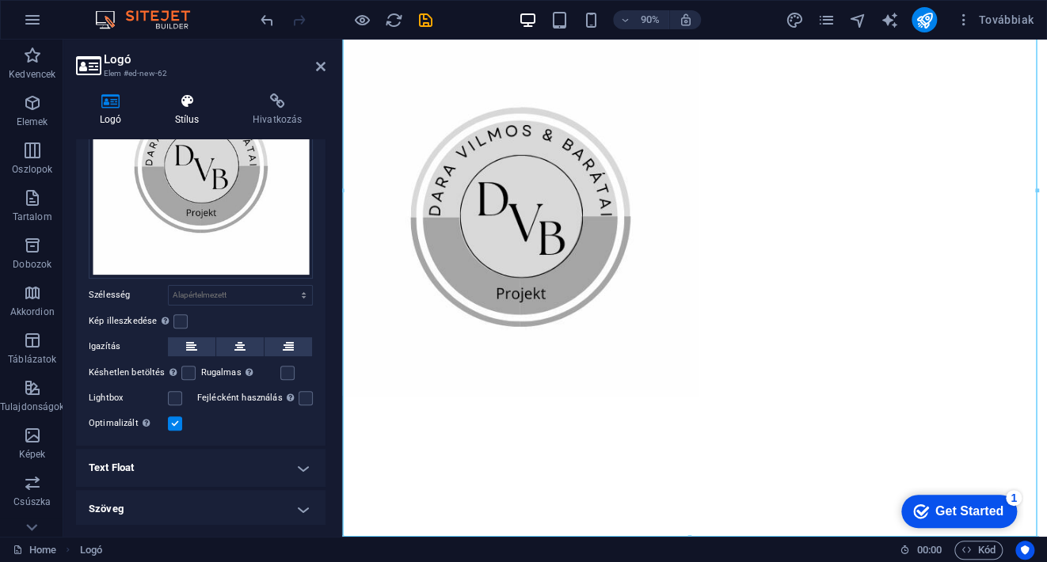
click at [192, 117] on h4 "Stílus" at bounding box center [190, 109] width 78 height 33
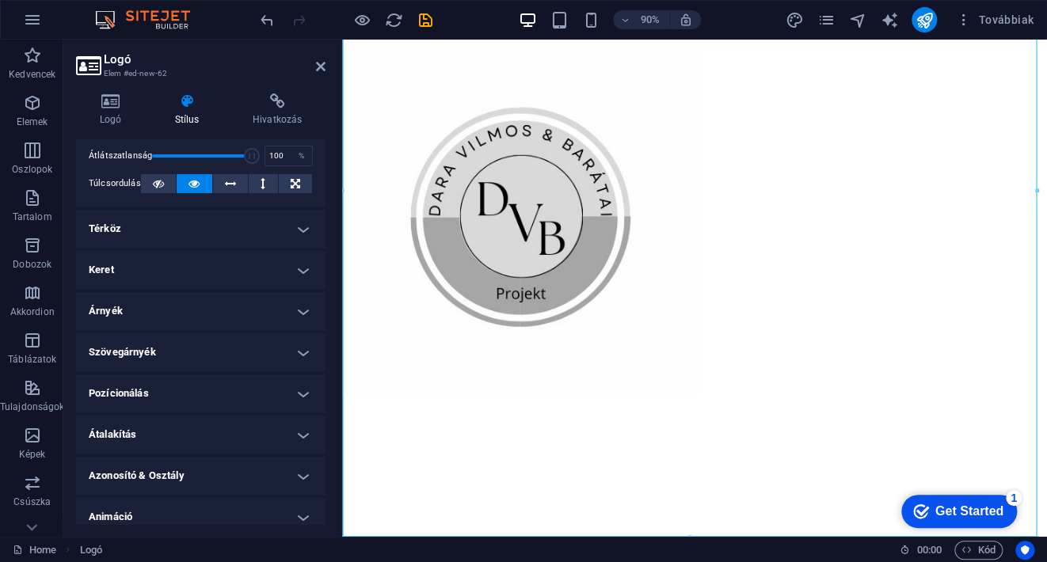
scroll to position [0, 0]
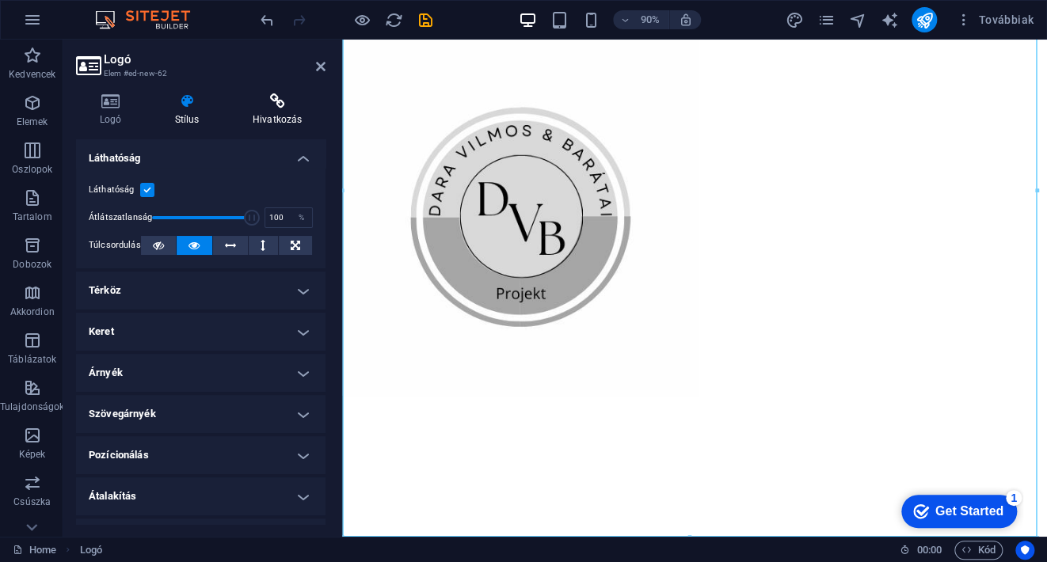
click at [276, 112] on h4 "Hivatkozás" at bounding box center [277, 109] width 97 height 33
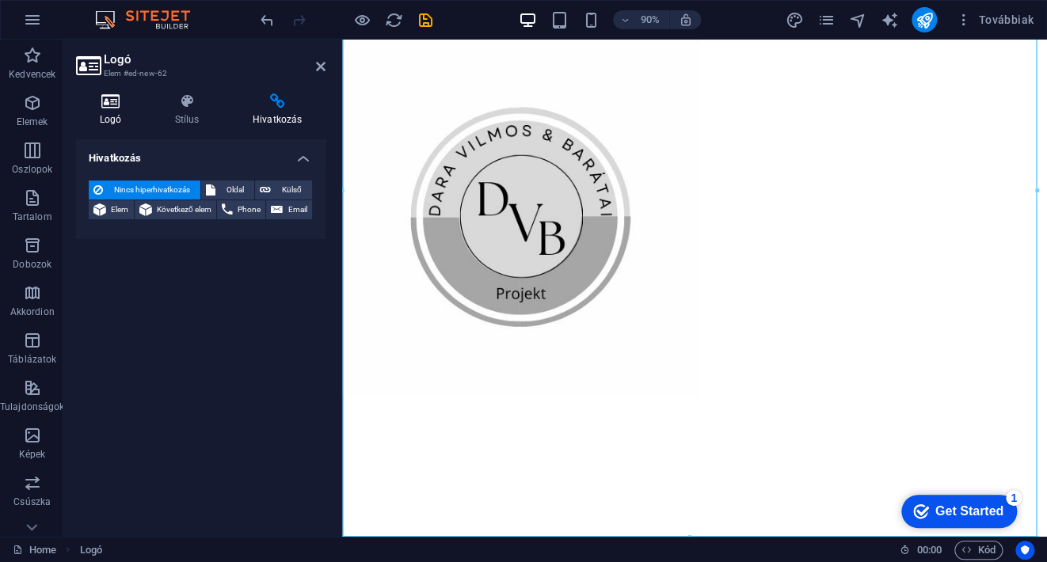
click at [112, 105] on icon at bounding box center [110, 101] width 69 height 16
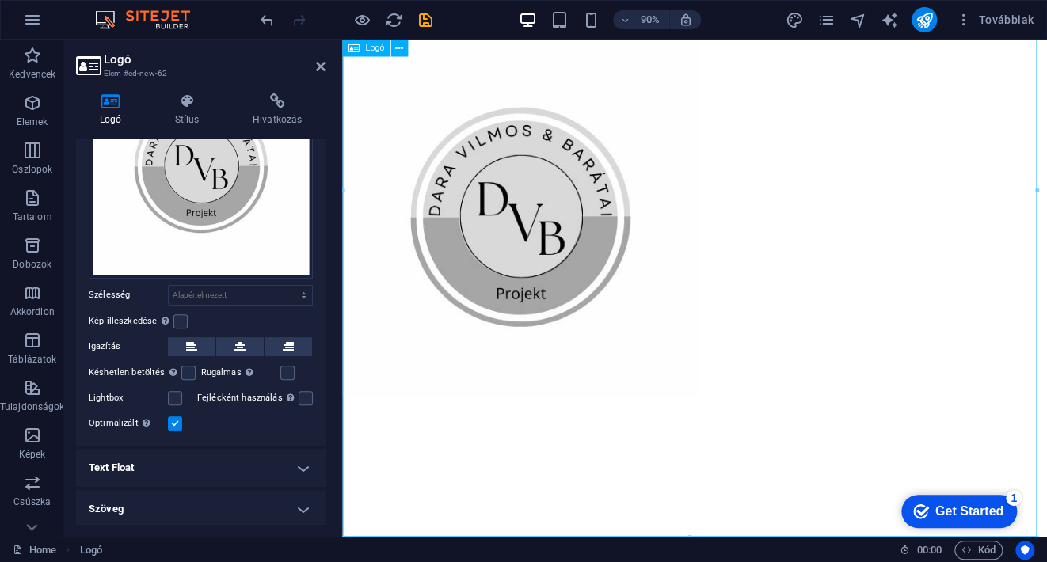
click at [607, 311] on div at bounding box center [733, 238] width 783 height 396
click at [31, 209] on span "Tartalom" at bounding box center [32, 207] width 64 height 38
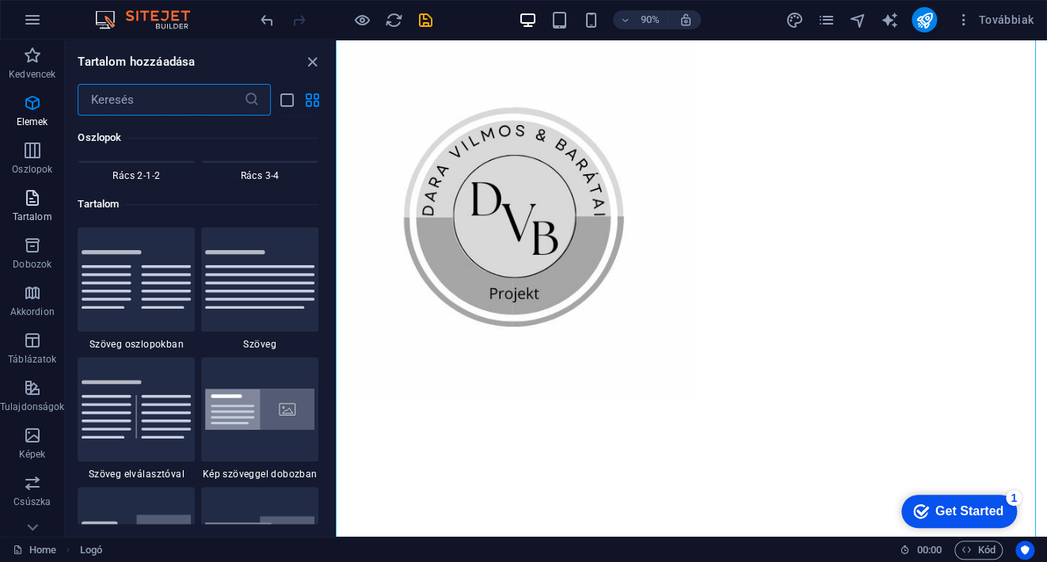
scroll to position [2771, 0]
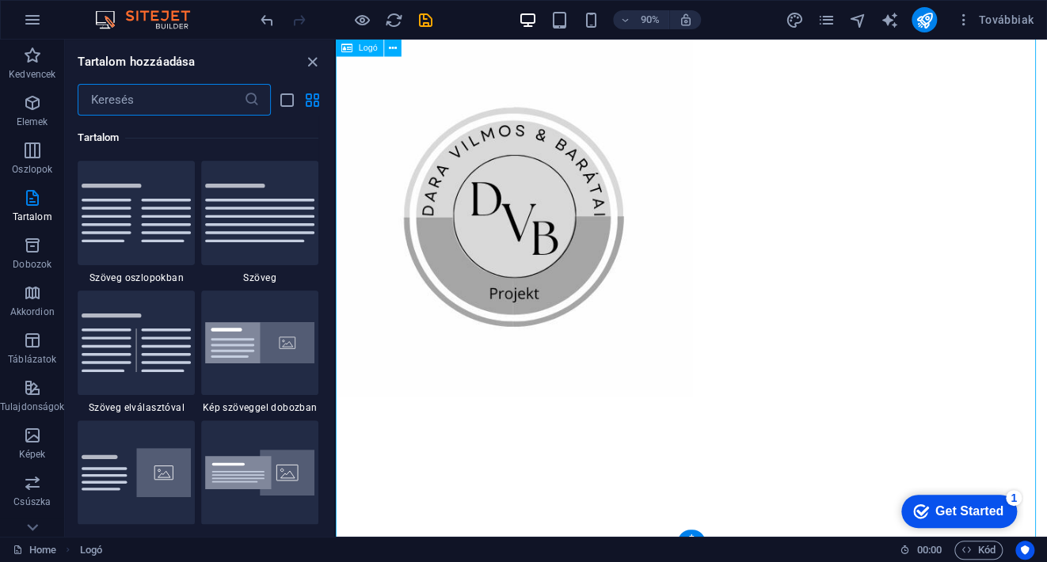
click at [396, 303] on div at bounding box center [731, 238] width 790 height 396
click at [361, 49] on span "Logó" at bounding box center [368, 48] width 19 height 9
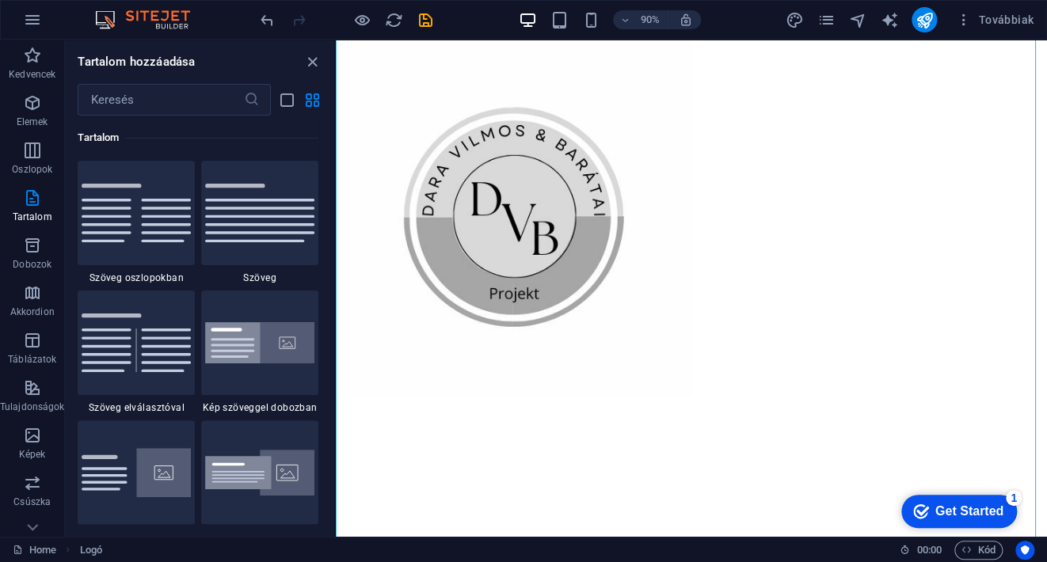
scroll to position [0, 0]
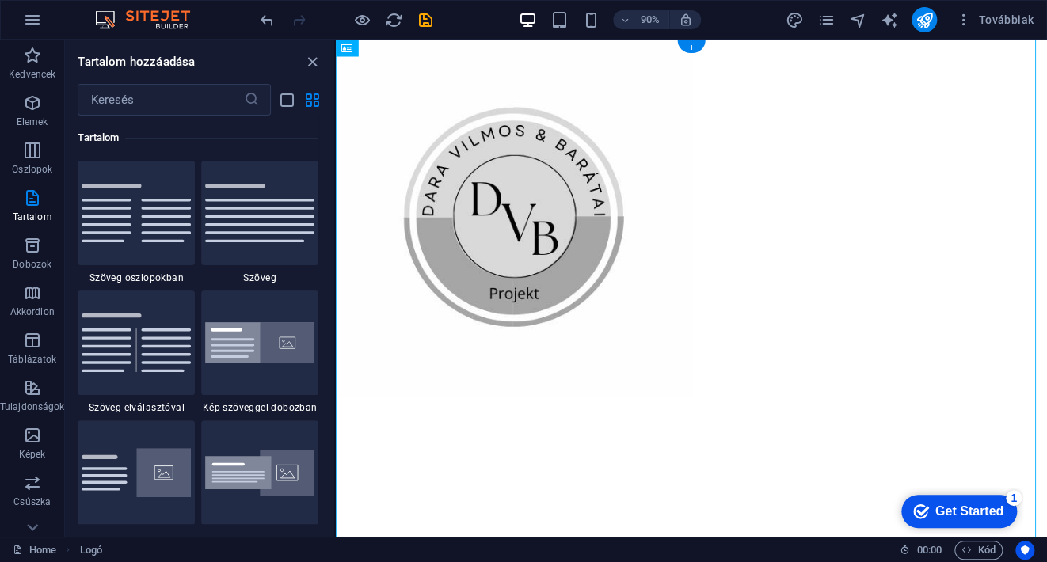
drag, startPoint x: 697, startPoint y: 89, endPoint x: 455, endPoint y: 125, distance: 245.0
click at [685, 46] on div "+" at bounding box center [691, 46] width 28 height 13
drag, startPoint x: 950, startPoint y: 508, endPoint x: 974, endPoint y: 517, distance: 26.0
click at [974, 517] on div "Get Started" at bounding box center [969, 511] width 68 height 14
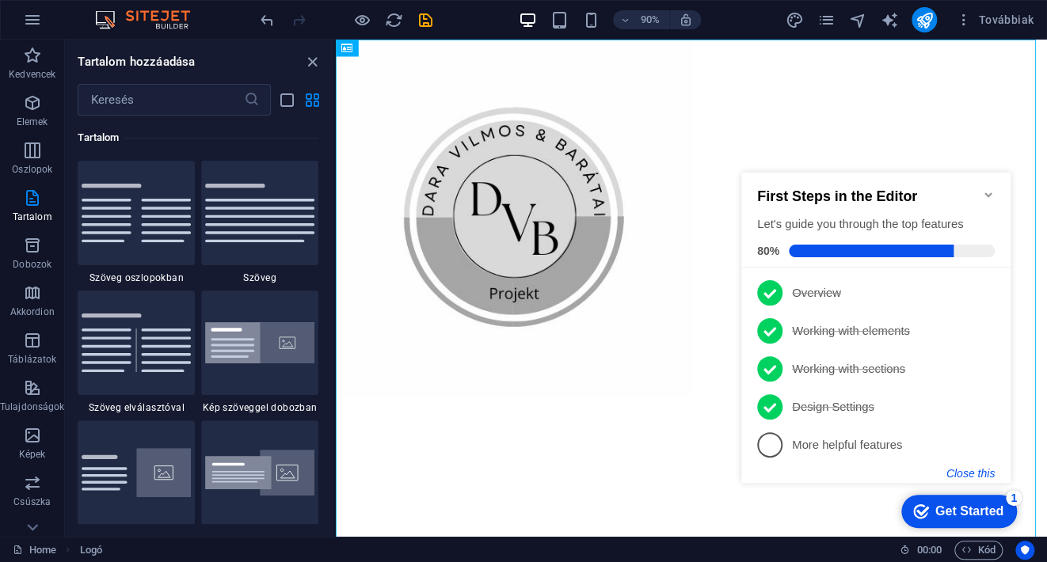
click at [987, 473] on button "Close this" at bounding box center [970, 473] width 48 height 13
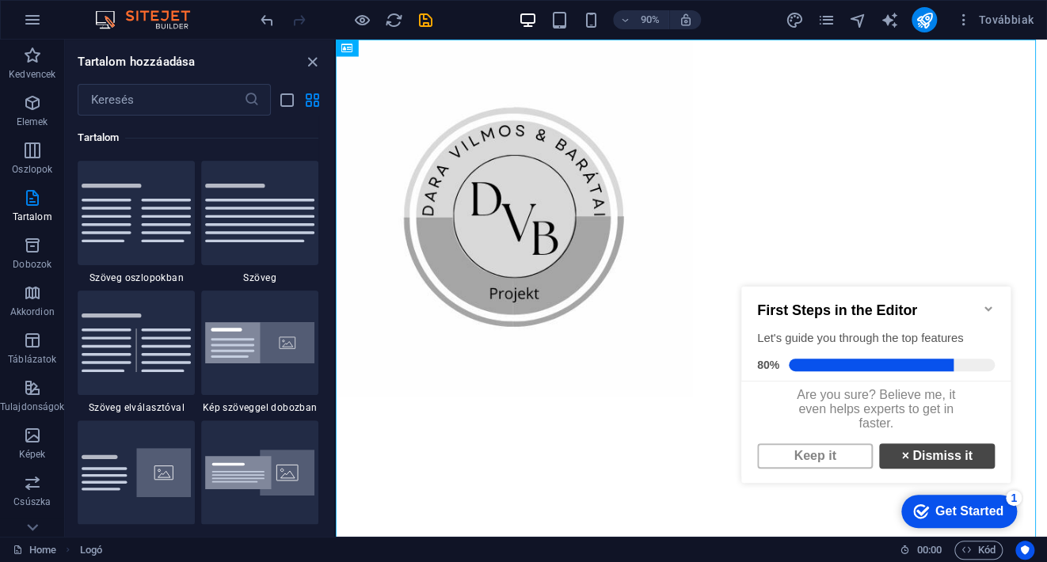
click at [928, 459] on link "× Dismiss it" at bounding box center [937, 455] width 116 height 25
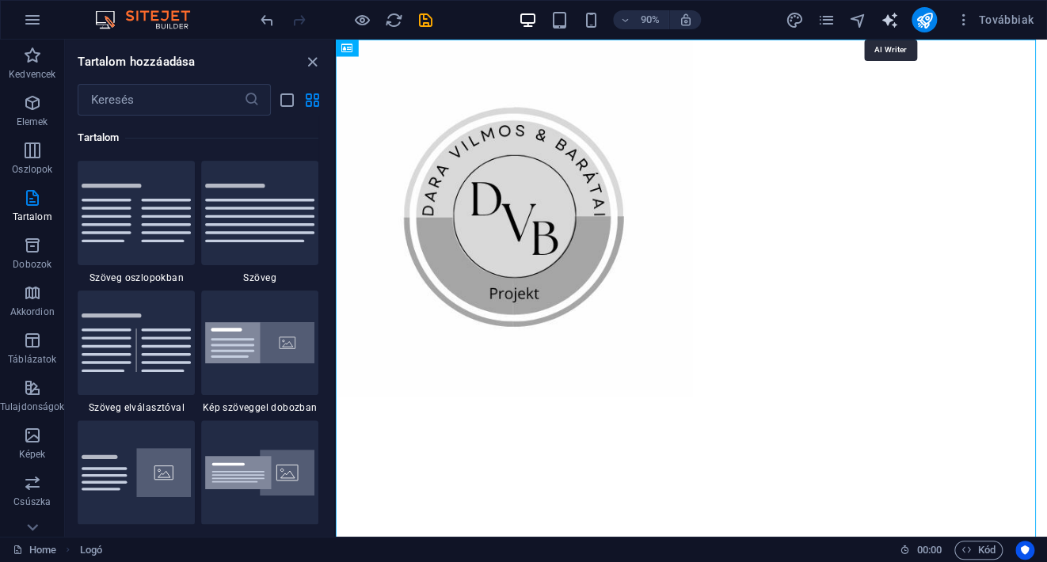
click at [888, 21] on icon "text_generator" at bounding box center [889, 20] width 18 height 18
select select "English"
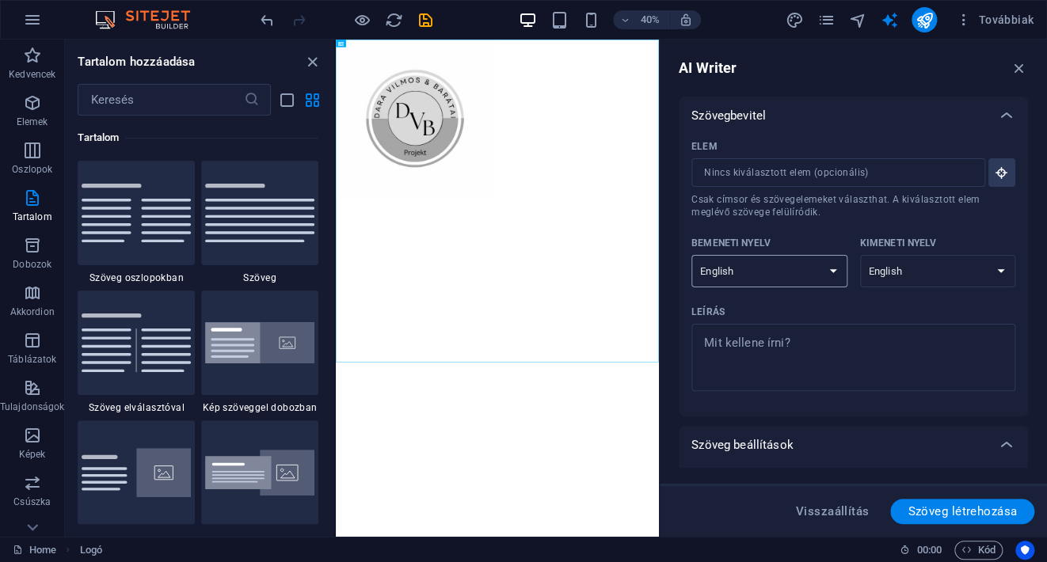
click at [779, 272] on select "Albanian Arabic Armenian Awadhi Azerbaijani Bashkir Basque Belarusian Bengali B…" at bounding box center [769, 271] width 156 height 32
select select "Hungarian"
click at [691, 255] on select "Albanian Arabic Armenian Awadhi Azerbaijani Bashkir Basque Belarusian Bengali B…" at bounding box center [769, 271] width 156 height 32
click at [919, 271] on select "Albanian Arabic Armenian Awadhi Azerbaijani Bashkir Basque Belarusian Bengali B…" at bounding box center [938, 271] width 156 height 32
select select "Hungarian"
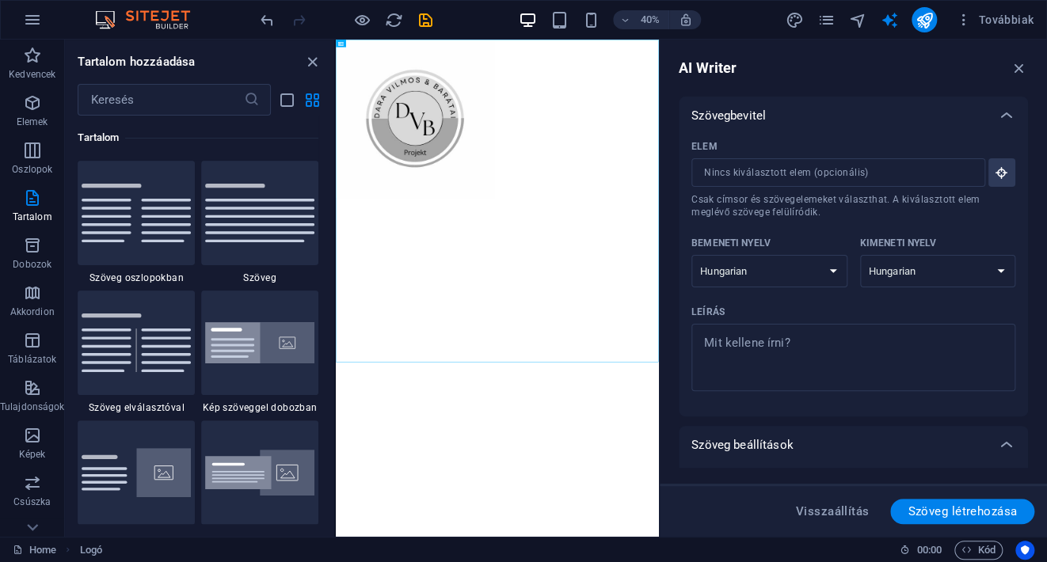
click at [860, 255] on select "Albanian Arabic Armenian Awadhi Azerbaijani Bashkir Basque Belarusian Bengali B…" at bounding box center [938, 271] width 156 height 32
click at [882, 180] on input "Elem ​ Csak címsor és szövegelemeket választhat. A kiválasztott elem meglévő sz…" at bounding box center [832, 172] width 283 height 29
drag, startPoint x: 962, startPoint y: 508, endPoint x: 957, endPoint y: 501, distance: 8.4
click at [959, 505] on span "Szöveg létrehozása" at bounding box center [962, 511] width 109 height 13
type textarea "x"
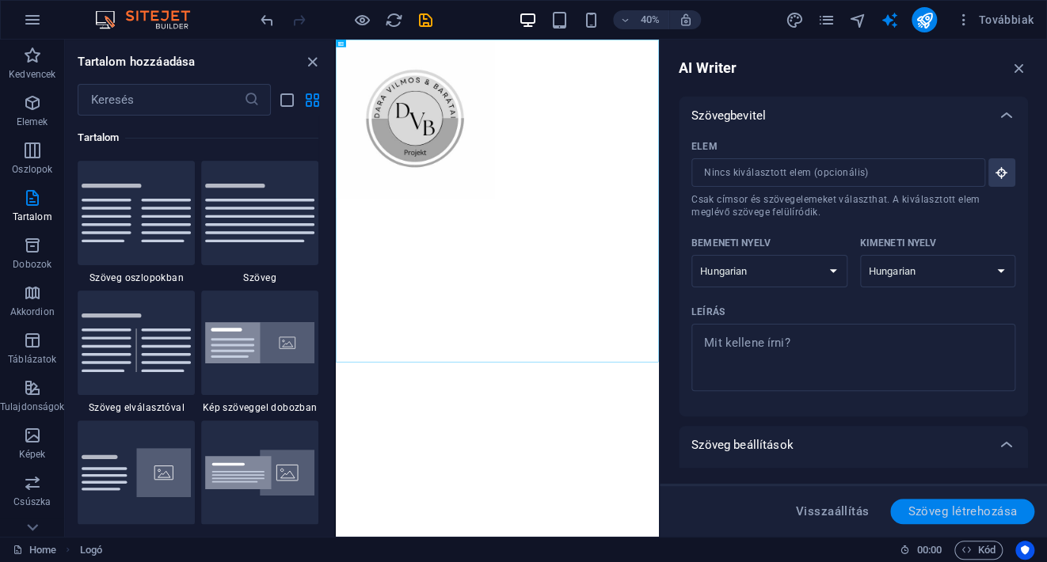
type textarea "x"
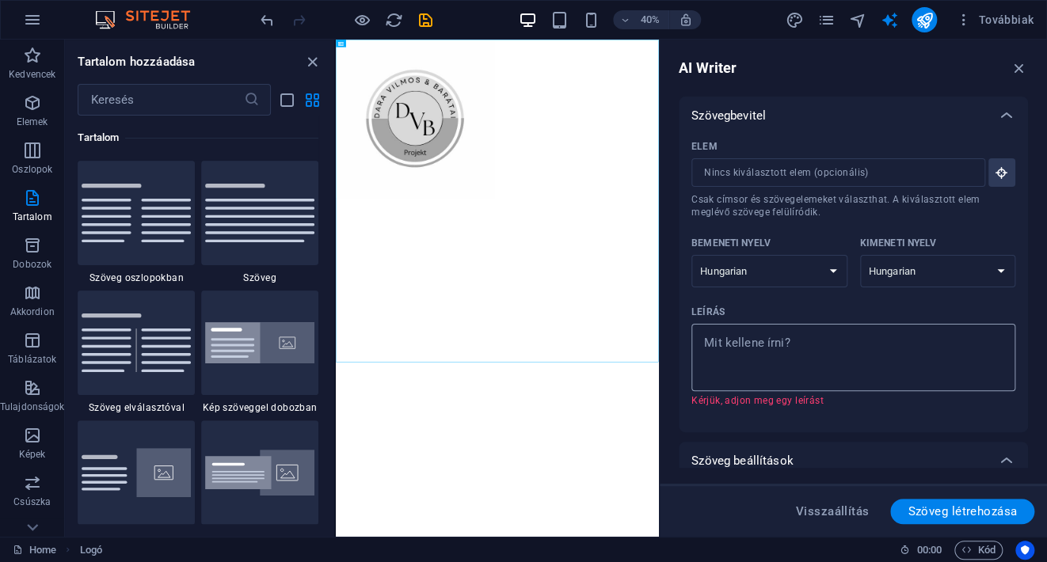
click at [775, 349] on textarea "Leírás x ​ Kérjük, adjon meg egy leírást" at bounding box center [853, 357] width 308 height 51
type textarea "x"
click at [778, 175] on input "Elem ​ Csak címsor és szövegelemeket választhat. A kiválasztott elem meglévő sz…" at bounding box center [832, 172] width 283 height 29
click at [999, 170] on icon "button" at bounding box center [1002, 173] width 14 height 14
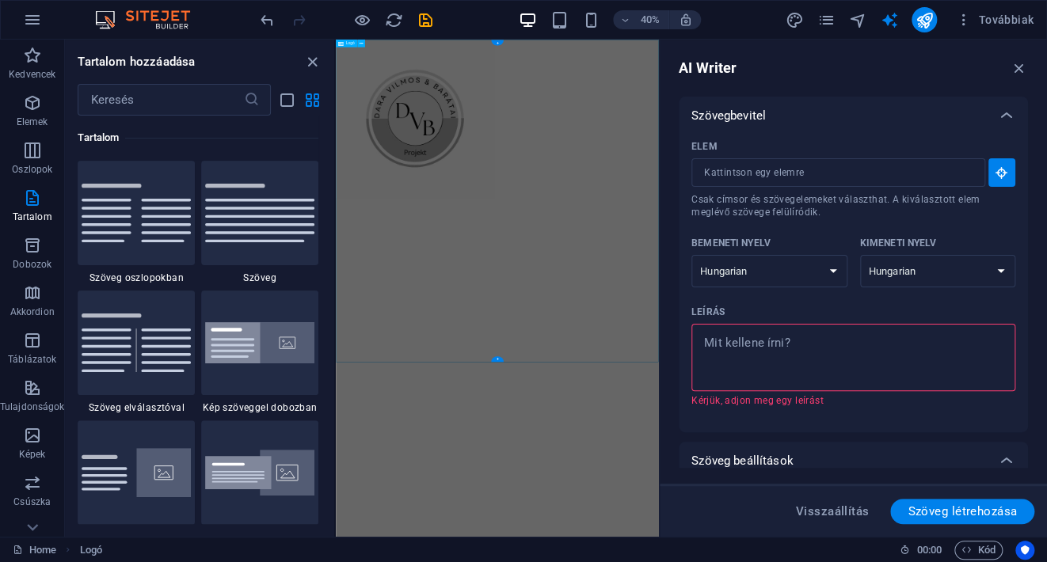
drag, startPoint x: 415, startPoint y: 192, endPoint x: 928, endPoint y: 641, distance: 682.4
click at [928, 436] on div at bounding box center [740, 238] width 808 height 396
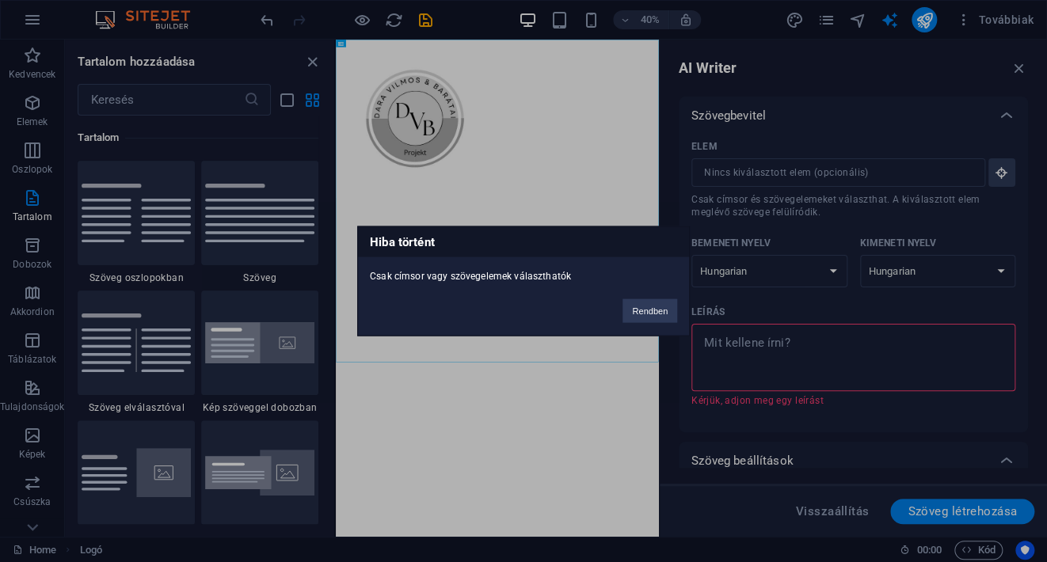
click at [580, 275] on div "Csak címsor vagy szövegelemek választhatók" at bounding box center [523, 270] width 331 height 26
click at [657, 310] on button "Rendben" at bounding box center [649, 311] width 55 height 24
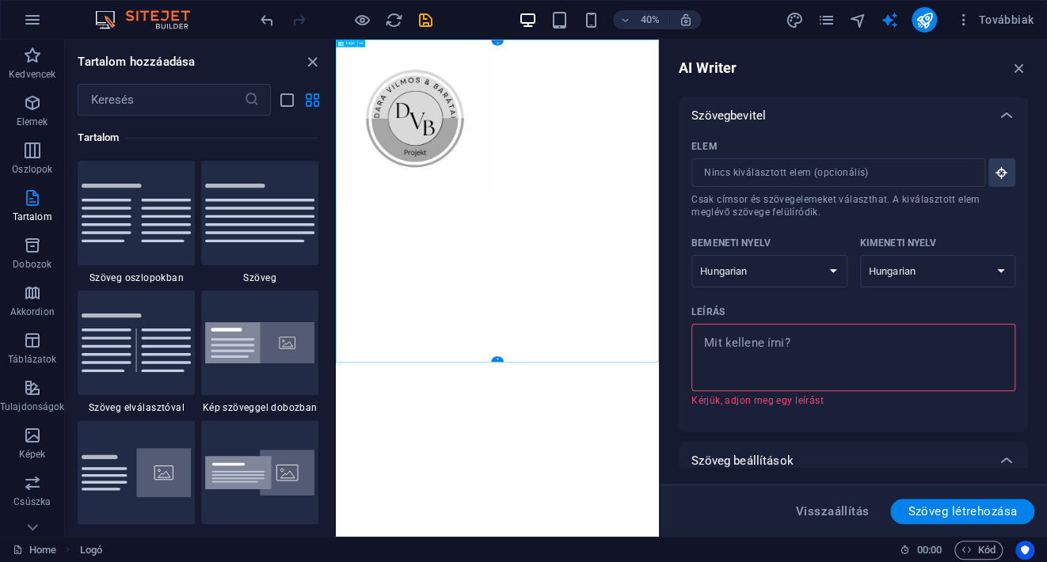
drag, startPoint x: 833, startPoint y: 399, endPoint x: 708, endPoint y: 727, distance: 350.9
click at [1018, 71] on icon "button" at bounding box center [1018, 67] width 17 height 17
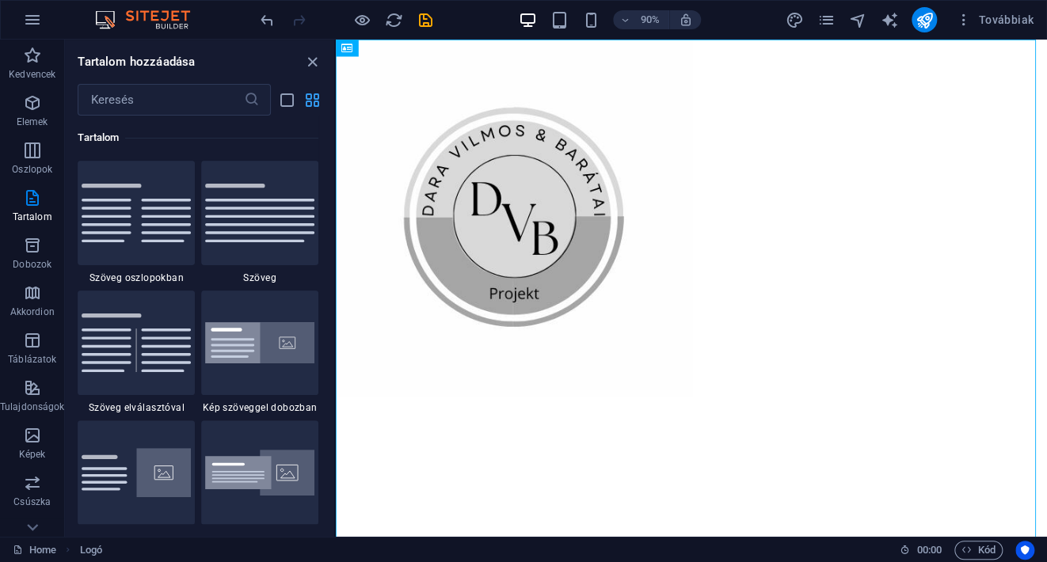
click at [321, 103] on icon "grid-view" at bounding box center [312, 100] width 18 height 18
click at [154, 234] on img at bounding box center [136, 213] width 109 height 59
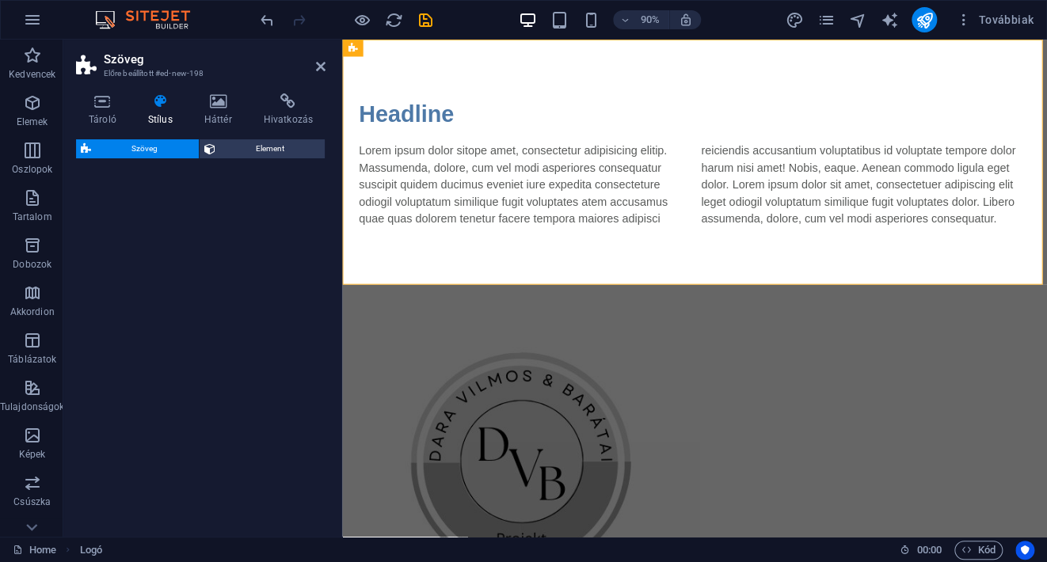
select select "rem"
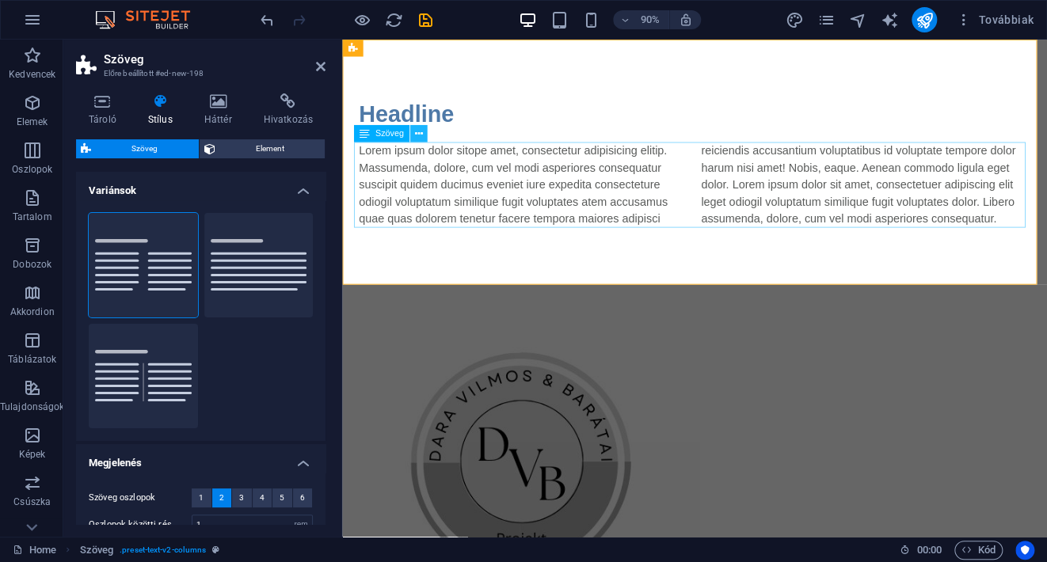
click at [420, 134] on icon at bounding box center [418, 133] width 8 height 15
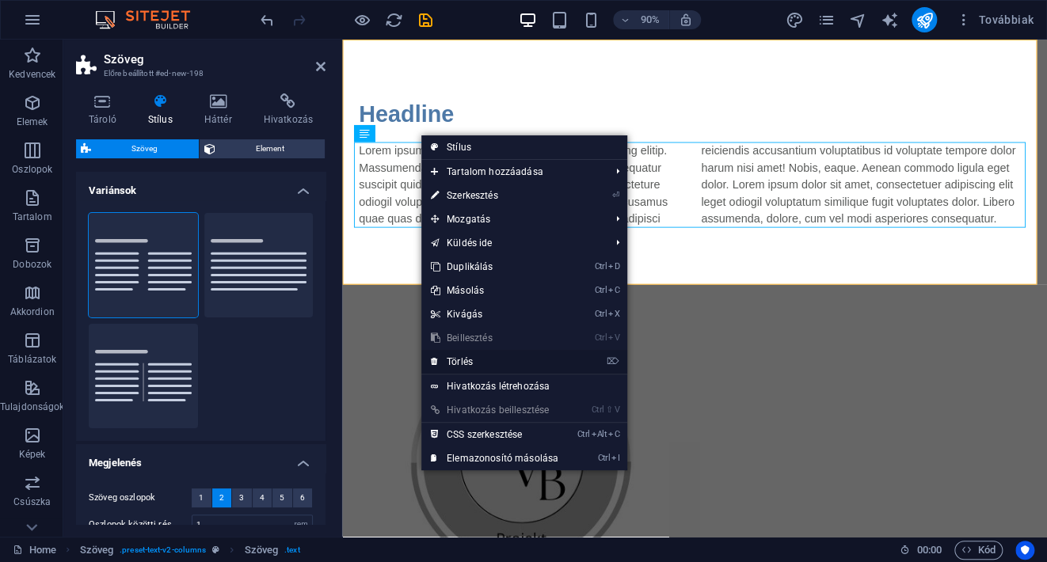
click at [469, 359] on link "⌦ Törlés" at bounding box center [494, 362] width 147 height 24
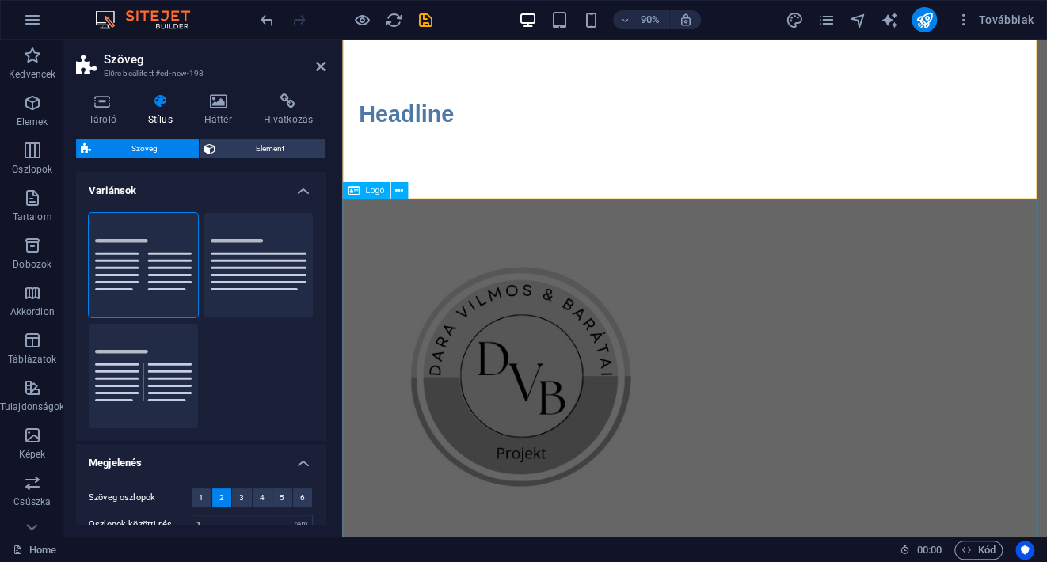
click at [498, 348] on div at bounding box center [733, 415] width 783 height 396
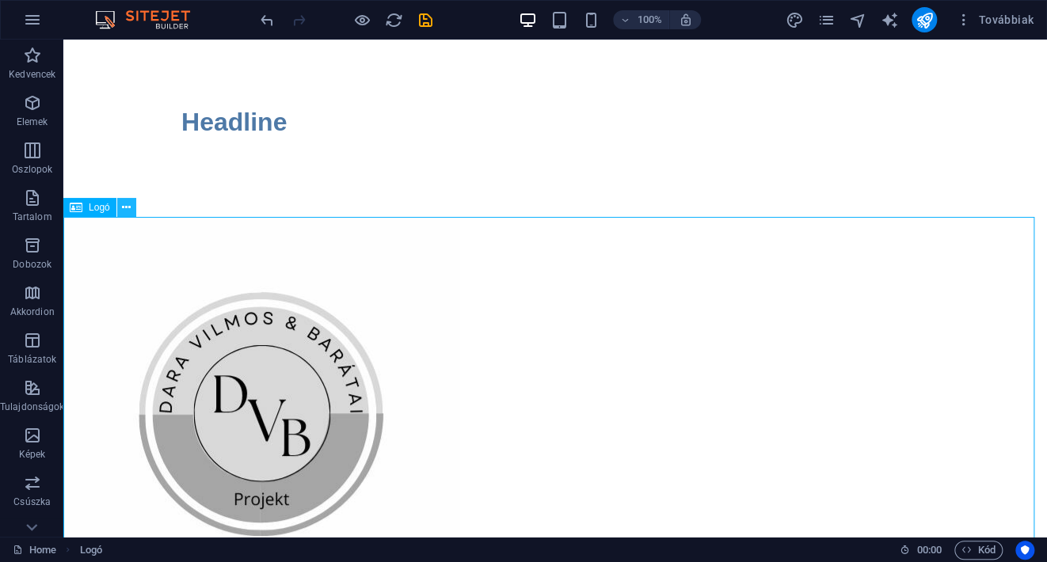
click at [127, 210] on icon at bounding box center [126, 208] width 9 height 17
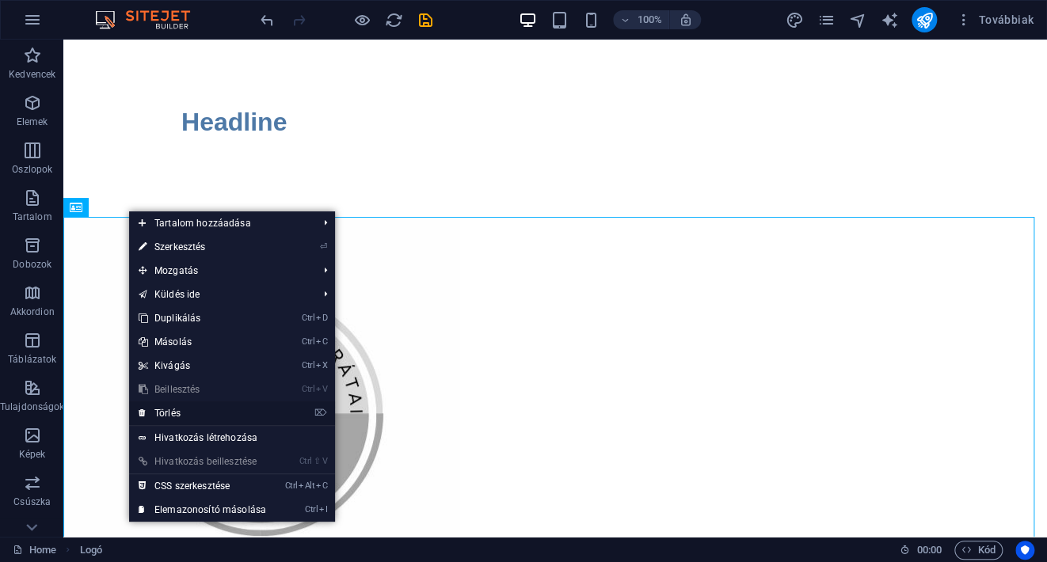
click at [186, 413] on link "⌦ Törlés" at bounding box center [202, 413] width 147 height 24
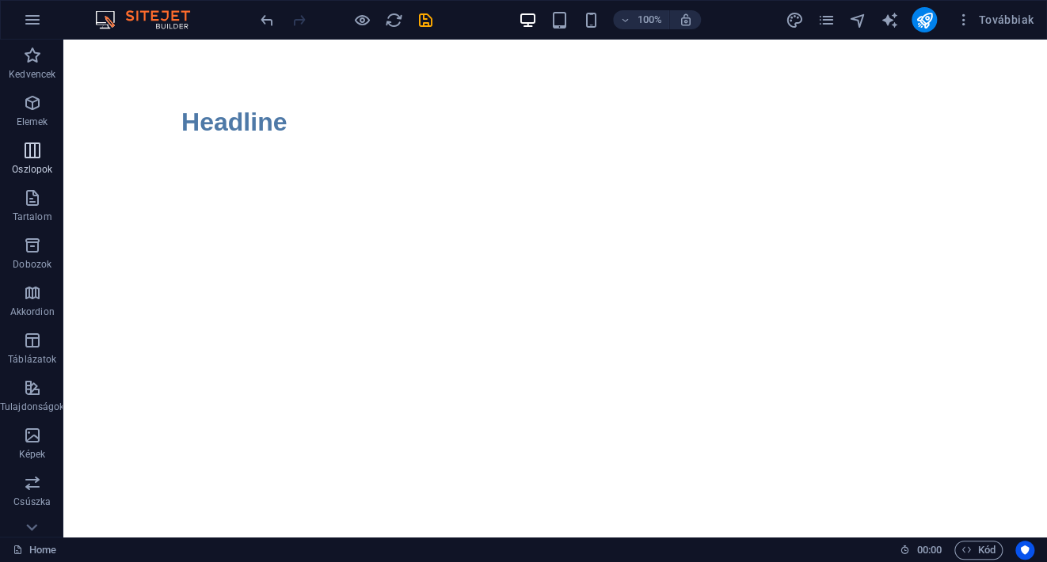
click at [32, 141] on icon "button" at bounding box center [32, 150] width 19 height 19
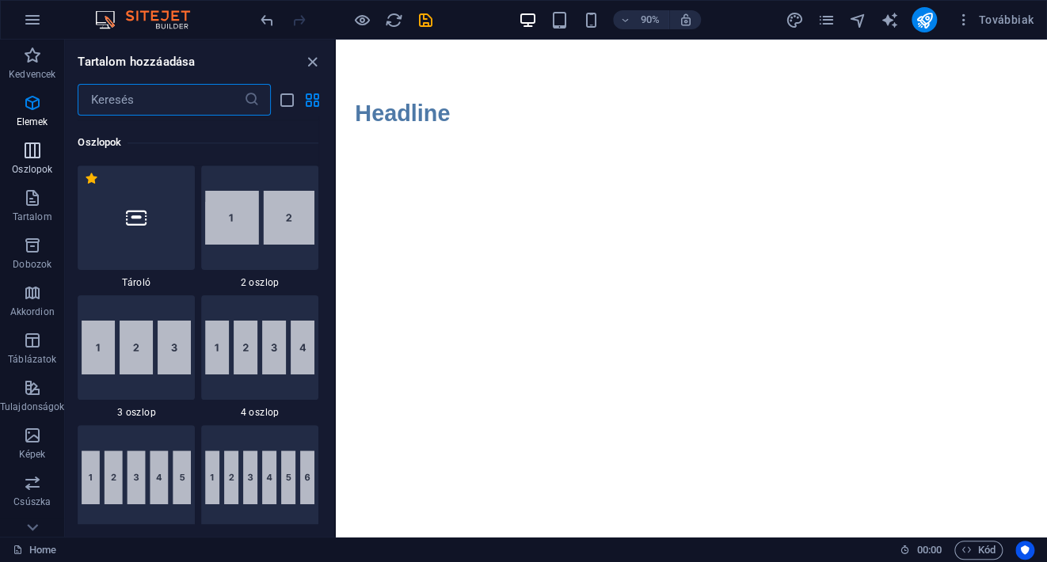
scroll to position [784, 0]
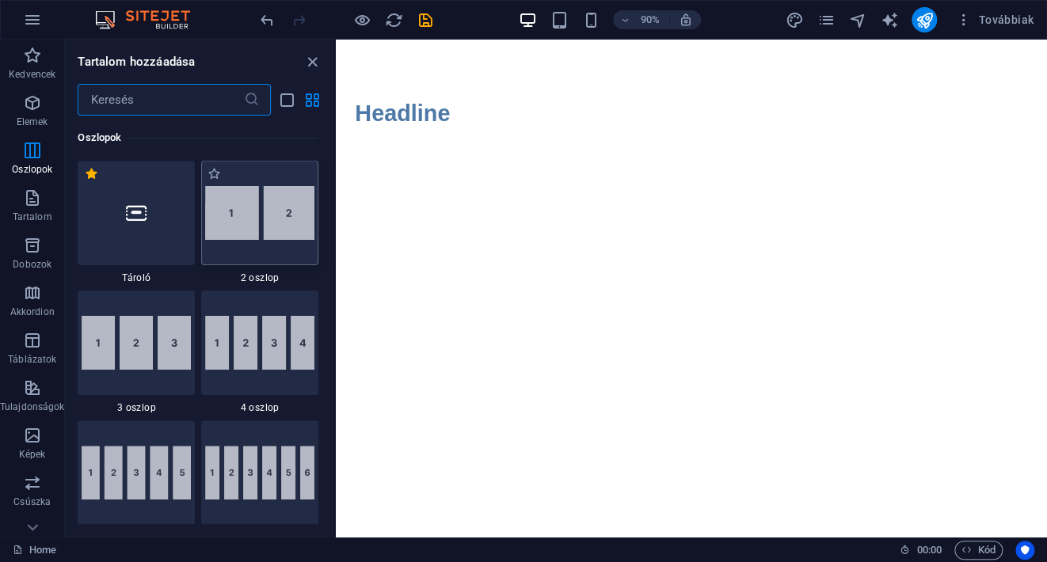
click at [245, 227] on img at bounding box center [259, 213] width 109 height 54
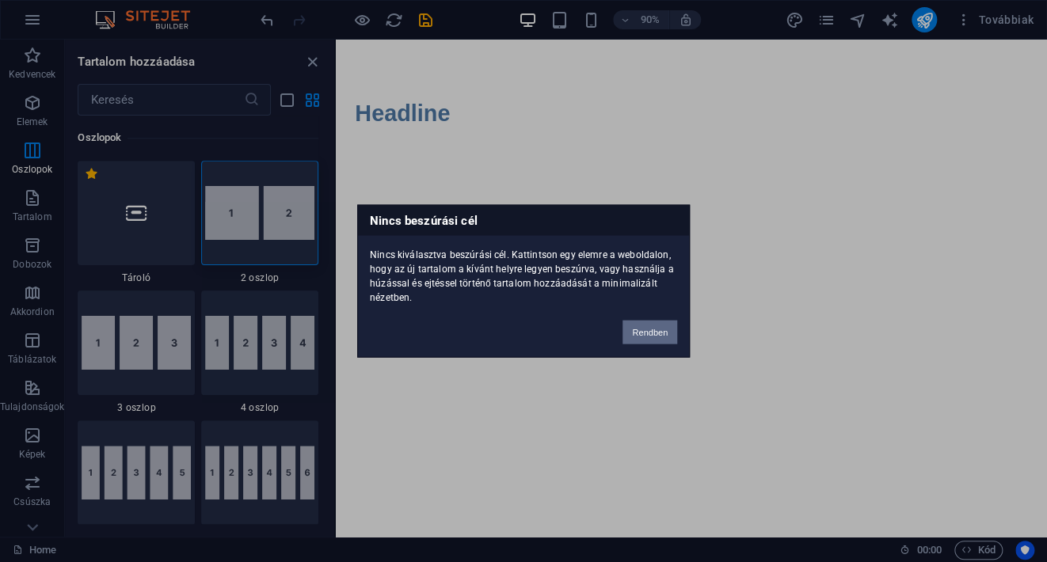
click at [660, 328] on button "Rendben" at bounding box center [649, 333] width 55 height 24
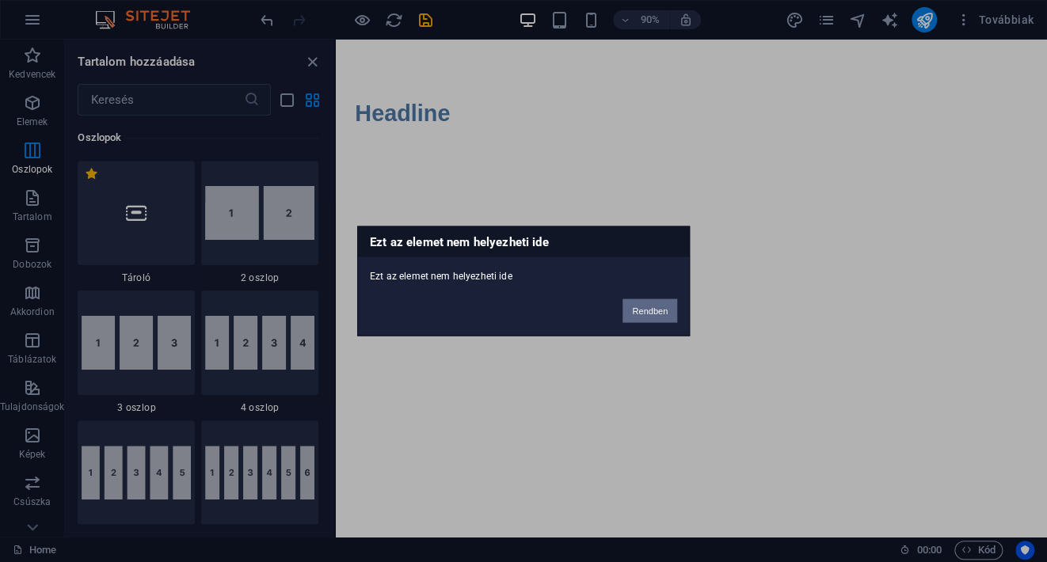
click at [647, 306] on button "Rendben" at bounding box center [649, 311] width 55 height 24
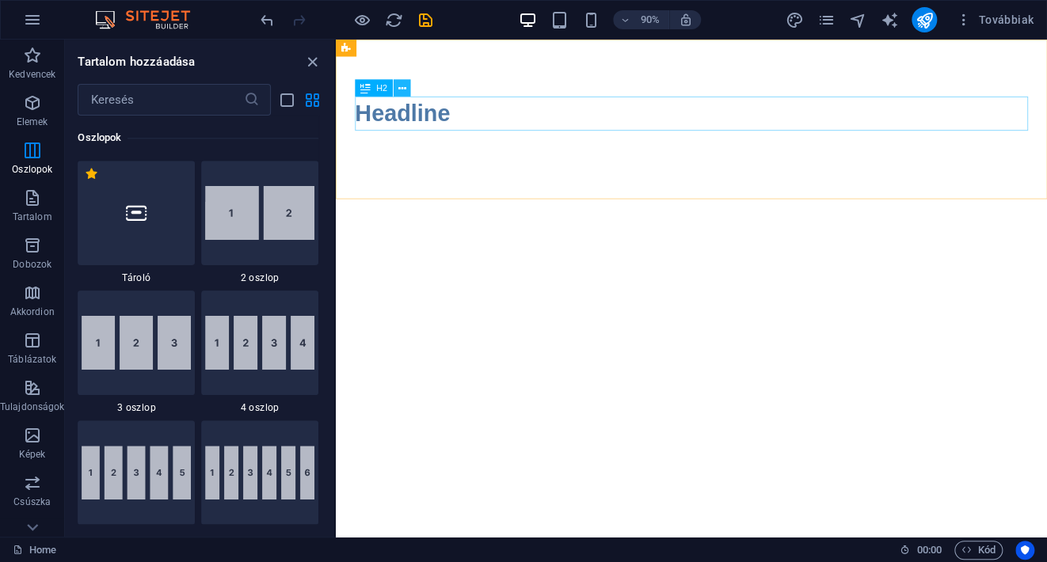
click at [403, 81] on icon at bounding box center [402, 88] width 8 height 15
click at [375, 120] on div "Headline" at bounding box center [731, 122] width 748 height 38
click at [407, 119] on div "Headline" at bounding box center [731, 122] width 748 height 38
click at [406, 119] on div "Headline" at bounding box center [731, 122] width 748 height 38
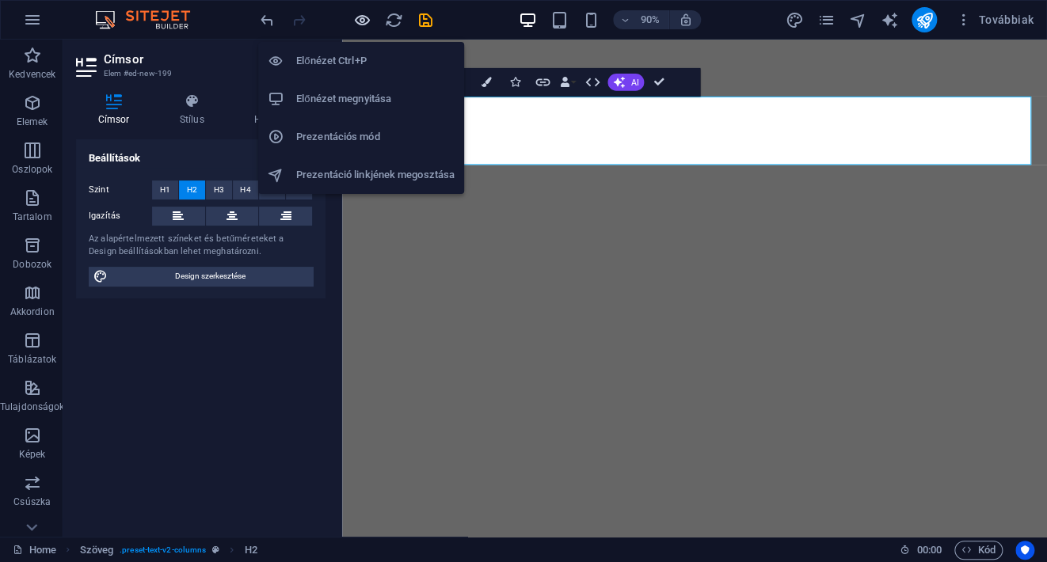
click at [360, 25] on icon "button" at bounding box center [362, 20] width 18 height 18
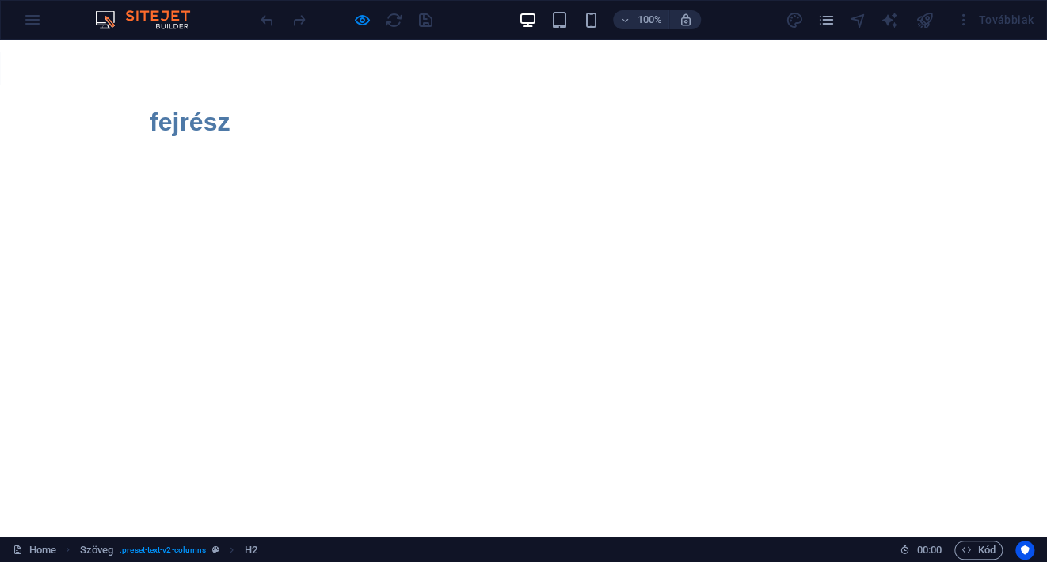
click at [645, 217] on html "Skip to main content fejrész" at bounding box center [523, 128] width 1047 height 177
click at [823, 21] on icon "pages" at bounding box center [825, 20] width 18 height 18
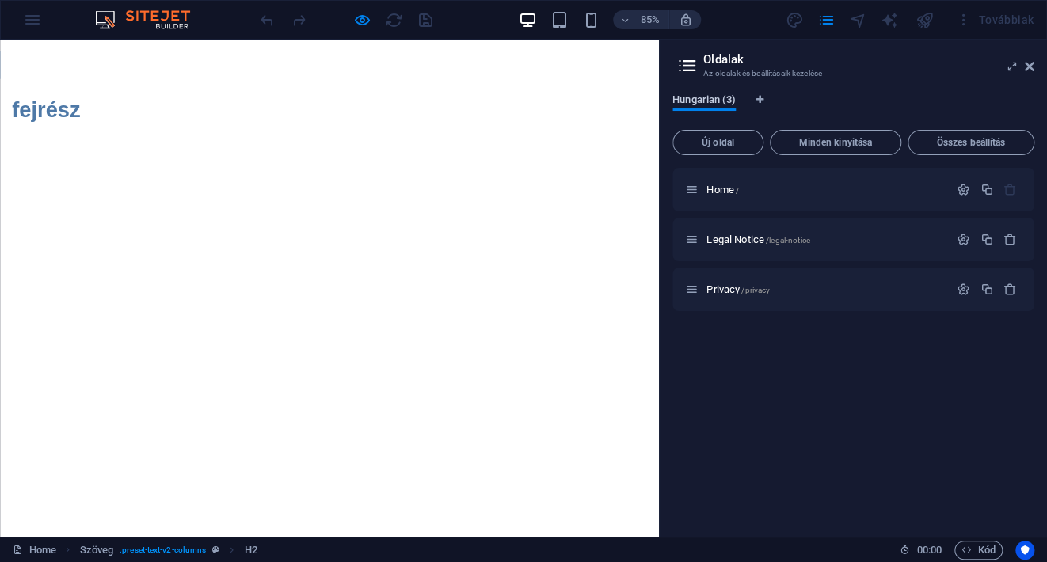
click at [709, 102] on span "Hungarian (3)" at bounding box center [703, 101] width 63 height 22
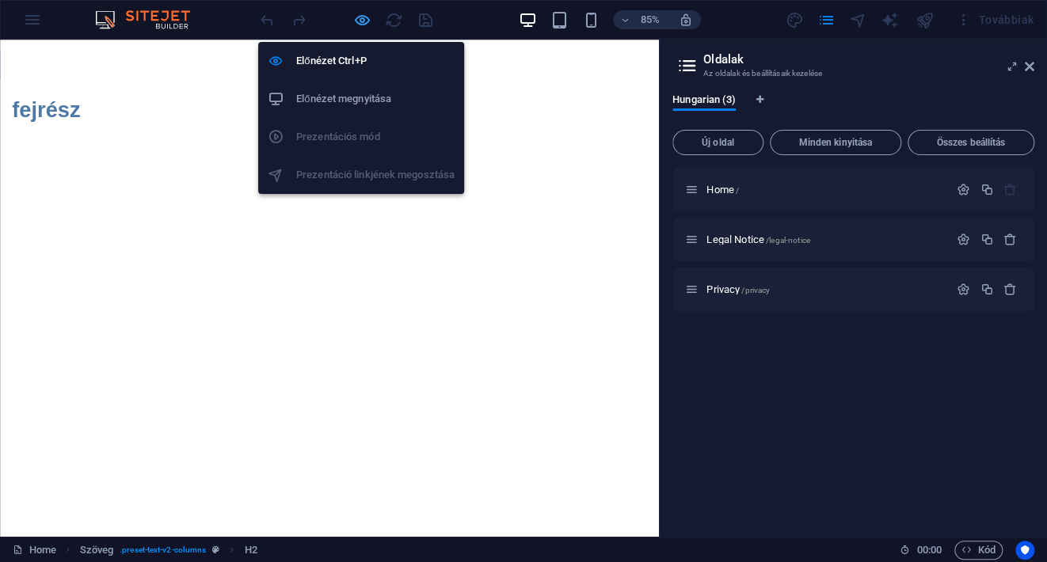
click at [361, 17] on icon "button" at bounding box center [362, 20] width 18 height 18
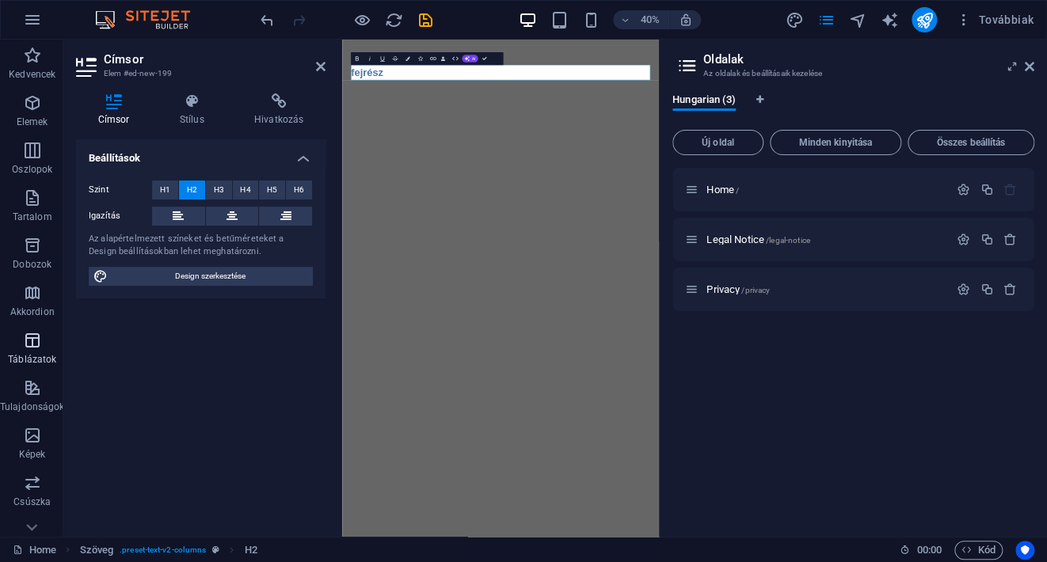
click at [34, 341] on icon "button" at bounding box center [32, 340] width 19 height 19
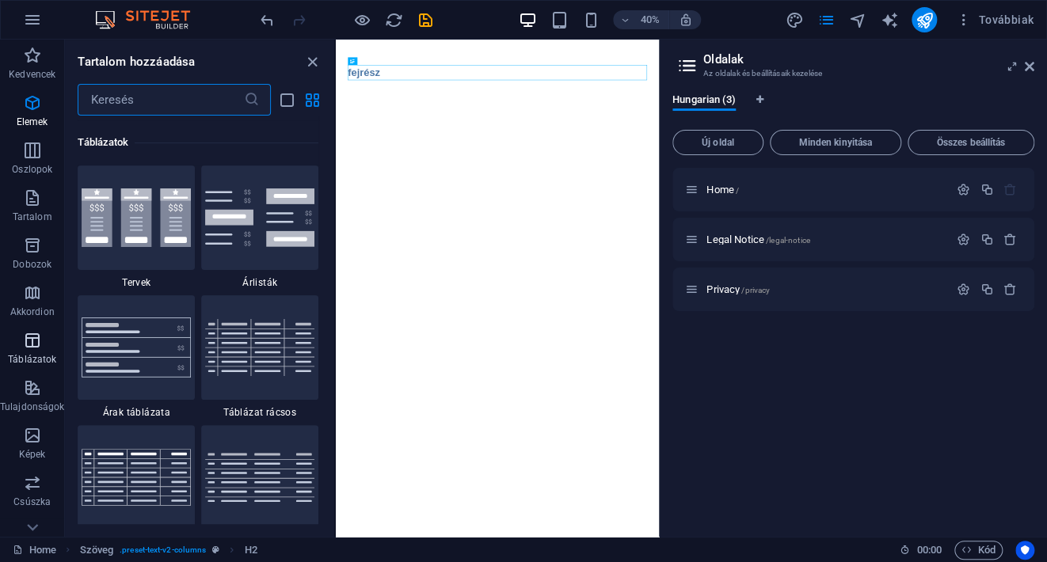
scroll to position [5485, 0]
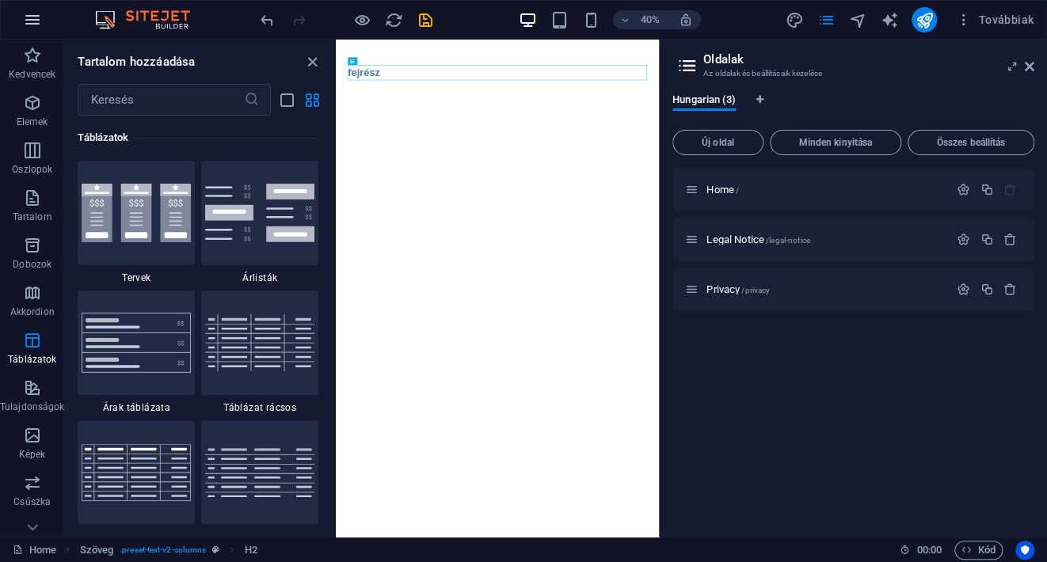
click at [32, 17] on icon "button" at bounding box center [32, 19] width 19 height 19
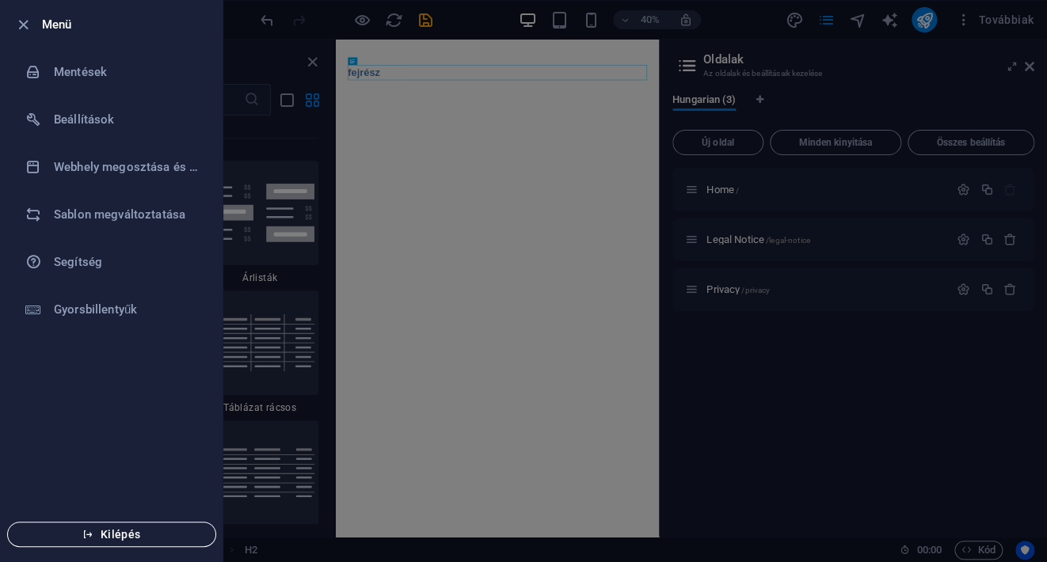
click at [121, 540] on button "Kilépés" at bounding box center [111, 534] width 209 height 25
